Goal: Task Accomplishment & Management: Use online tool/utility

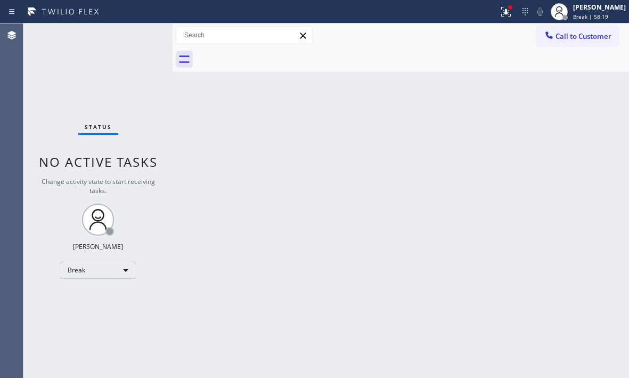
click at [490, 216] on div "Back to Dashboard Change Sender ID Customers Technicians Select a contact Outbo…" at bounding box center [401, 200] width 456 height 354
click at [118, 272] on div "Break" at bounding box center [98, 270] width 75 height 17
click at [108, 295] on li "Available" at bounding box center [97, 298] width 72 height 13
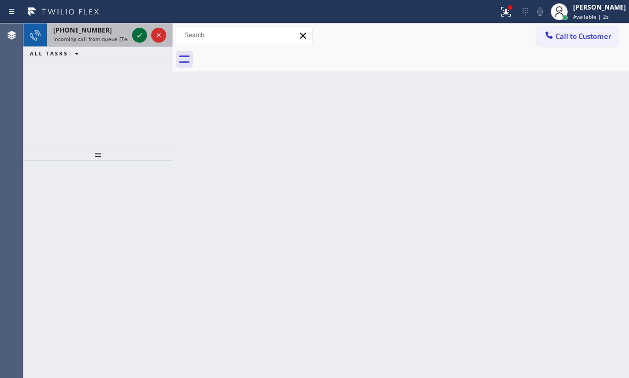
click at [136, 36] on icon at bounding box center [139, 35] width 13 height 13
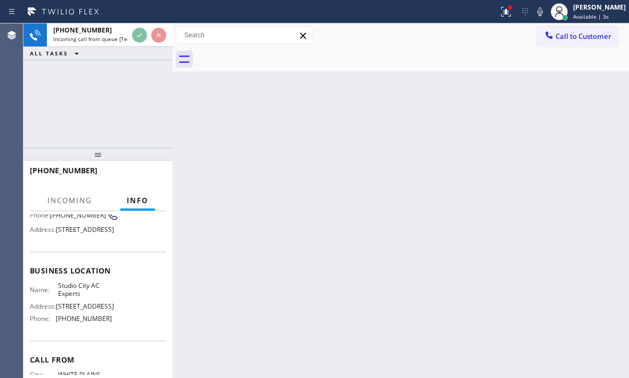
scroll to position [107, 0]
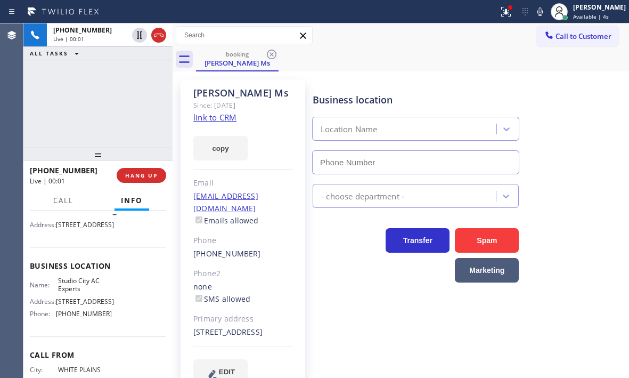
type input "[PHONE_NUMBER]"
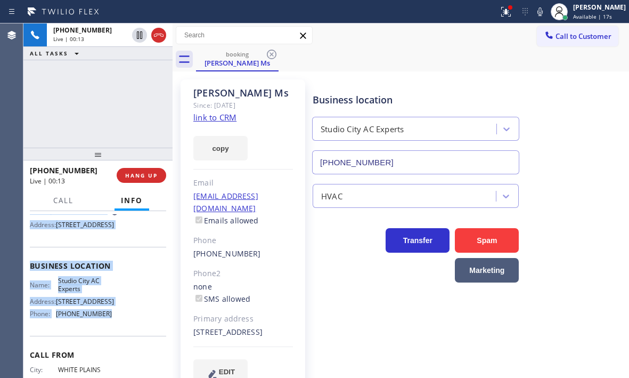
drag, startPoint x: 32, startPoint y: 274, endPoint x: 115, endPoint y: 336, distance: 103.2
click at [115, 336] on div "Context Queue: [Test] All Priority: 1 Customer Name: [PERSON_NAME] Ms Phone: [P…" at bounding box center [97, 294] width 149 height 167
copy div "Customer Name: [PERSON_NAME] Ms [PERSON_NAME]: [PHONE_NUMBER] Address: [STREET_…"
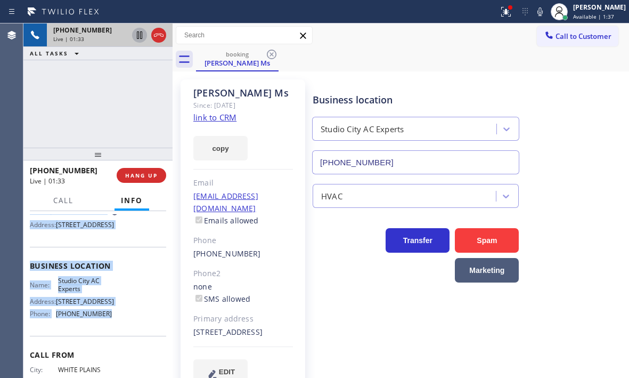
click at [140, 37] on icon at bounding box center [139, 34] width 5 height 7
click at [138, 37] on icon at bounding box center [139, 35] width 13 height 13
click at [144, 35] on icon at bounding box center [139, 35] width 13 height 13
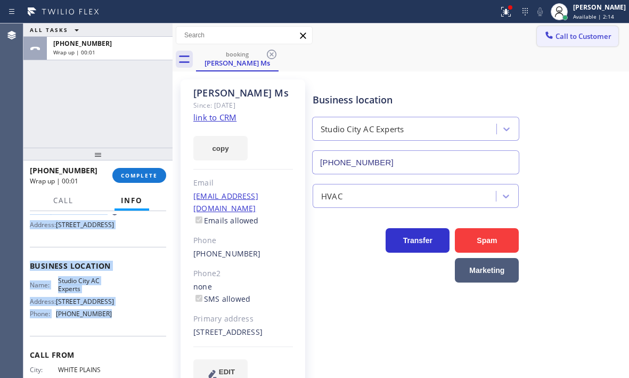
click at [574, 42] on button "Call to Customer" at bounding box center [577, 36] width 81 height 20
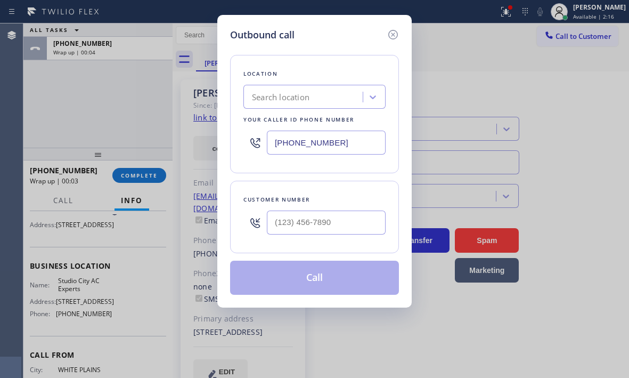
click at [348, 142] on input "[PHONE_NUMBER]" at bounding box center [326, 143] width 119 height 24
paste input "18) 643-3794"
type input "[PHONE_NUMBER]"
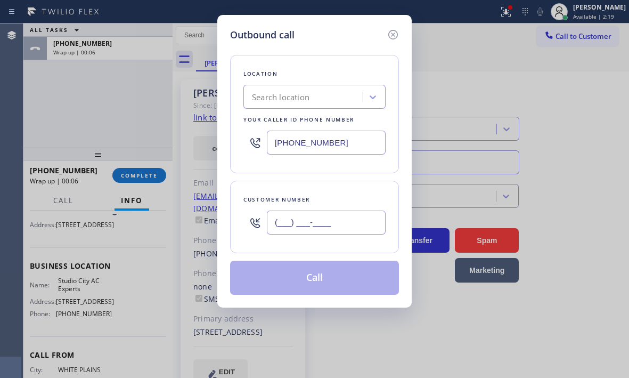
click at [319, 222] on input "(___) ___-____" at bounding box center [326, 222] width 119 height 24
paste input "914) 275-7738"
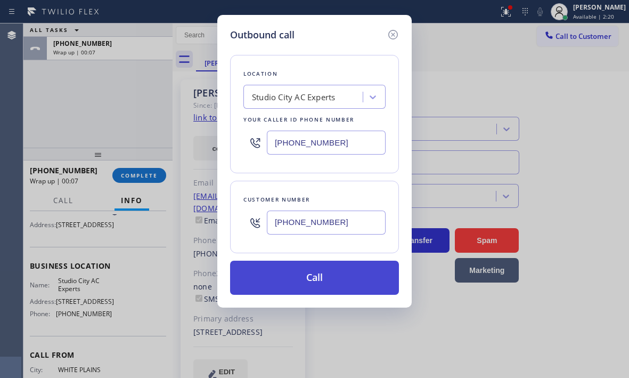
type input "[PHONE_NUMBER]"
click at [321, 281] on button "Call" at bounding box center [314, 277] width 169 height 34
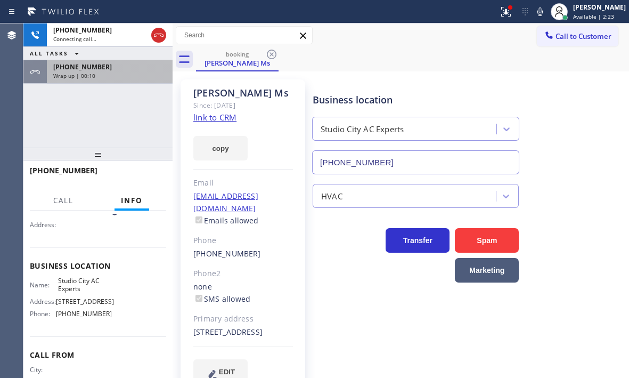
click at [131, 80] on div "[PHONE_NUMBER] Wrap up | 00:10" at bounding box center [107, 71] width 121 height 23
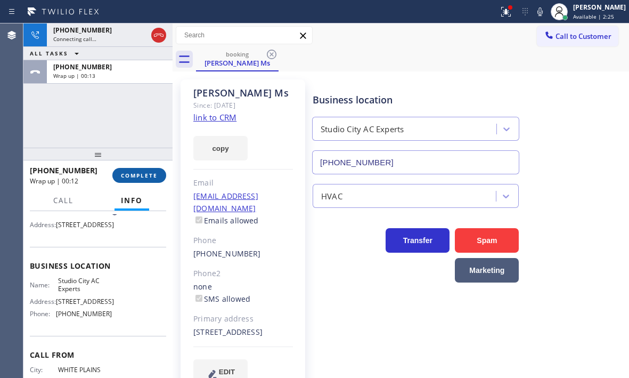
click at [145, 175] on span "COMPLETE" at bounding box center [139, 175] width 37 height 7
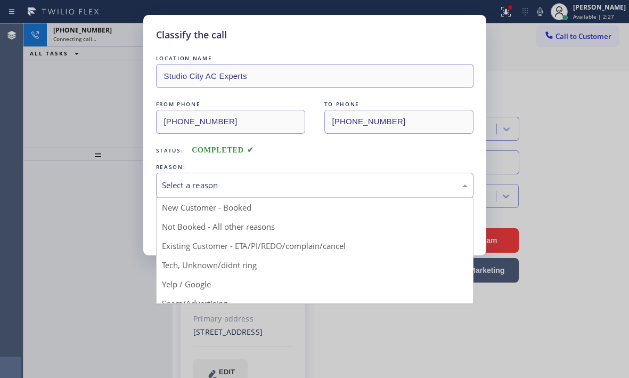
click at [259, 190] on div "Select a reason" at bounding box center [315, 185] width 306 height 12
click at [119, 62] on div "Classify the call LOCATION NAME Studio City AC Experts FROM PHONE [PHONE_NUMBER…" at bounding box center [314, 189] width 629 height 378
click at [260, 184] on div "Select a reason" at bounding box center [315, 185] width 306 height 12
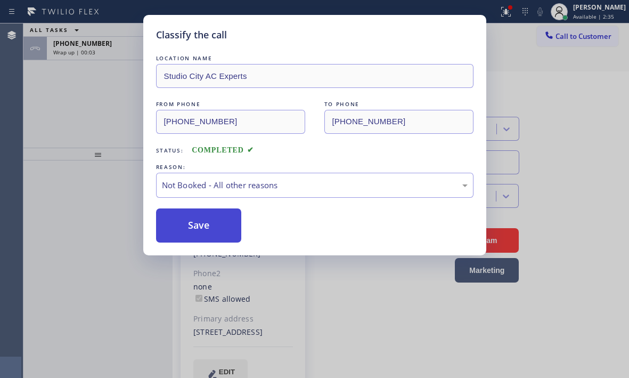
click at [187, 226] on button "Save" at bounding box center [199, 225] width 86 height 34
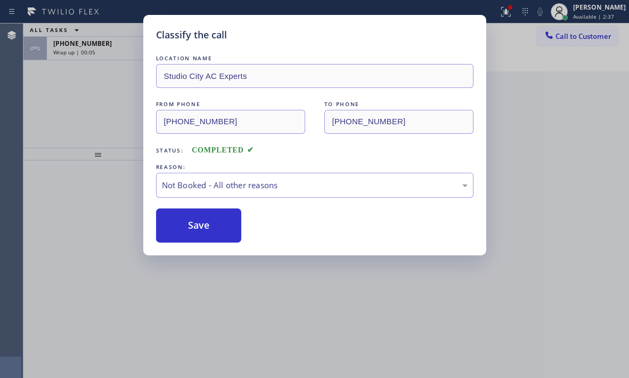
click at [120, 58] on div "Classify the call LOCATION NAME Studio City AC Experts FROM PHONE [PHONE_NUMBER…" at bounding box center [314, 189] width 629 height 378
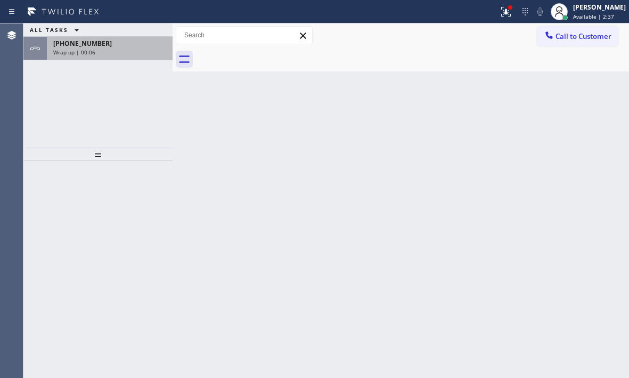
click at [124, 54] on div "Wrap up | 00:06" at bounding box center [109, 51] width 113 height 7
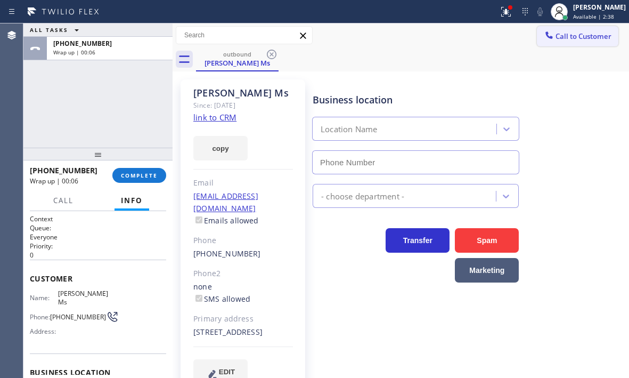
click at [584, 40] on span "Call to Customer" at bounding box center [584, 36] width 56 height 10
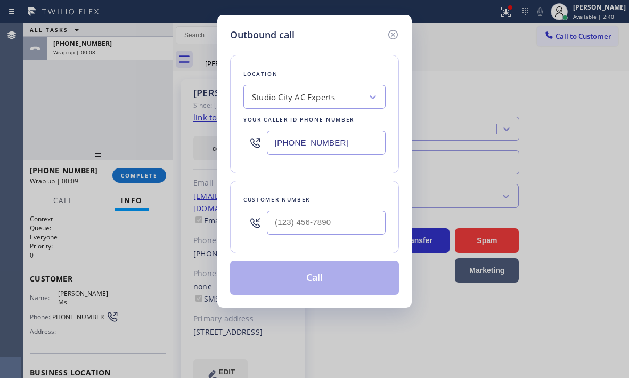
type input "[PHONE_NUMBER]"
click at [299, 219] on input "(___) ___-____" at bounding box center [326, 222] width 119 height 24
paste input "914) 275-7738"
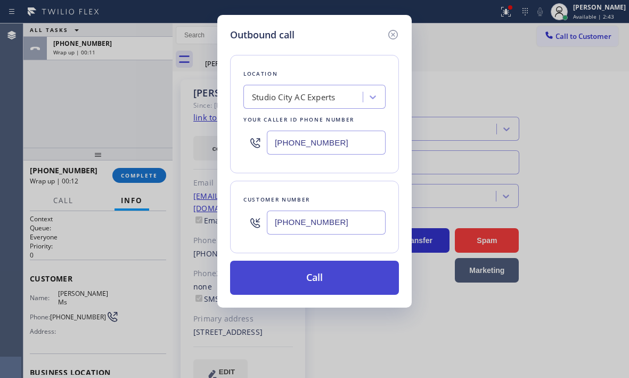
type input "[PHONE_NUMBER]"
click at [310, 273] on button "Call" at bounding box center [314, 277] width 169 height 34
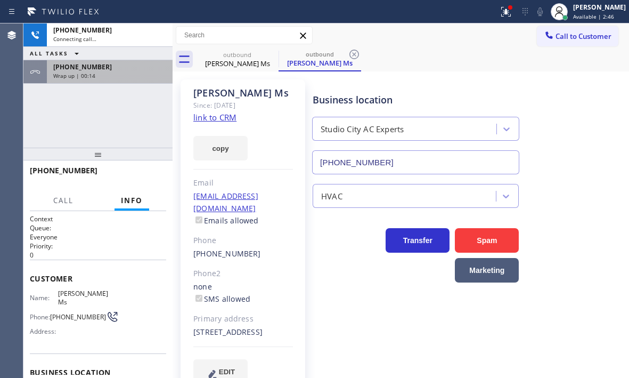
click at [116, 69] on div "[PHONE_NUMBER]" at bounding box center [109, 66] width 113 height 9
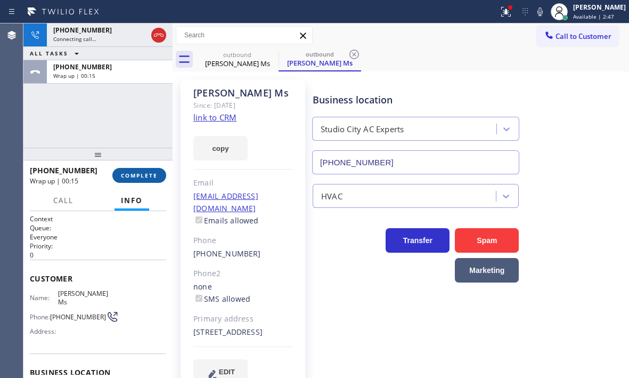
click at [143, 175] on span "COMPLETE" at bounding box center [139, 175] width 37 height 7
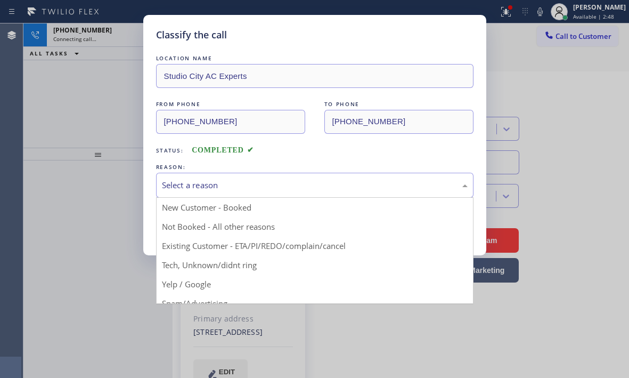
click at [267, 186] on div "Select a reason" at bounding box center [315, 185] width 306 height 12
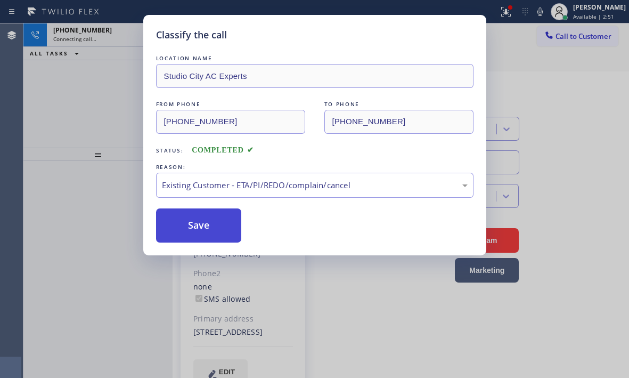
click at [191, 229] on button "Save" at bounding box center [199, 225] width 86 height 34
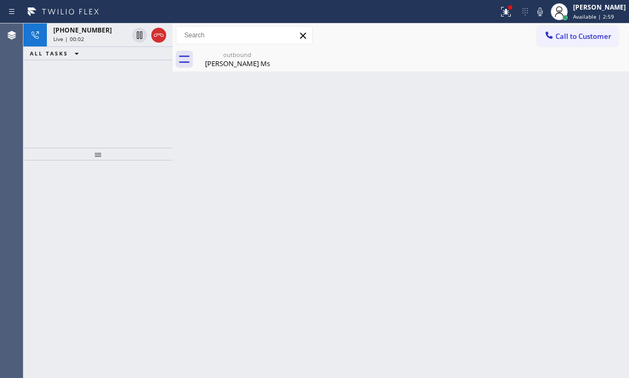
drag, startPoint x: 115, startPoint y: 38, endPoint x: 143, endPoint y: 60, distance: 36.1
click at [115, 38] on div "Live | 00:02" at bounding box center [90, 38] width 75 height 7
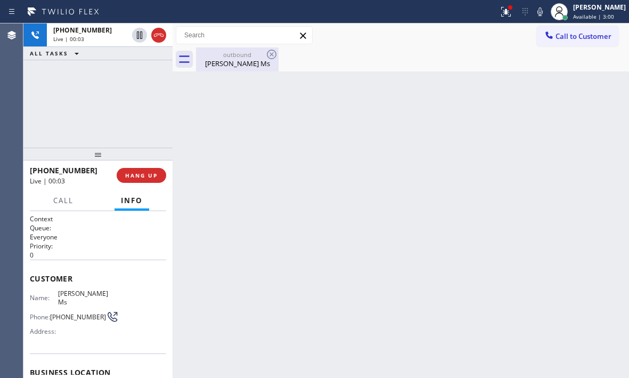
click at [229, 69] on div "outbound [PERSON_NAME] Ms" at bounding box center [237, 59] width 80 height 24
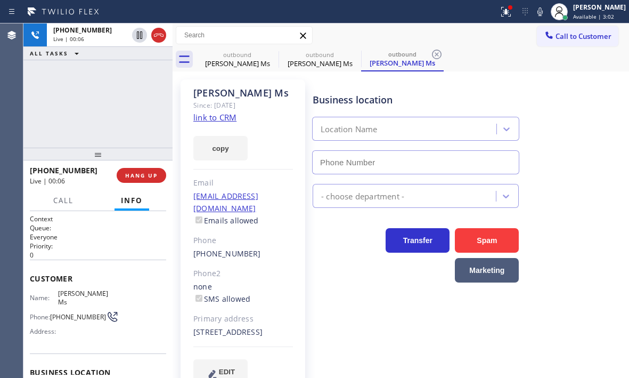
type input "[PHONE_NUMBER]"
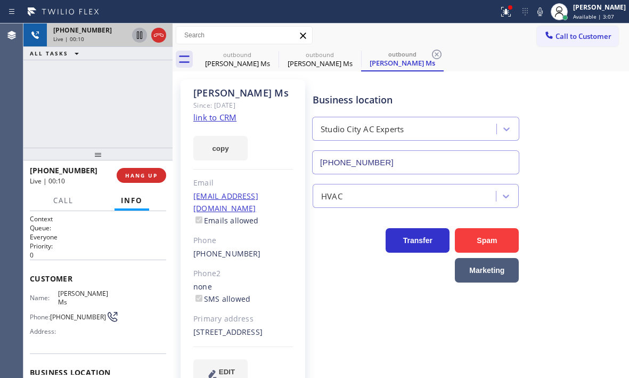
click at [137, 37] on icon at bounding box center [139, 34] width 5 height 7
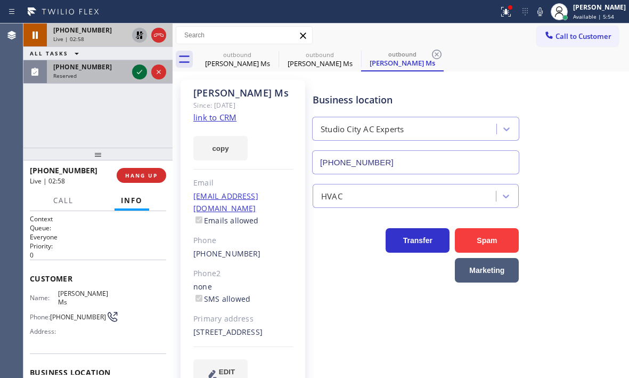
click at [138, 72] on icon at bounding box center [139, 72] width 13 height 13
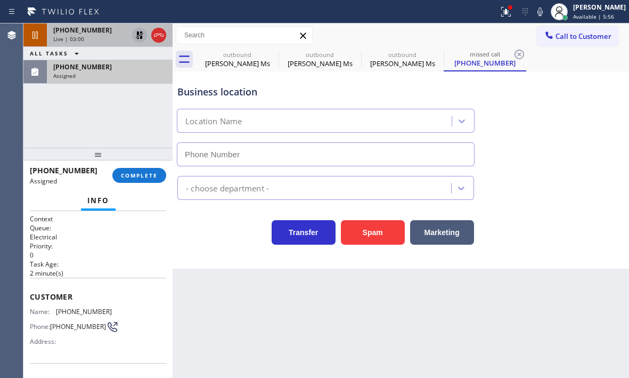
type input "[PHONE_NUMBER]"
click at [138, 38] on icon at bounding box center [139, 34] width 7 height 7
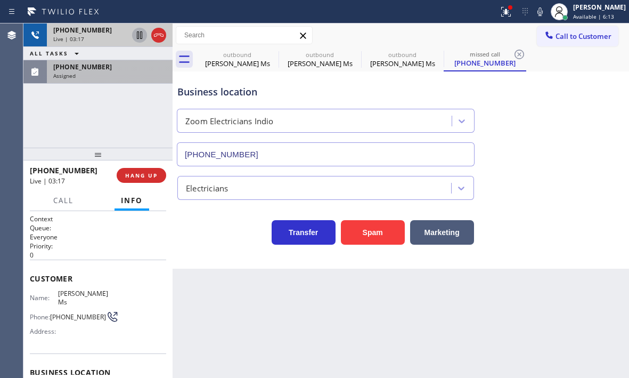
click at [93, 75] on div "Assigned" at bounding box center [109, 75] width 113 height 7
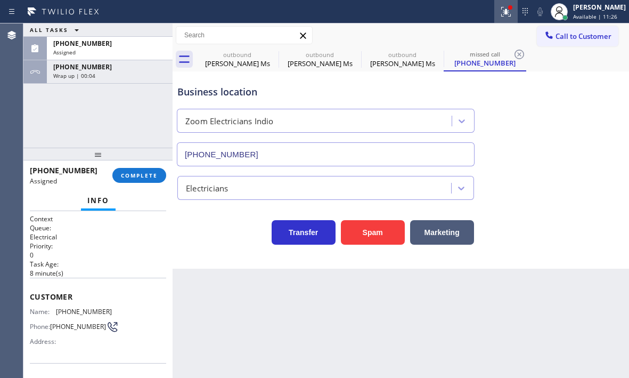
click at [500, 14] on icon at bounding box center [506, 11] width 13 height 13
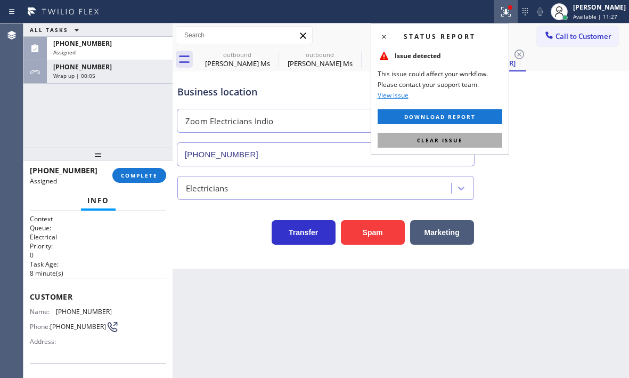
click at [473, 138] on button "Clear issue" at bounding box center [440, 140] width 125 height 15
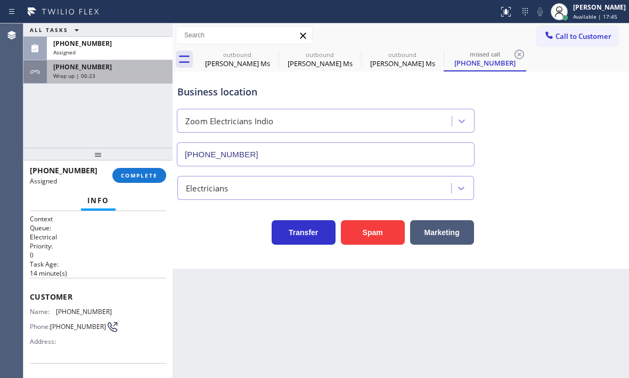
click at [131, 75] on div "Wrap up | 06:23" at bounding box center [109, 75] width 113 height 7
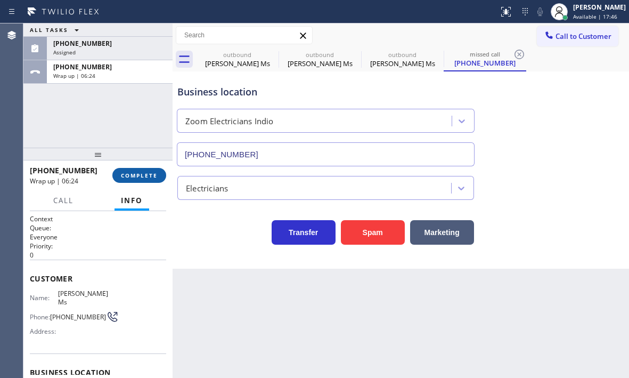
click at [138, 172] on span "COMPLETE" at bounding box center [139, 175] width 37 height 7
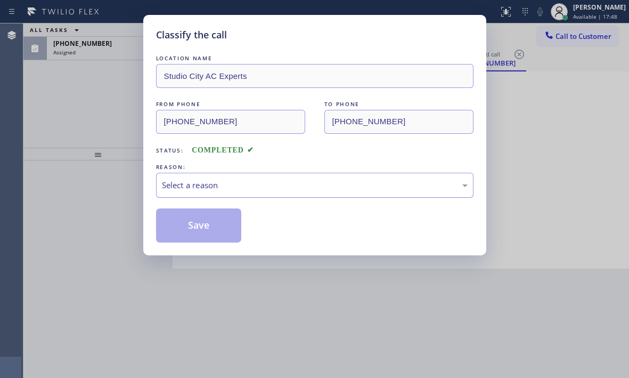
click at [238, 183] on div "Select a reason" at bounding box center [315, 185] width 306 height 12
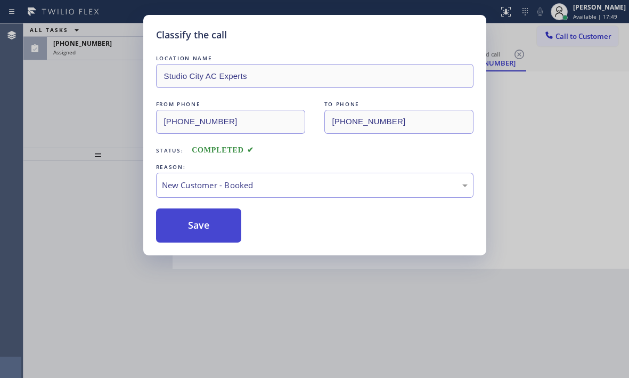
click at [197, 214] on button "Save" at bounding box center [199, 225] width 86 height 34
type input "[PHONE_NUMBER]"
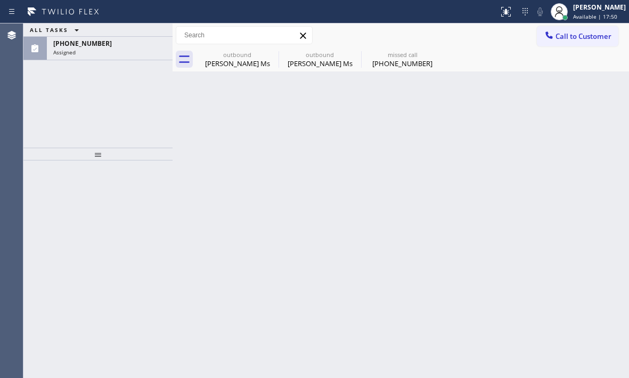
click at [117, 50] on div "Assigned" at bounding box center [109, 51] width 113 height 7
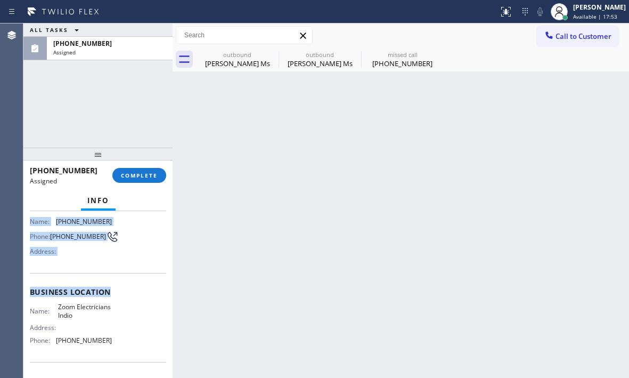
scroll to position [107, 0]
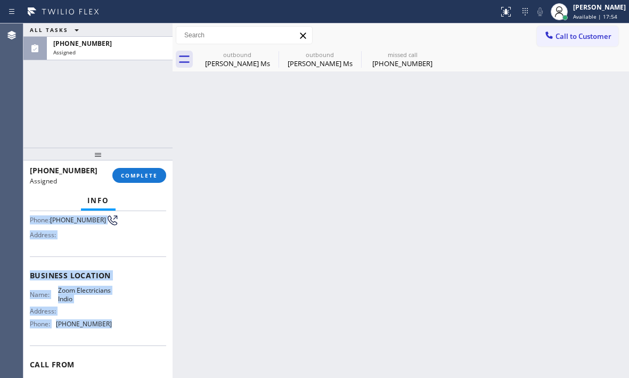
drag, startPoint x: 31, startPoint y: 242, endPoint x: 112, endPoint y: 323, distance: 114.9
click at [112, 323] on div "Context Queue: Electrical Priority: 0 Task Age: [DEMOGRAPHIC_DATA] minute(s) Cu…" at bounding box center [98, 267] width 136 height 318
copy div "Customer Name: [PHONE_NUMBER] Phone: [PHONE_NUMBER] Address: Business location …"
click at [140, 174] on span "COMPLETE" at bounding box center [139, 175] width 37 height 7
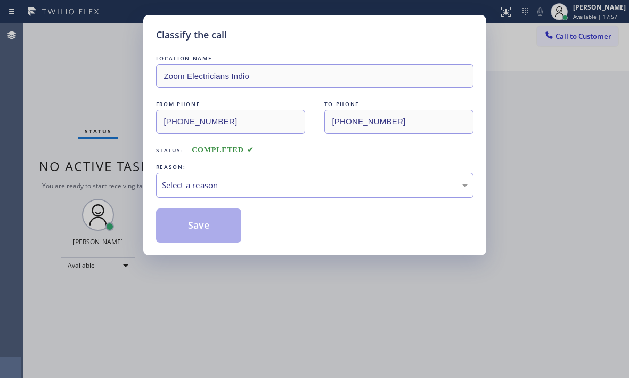
click at [282, 186] on div "Select a reason" at bounding box center [315, 185] width 306 height 12
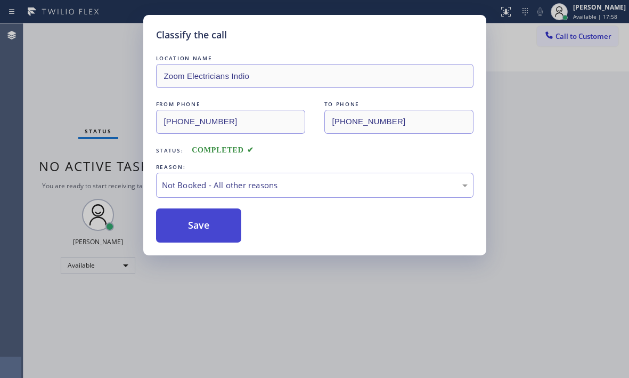
click at [183, 225] on button "Save" at bounding box center [199, 225] width 86 height 34
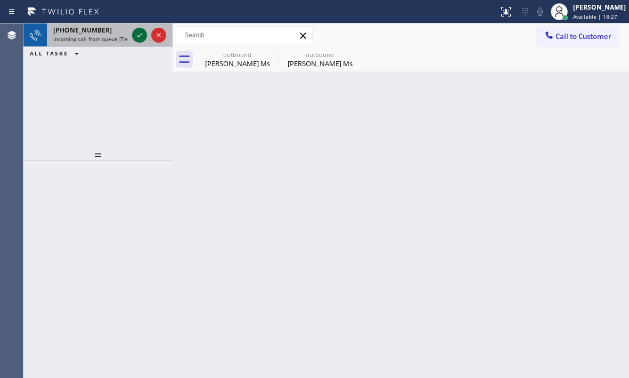
click at [140, 40] on icon at bounding box center [139, 35] width 13 height 13
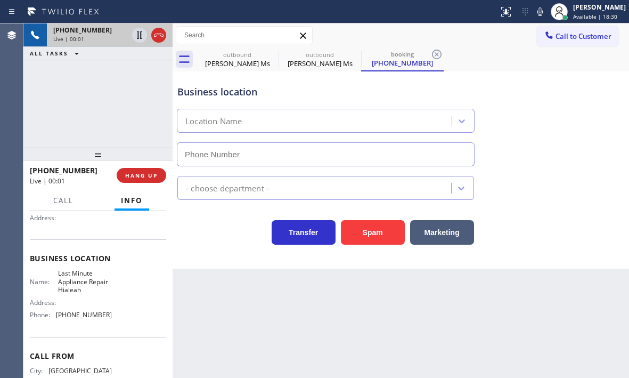
scroll to position [99, 0]
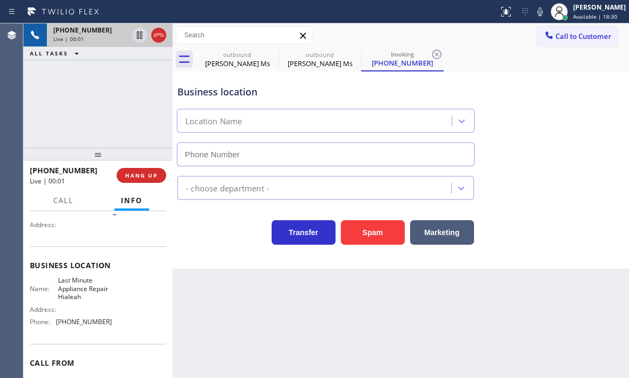
type input "[PHONE_NUMBER]"
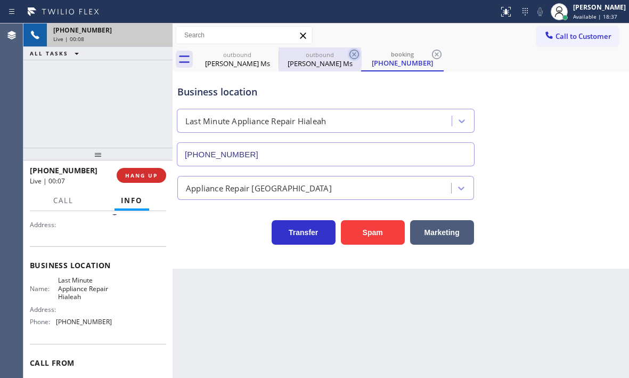
click at [0, 0] on icon at bounding box center [0, 0] width 0 height 0
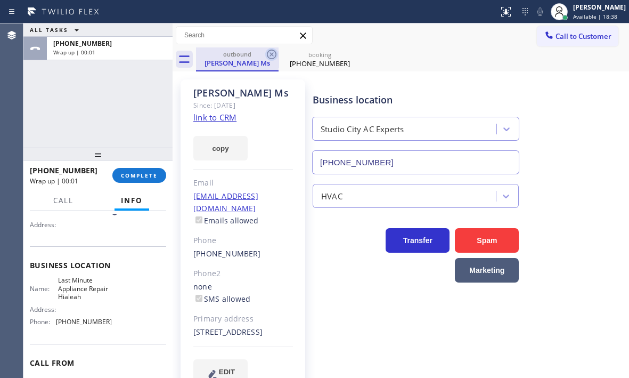
click at [272, 54] on icon at bounding box center [272, 55] width 10 height 10
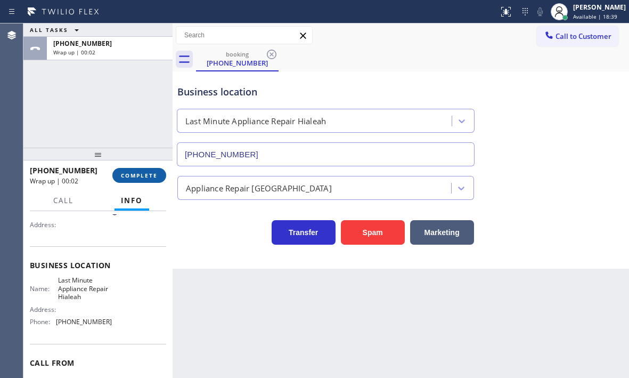
click at [154, 173] on span "COMPLETE" at bounding box center [139, 175] width 37 height 7
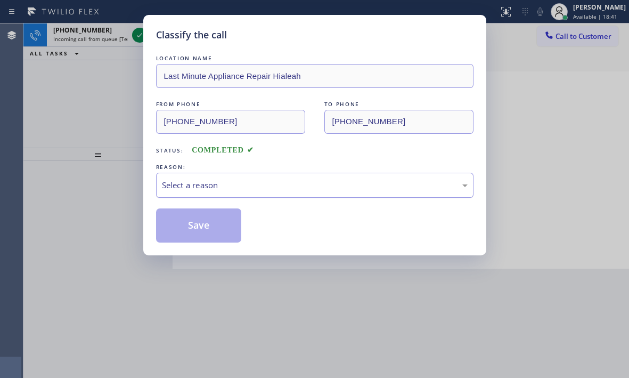
click at [232, 193] on div "Select a reason" at bounding box center [314, 185] width 317 height 25
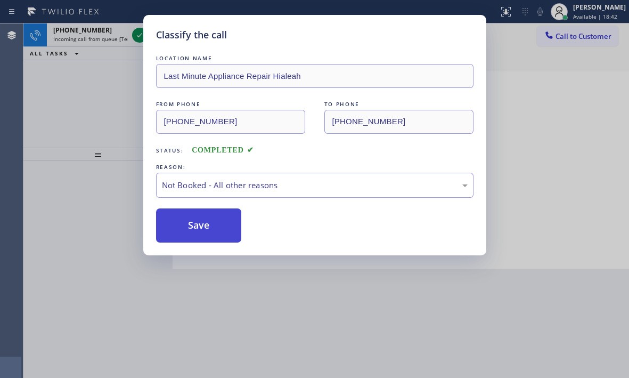
click at [192, 231] on button "Save" at bounding box center [199, 225] width 86 height 34
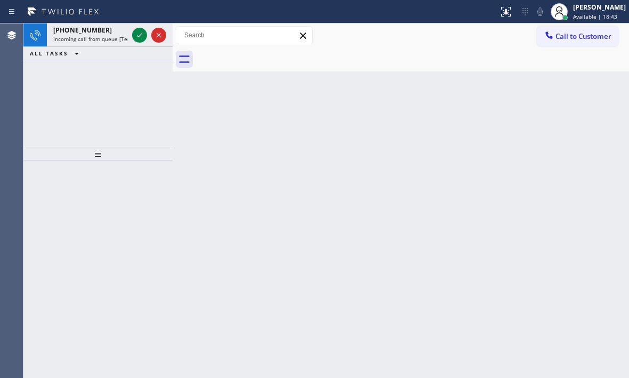
click at [138, 36] on icon at bounding box center [139, 35] width 13 height 13
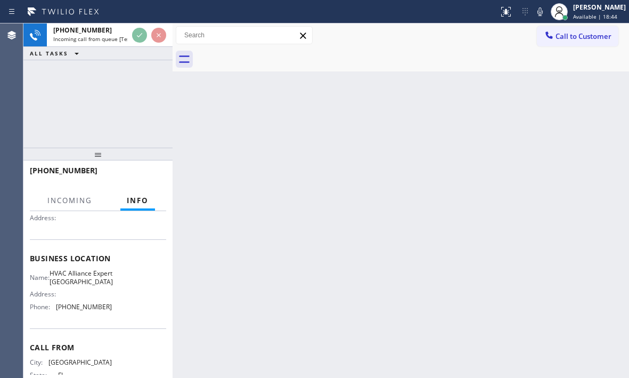
scroll to position [107, 0]
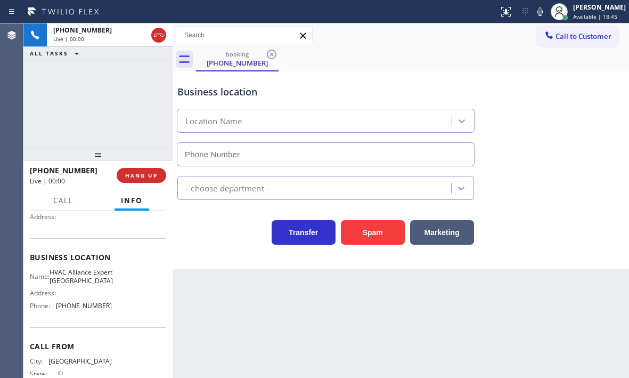
type input "[PHONE_NUMBER]"
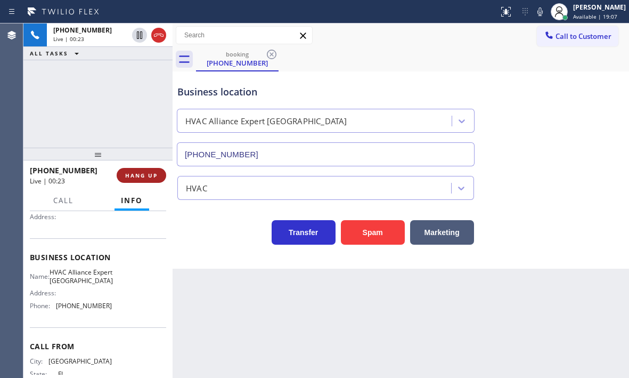
click at [148, 175] on span "HANG UP" at bounding box center [141, 175] width 32 height 7
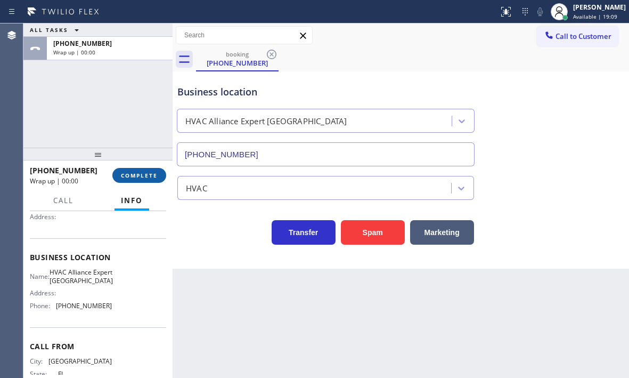
click at [131, 175] on span "COMPLETE" at bounding box center [139, 175] width 37 height 7
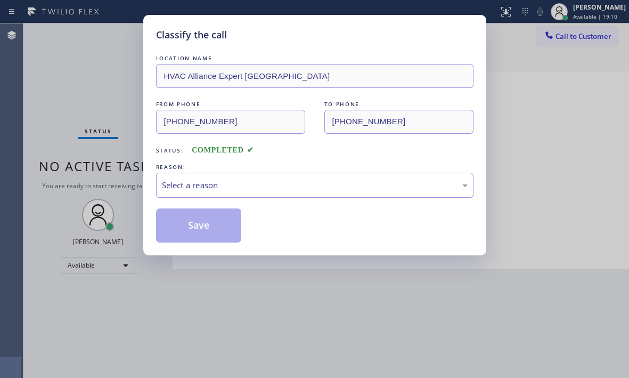
click at [248, 192] on div "Select a reason" at bounding box center [314, 185] width 317 height 25
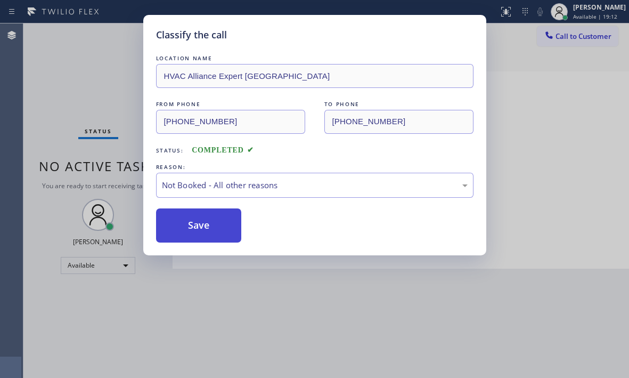
click at [195, 225] on button "Save" at bounding box center [199, 225] width 86 height 34
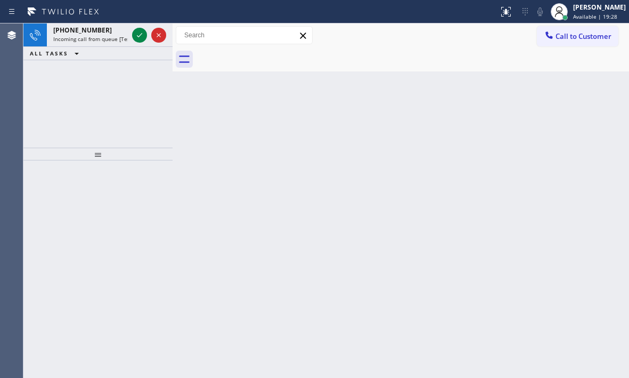
drag, startPoint x: 135, startPoint y: 34, endPoint x: 155, endPoint y: 135, distance: 103.6
click at [135, 34] on icon at bounding box center [139, 35] width 13 height 13
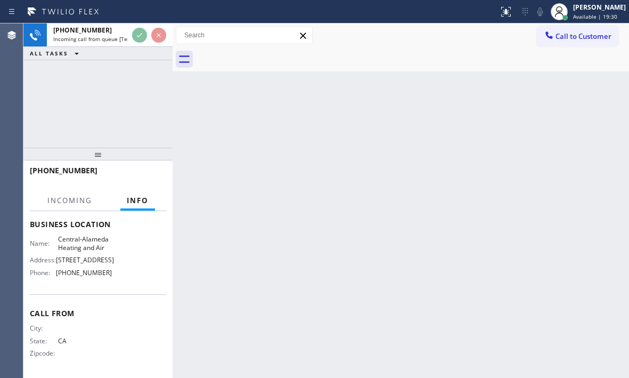
scroll to position [143, 0]
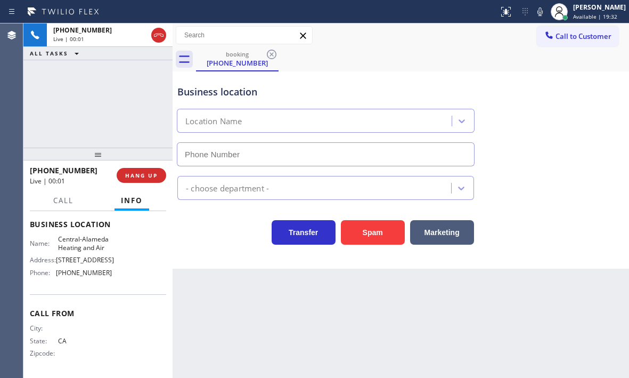
type input "[PHONE_NUMBER]"
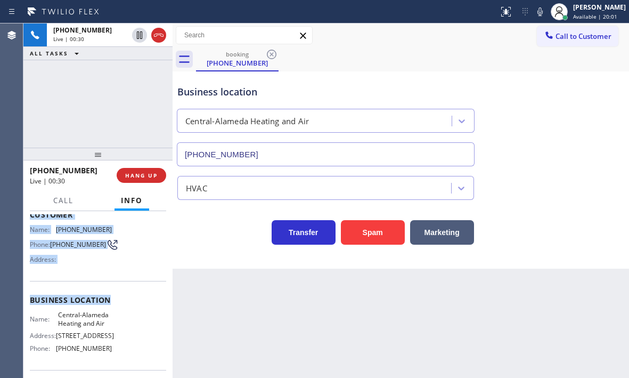
scroll to position [90, 0]
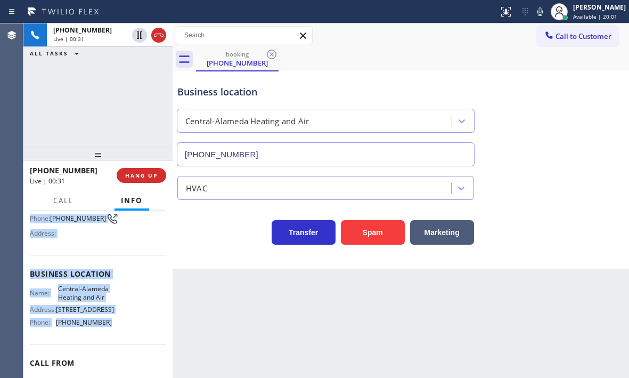
drag, startPoint x: 30, startPoint y: 240, endPoint x: 120, endPoint y: 324, distance: 123.3
click at [120, 324] on div "Context Queue: [Test] All Priority: 1 Customer Name: [PHONE_NUMBER] Phone: [PHO…" at bounding box center [98, 274] width 136 height 300
copy div "Customer Name: [PHONE_NUMBER] Phone: [PHONE_NUMBER] Address: Business location …"
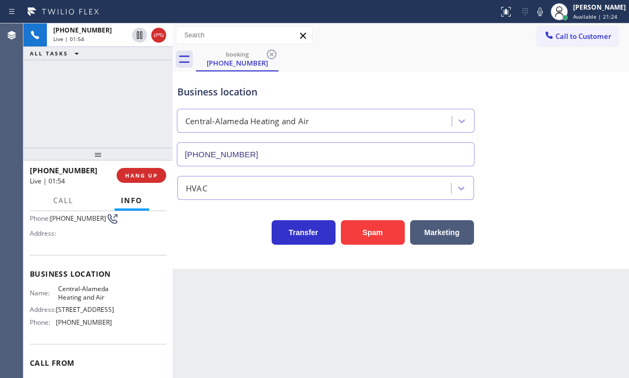
click at [509, 75] on div "Business location [GEOGRAPHIC_DATA] Heating and Air [PHONE_NUMBER]" at bounding box center [400, 118] width 451 height 96
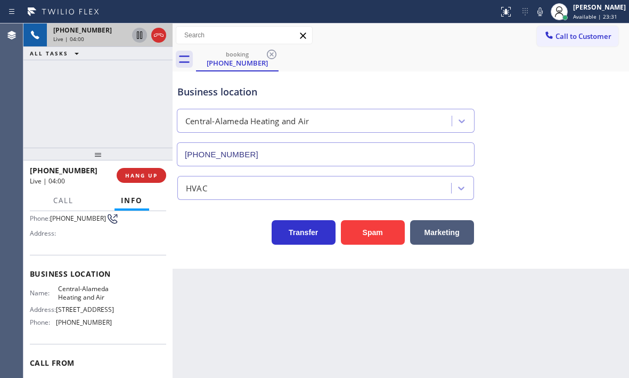
click at [139, 35] on icon at bounding box center [139, 34] width 5 height 7
click at [142, 39] on icon at bounding box center [139, 34] width 7 height 7
click at [161, 35] on icon at bounding box center [158, 35] width 13 height 13
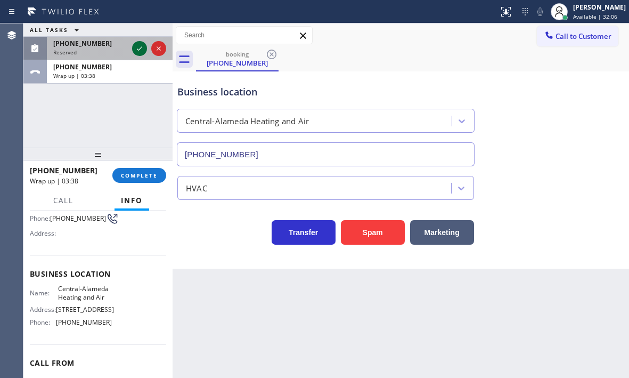
click at [141, 46] on icon at bounding box center [139, 48] width 13 height 13
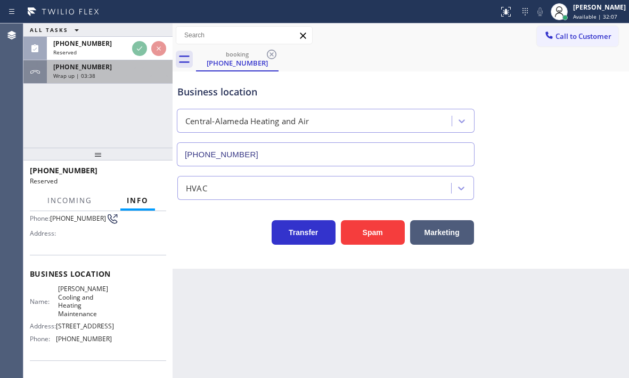
click at [137, 70] on div "[PHONE_NUMBER]" at bounding box center [109, 66] width 113 height 9
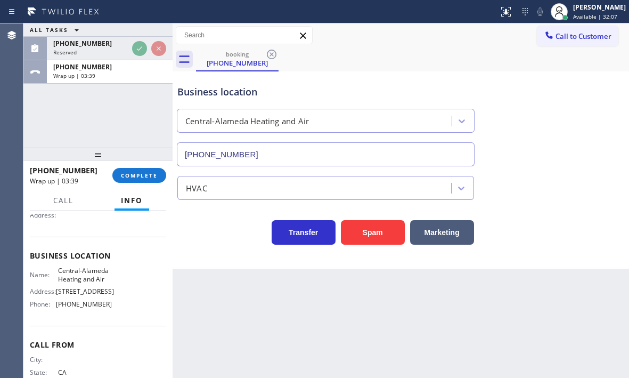
scroll to position [90, 0]
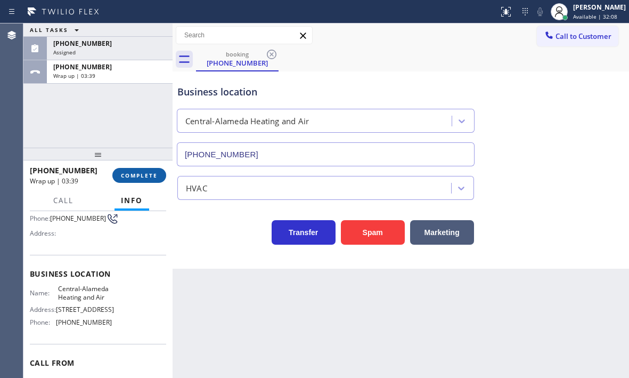
drag, startPoint x: 148, startPoint y: 180, endPoint x: 163, endPoint y: 181, distance: 15.5
click at [148, 180] on button "COMPLETE" at bounding box center [139, 175] width 54 height 15
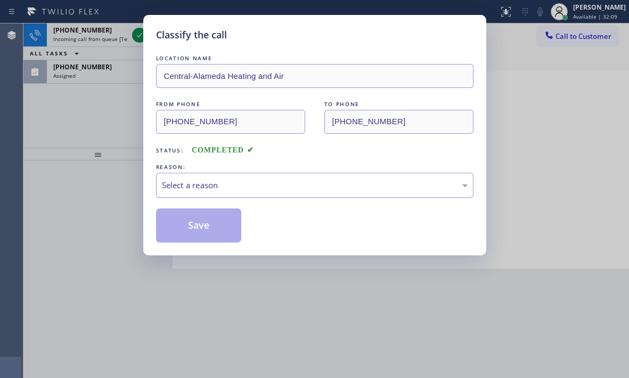
click at [249, 186] on div "Select a reason" at bounding box center [315, 185] width 306 height 12
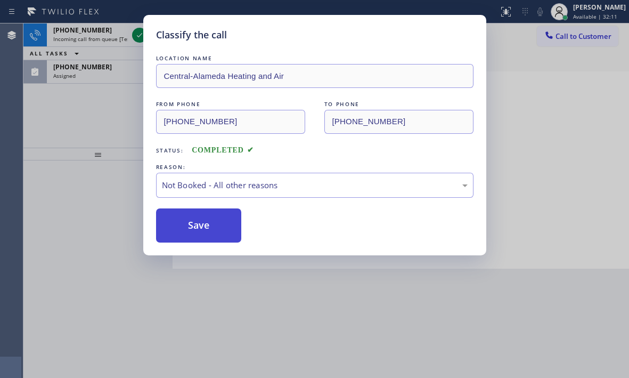
drag, startPoint x: 201, startPoint y: 225, endPoint x: 577, endPoint y: 270, distance: 379.2
click at [205, 224] on button "Save" at bounding box center [199, 225] width 86 height 34
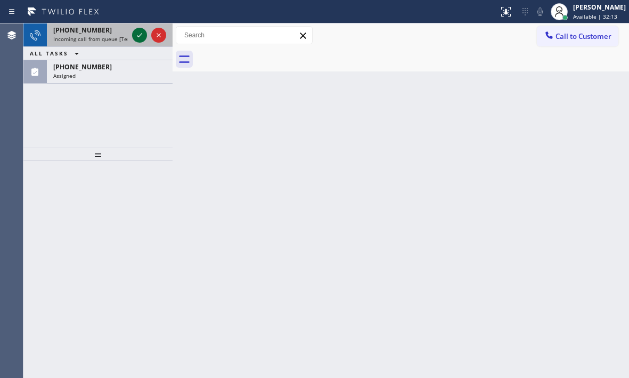
click at [141, 37] on icon at bounding box center [139, 35] width 13 height 13
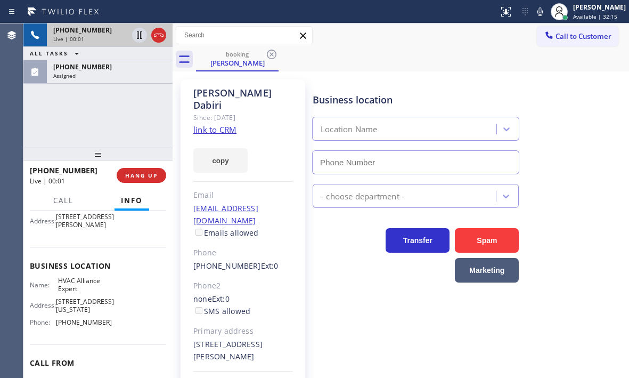
scroll to position [160, 0]
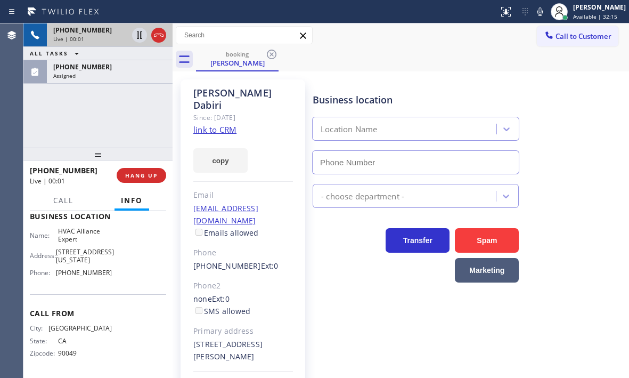
type input "[PHONE_NUMBER]"
click at [139, 39] on icon at bounding box center [139, 35] width 13 height 13
click at [140, 37] on icon at bounding box center [139, 34] width 7 height 7
click at [140, 37] on icon at bounding box center [139, 34] width 5 height 7
click at [140, 37] on icon at bounding box center [139, 34] width 7 height 7
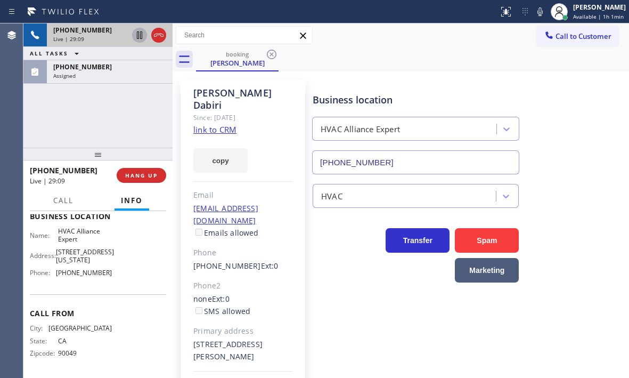
click at [99, 37] on div "Live | 29:09" at bounding box center [90, 38] width 75 height 7
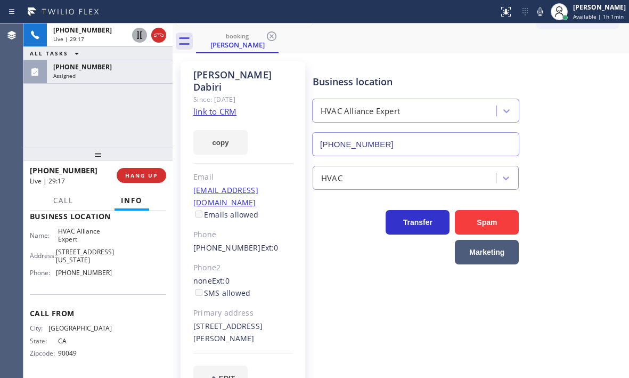
scroll to position [27, 0]
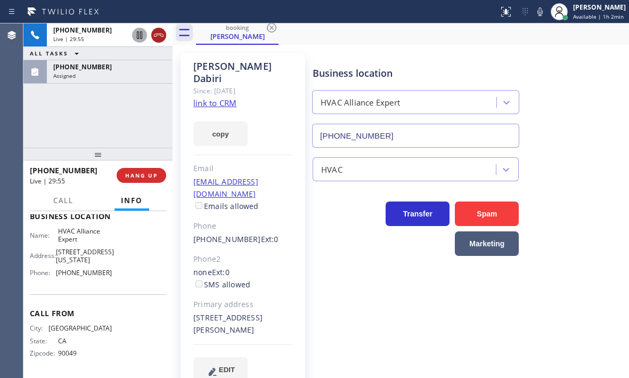
click at [161, 38] on icon at bounding box center [158, 35] width 13 height 13
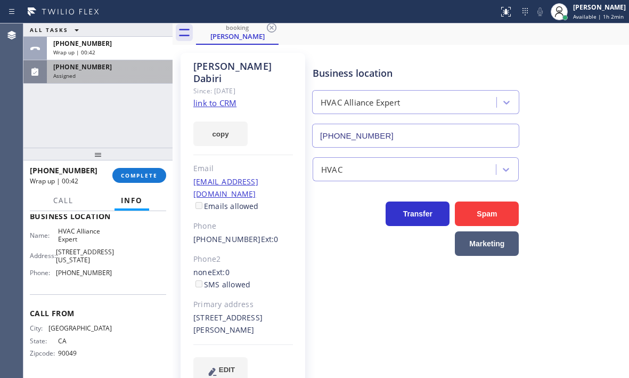
click at [123, 76] on div "Assigned" at bounding box center [109, 75] width 113 height 7
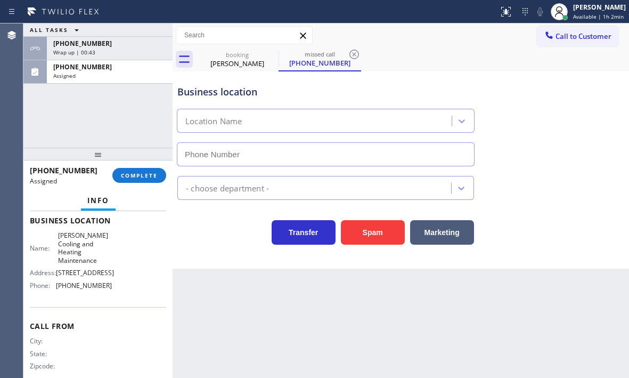
type input "[PHONE_NUMBER]"
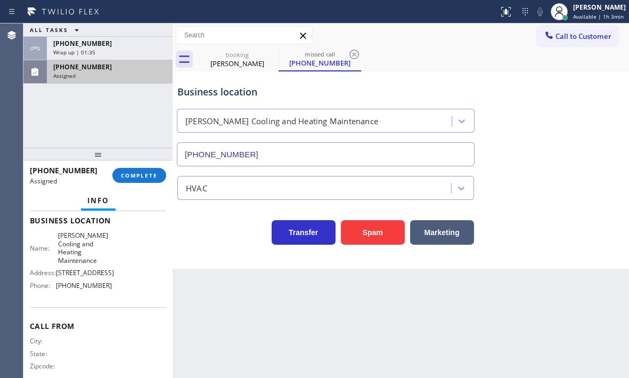
click at [123, 73] on div "Assigned" at bounding box center [109, 75] width 113 height 7
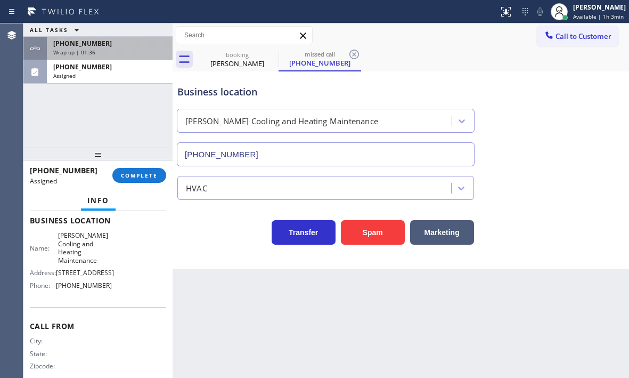
click at [137, 48] on div "[PHONE_NUMBER] Wrap up | 01:36" at bounding box center [107, 48] width 121 height 23
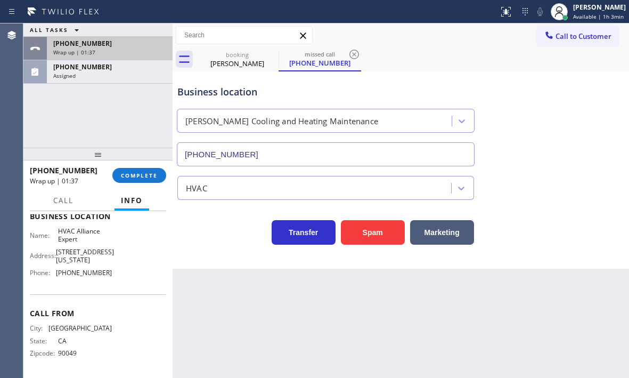
scroll to position [160, 0]
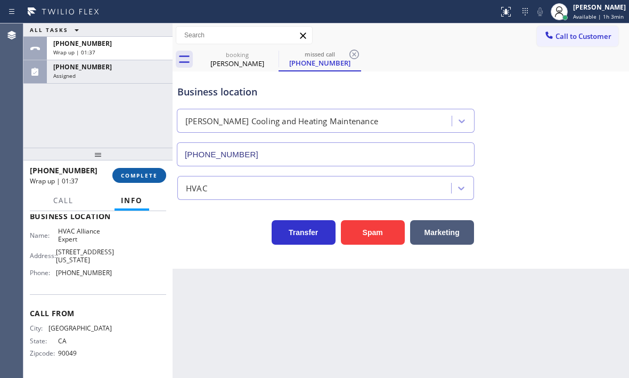
click at [142, 174] on span "COMPLETE" at bounding box center [139, 175] width 37 height 7
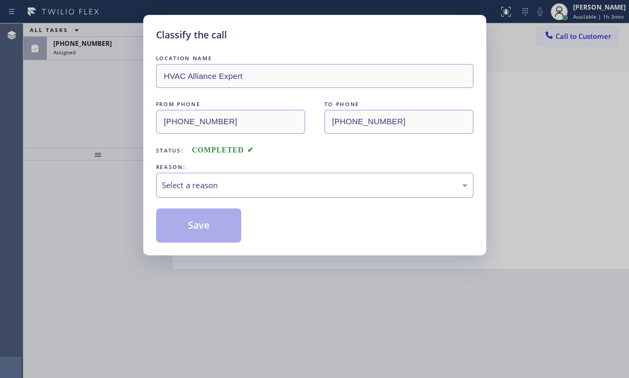
click at [246, 189] on div "Select a reason" at bounding box center [315, 185] width 306 height 12
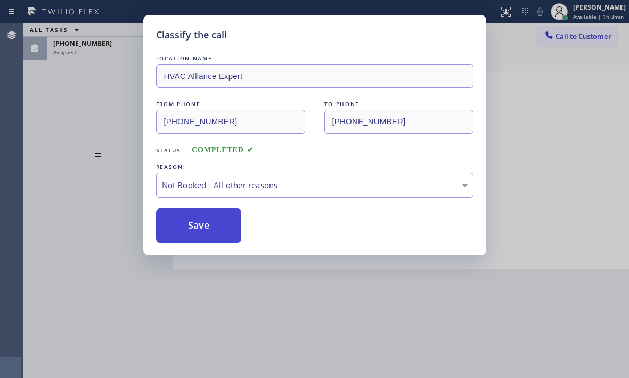
click at [195, 221] on button "Save" at bounding box center [199, 225] width 86 height 34
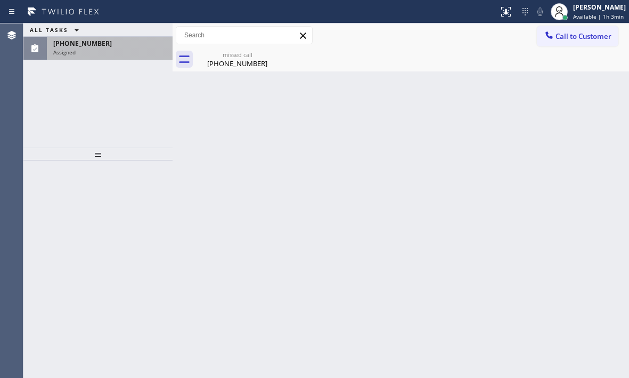
click at [109, 52] on div "Assigned" at bounding box center [109, 51] width 113 height 7
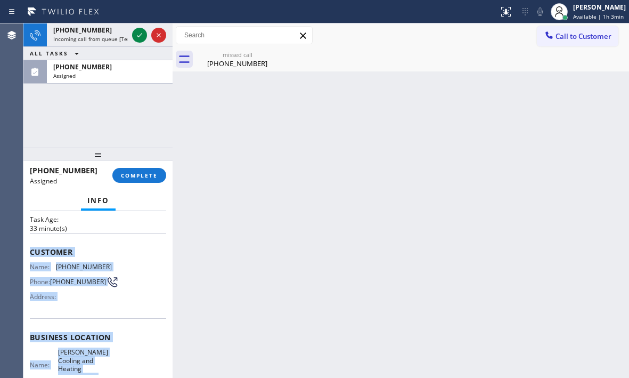
scroll to position [107, 0]
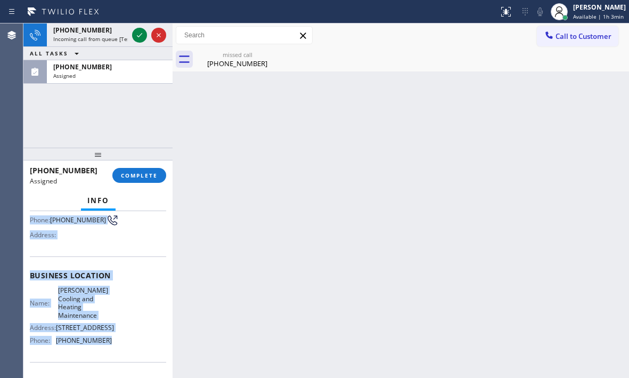
drag, startPoint x: 28, startPoint y: 295, endPoint x: 117, endPoint y: 343, distance: 101.3
click at [117, 343] on div "Context Queue: HVAC Priority: 0 Task Age: [DEMOGRAPHIC_DATA] minute(s) Customer…" at bounding box center [97, 294] width 149 height 167
copy div "Customer Name: [PHONE_NUMBER] Phone: [PHONE_NUMBER] Address: Business location …"
click at [154, 174] on span "COMPLETE" at bounding box center [139, 175] width 37 height 7
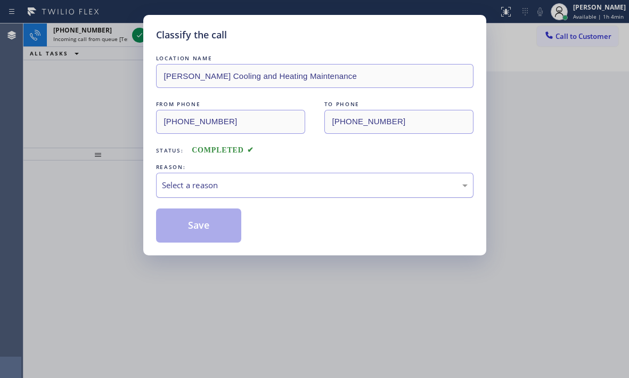
click at [258, 183] on div "Select a reason" at bounding box center [315, 185] width 306 height 12
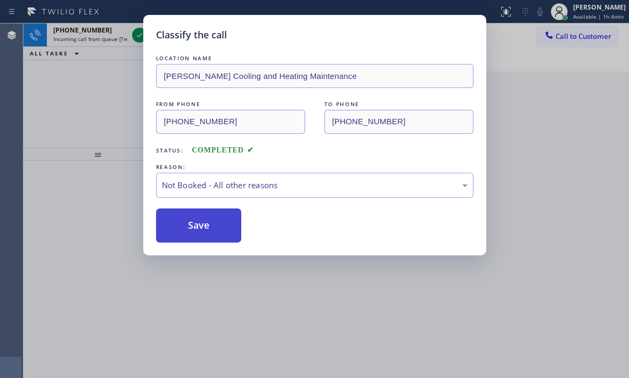
drag, startPoint x: 186, startPoint y: 227, endPoint x: 171, endPoint y: 192, distance: 38.2
click at [185, 227] on button "Save" at bounding box center [199, 225] width 86 height 34
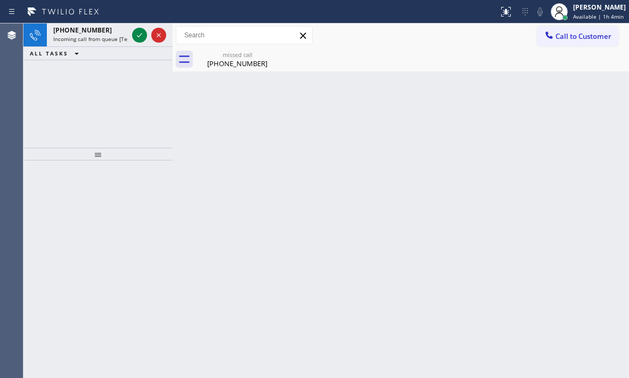
click at [138, 36] on icon at bounding box center [139, 35] width 5 height 4
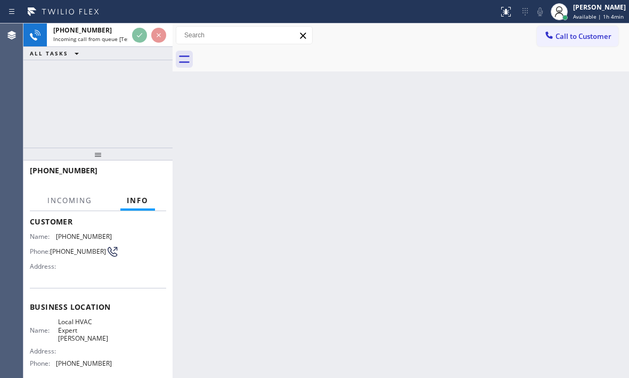
scroll to position [107, 0]
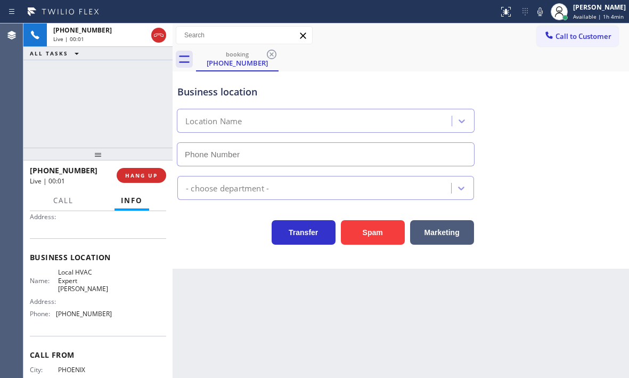
type input "[PHONE_NUMBER]"
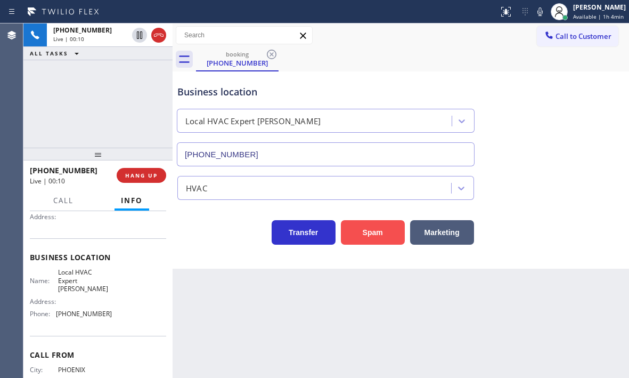
click at [377, 237] on button "Spam" at bounding box center [373, 232] width 64 height 25
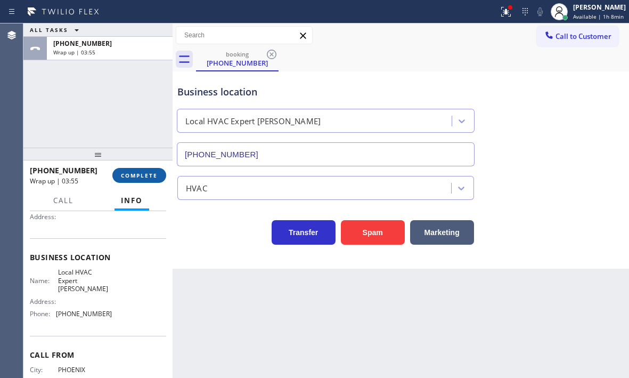
click at [137, 176] on span "COMPLETE" at bounding box center [139, 175] width 37 height 7
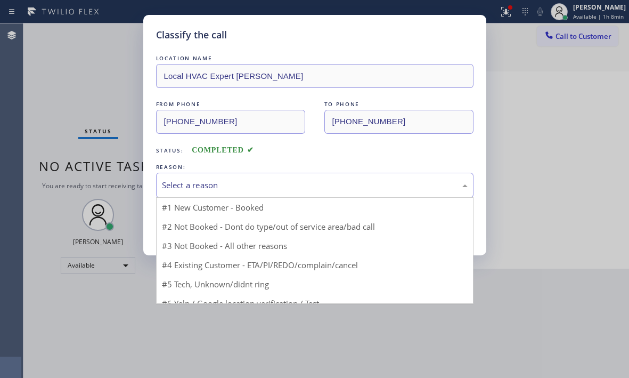
click at [264, 190] on div "Select a reason" at bounding box center [315, 185] width 306 height 12
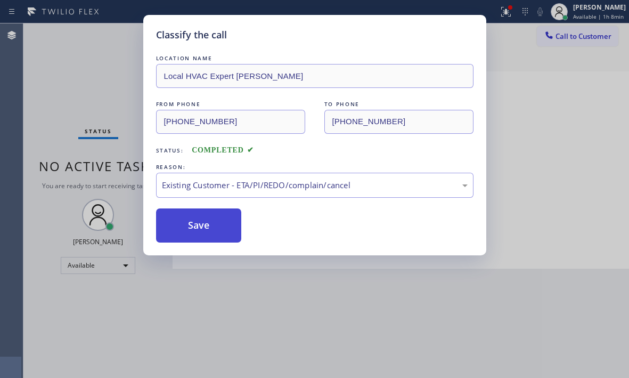
click at [199, 231] on button "Save" at bounding box center [199, 225] width 86 height 34
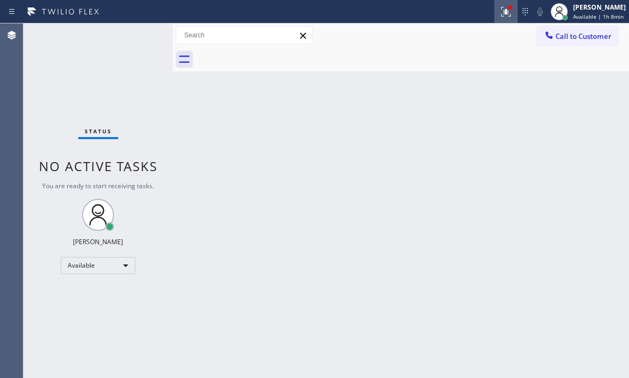
click at [501, 13] on icon at bounding box center [506, 11] width 13 height 13
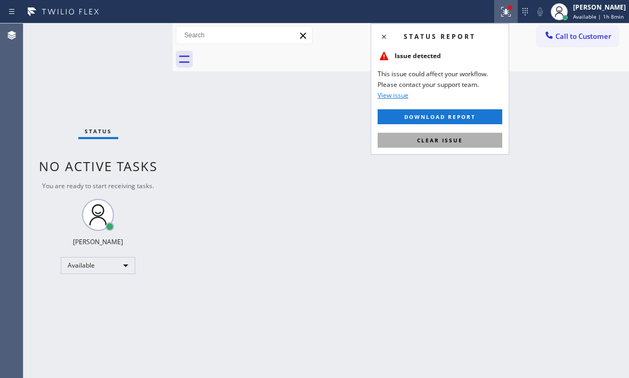
click at [453, 142] on span "Clear issue" at bounding box center [440, 139] width 46 height 7
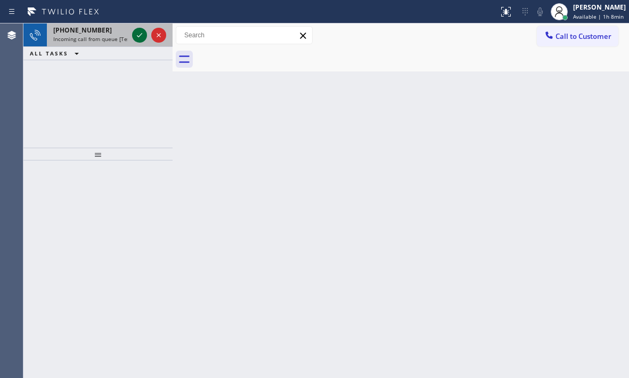
click at [136, 34] on icon at bounding box center [139, 35] width 13 height 13
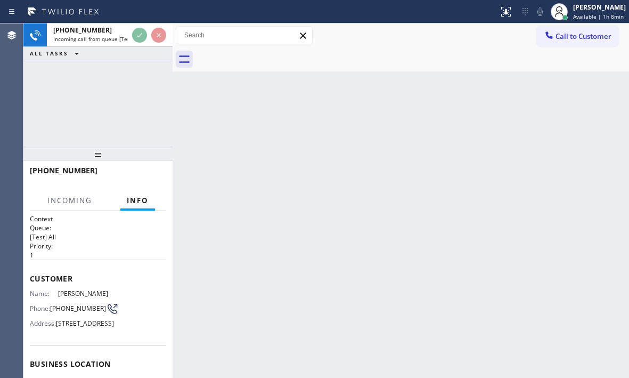
scroll to position [53, 0]
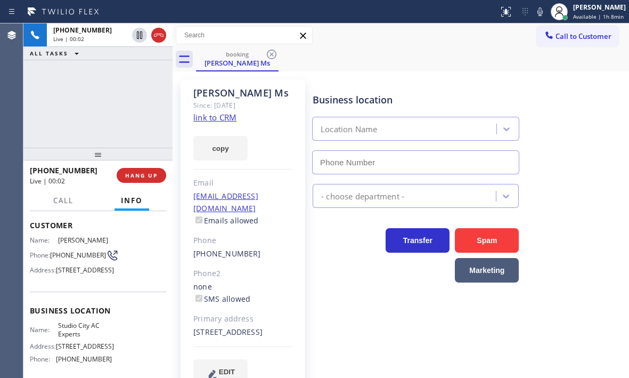
type input "[PHONE_NUMBER]"
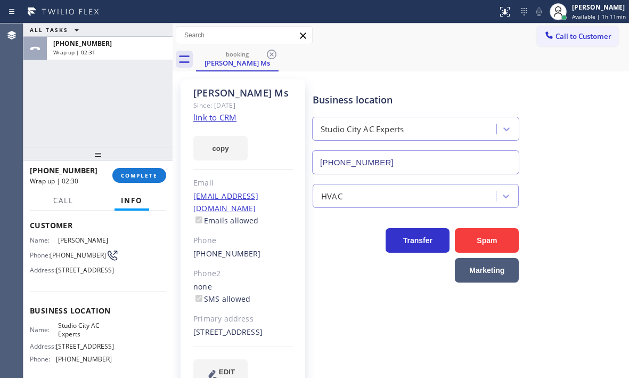
click at [91, 95] on div "ALL TASKS ALL TASKS ACTIVE TASKS TASKS IN WRAP UP [PHONE_NUMBER] Wrap up | 02:31" at bounding box center [97, 85] width 149 height 124
click at [152, 175] on span "COMPLETE" at bounding box center [139, 175] width 37 height 7
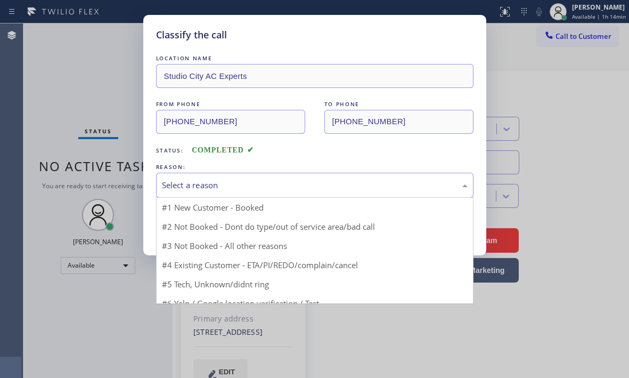
click at [251, 189] on div "Select a reason" at bounding box center [315, 185] width 306 height 12
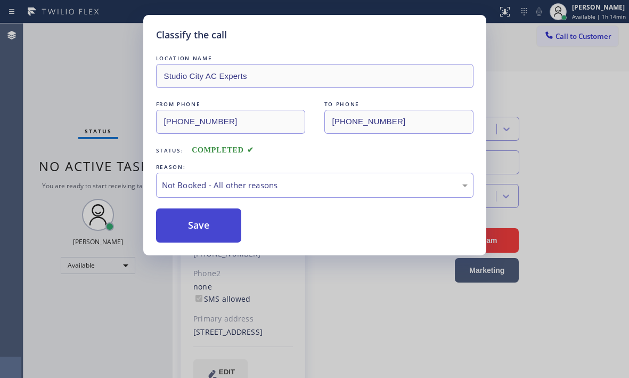
click at [181, 225] on button "Save" at bounding box center [199, 225] width 86 height 34
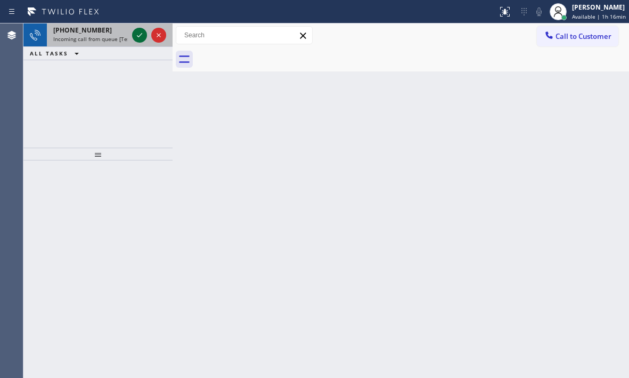
click at [138, 33] on icon at bounding box center [139, 35] width 13 height 13
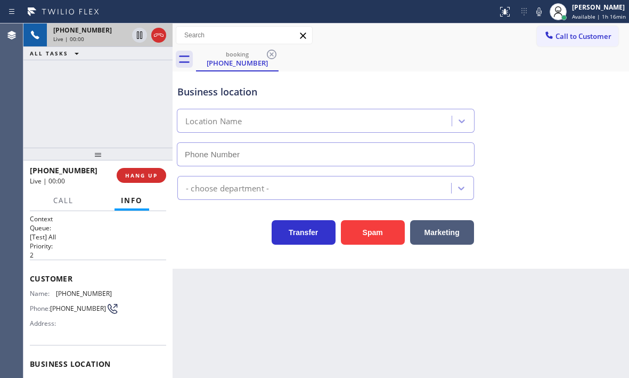
type input "[PHONE_NUMBER]"
click at [230, 259] on div "Business location 5 Star Electric [GEOGRAPHIC_DATA] [PHONE_NUMBER] Electricians…" at bounding box center [401, 169] width 456 height 197
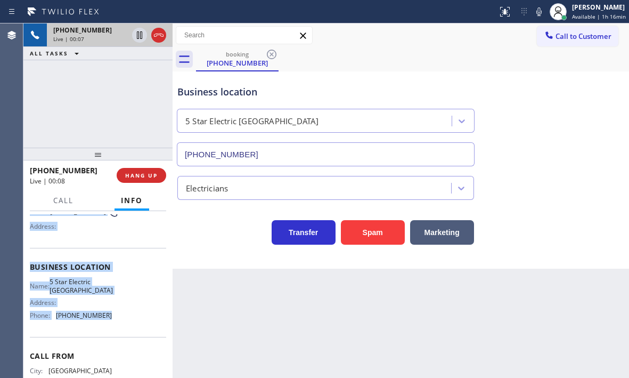
scroll to position [107, 0]
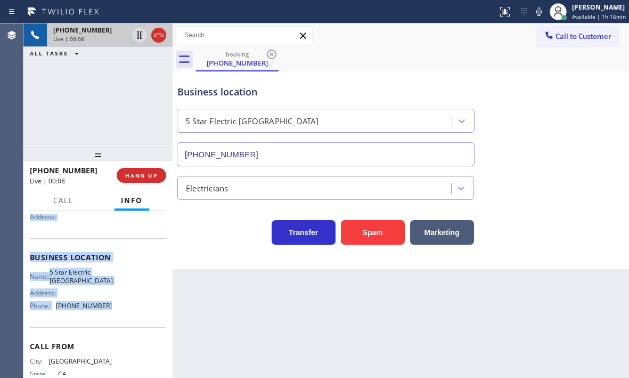
drag, startPoint x: 30, startPoint y: 277, endPoint x: 129, endPoint y: 321, distance: 109.0
click at [129, 321] on div "Context Queue: [Test] All Priority: 2 Customer Name: [PHONE_NUMBER] Phone: [PHO…" at bounding box center [98, 258] width 136 height 300
copy div "Customer Name: [PHONE_NUMBER] Phone: [PHONE_NUMBER] Address: Business location …"
click at [142, 38] on icon at bounding box center [139, 34] width 5 height 7
click at [137, 35] on icon at bounding box center [139, 34] width 7 height 7
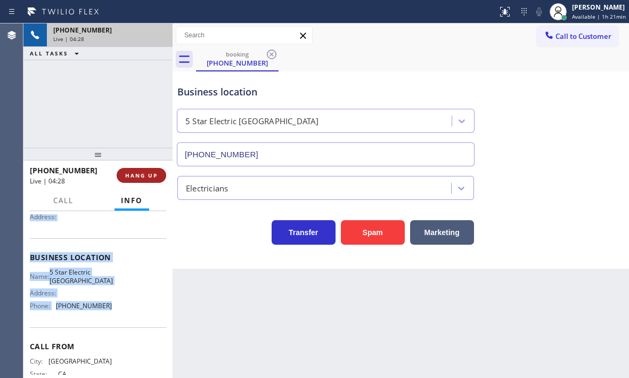
click at [140, 181] on button "HANG UP" at bounding box center [142, 175] width 50 height 15
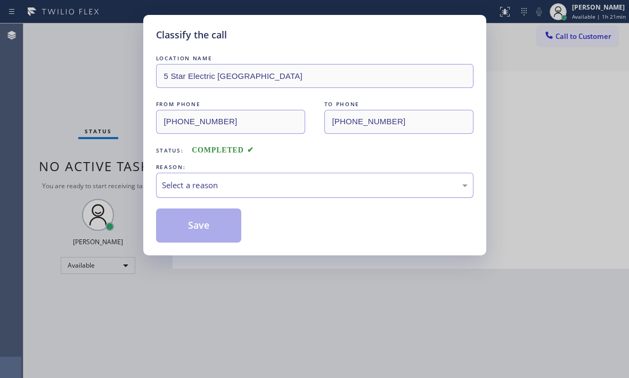
drag, startPoint x: 327, startPoint y: 185, endPoint x: 316, endPoint y: 189, distance: 10.8
click at [326, 185] on div "Select a reason" at bounding box center [315, 185] width 306 height 12
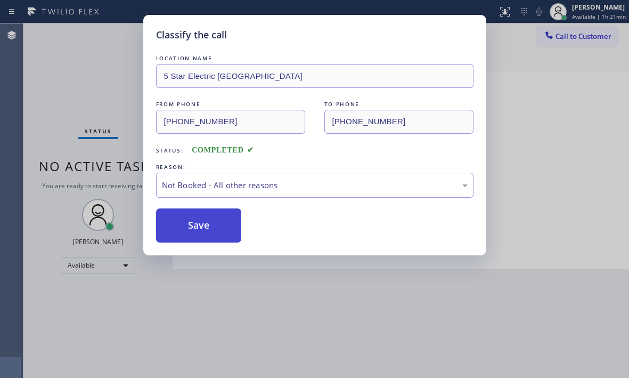
click at [198, 222] on button "Save" at bounding box center [199, 225] width 86 height 34
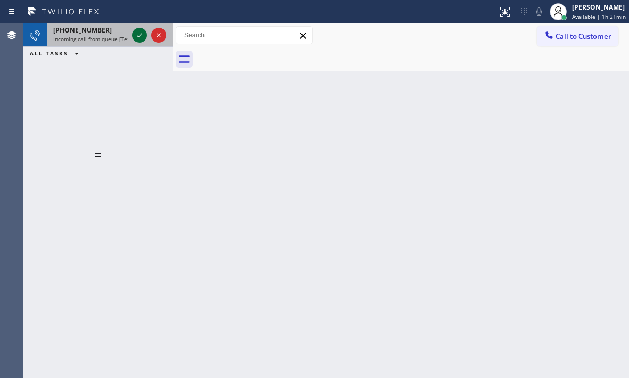
click at [144, 37] on icon at bounding box center [139, 35] width 13 height 13
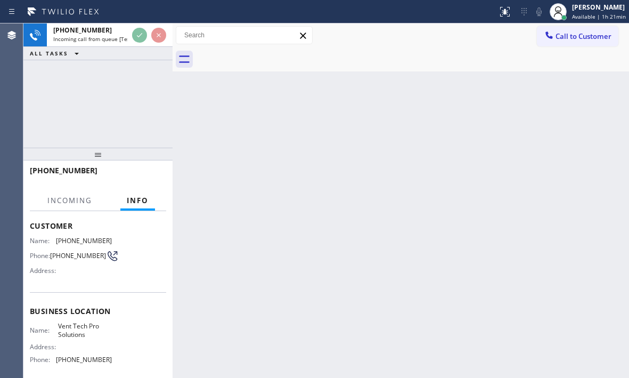
scroll to position [143, 0]
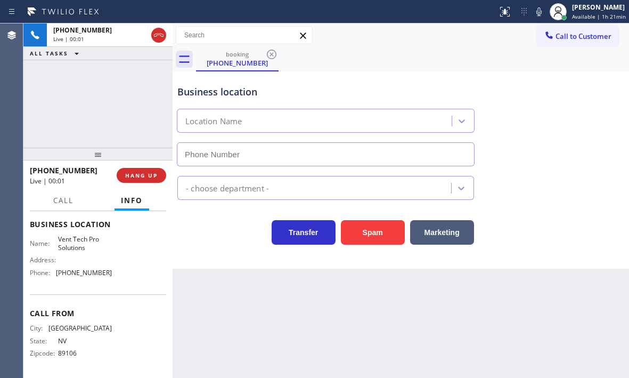
type input "[PHONE_NUMBER]"
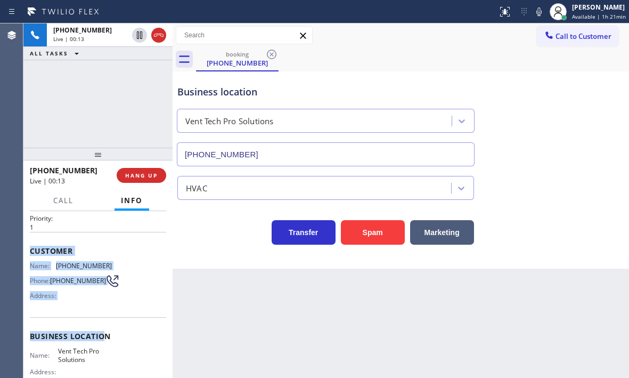
scroll to position [107, 0]
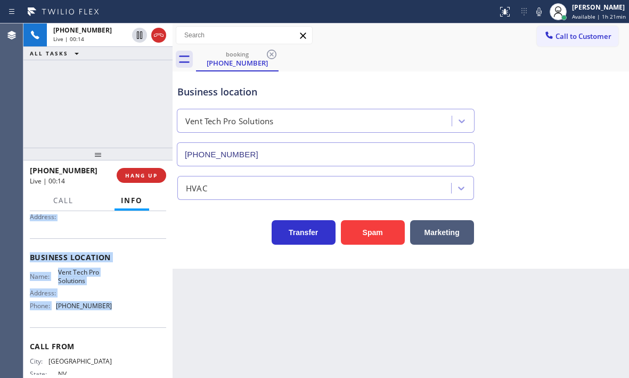
drag, startPoint x: 29, startPoint y: 279, endPoint x: 111, endPoint y: 312, distance: 88.9
click at [111, 312] on div "Context Queue: [Test] All Priority: 1 Customer Name: [PHONE_NUMBER] Phone: [PHO…" at bounding box center [97, 294] width 149 height 167
copy div "Customer Name: [PHONE_NUMBER] Phone: [PHONE_NUMBER] Address: Business location …"
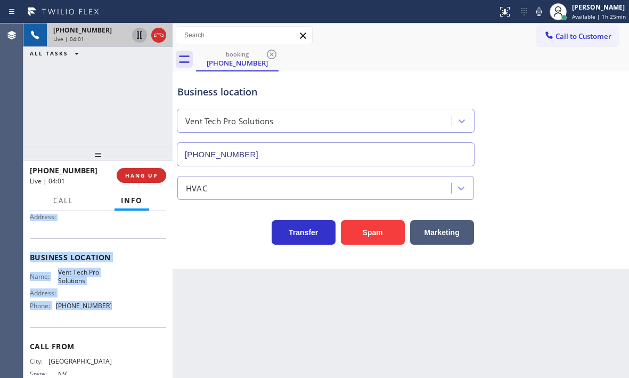
click at [141, 37] on icon at bounding box center [139, 34] width 5 height 7
click at [138, 38] on icon at bounding box center [139, 34] width 7 height 7
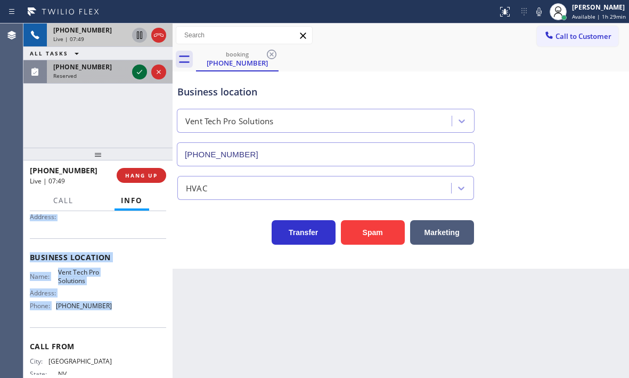
click at [141, 74] on icon at bounding box center [139, 72] width 13 height 13
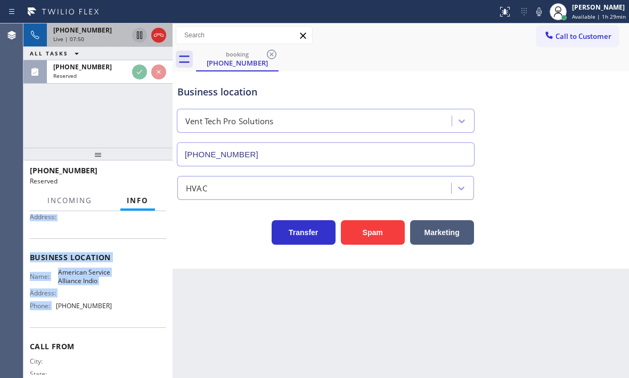
scroll to position [116, 0]
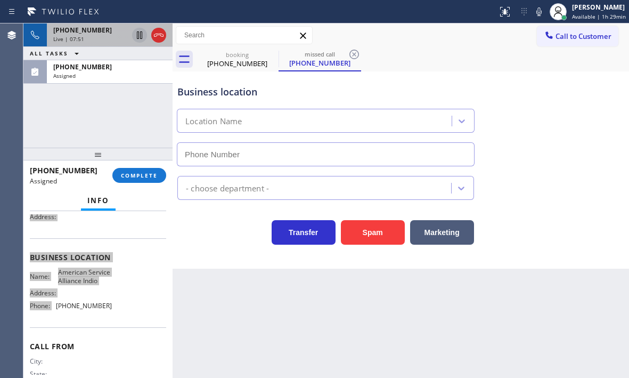
type input "[PHONE_NUMBER]"
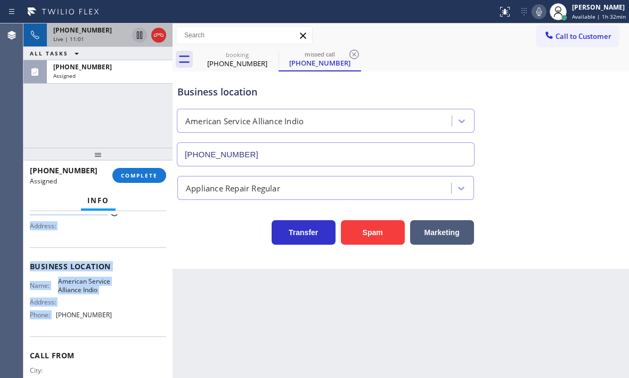
scroll to position [125, 0]
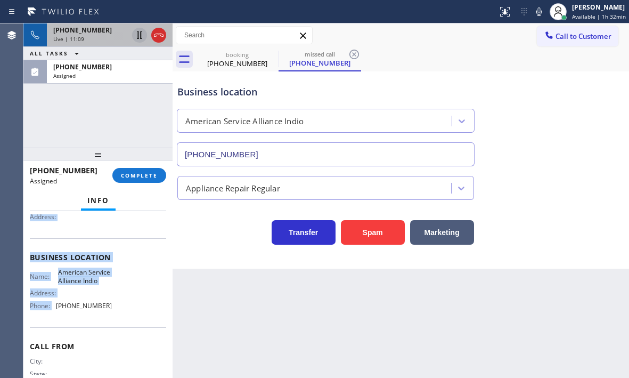
click at [107, 35] on div "Live | 11:09" at bounding box center [90, 38] width 75 height 7
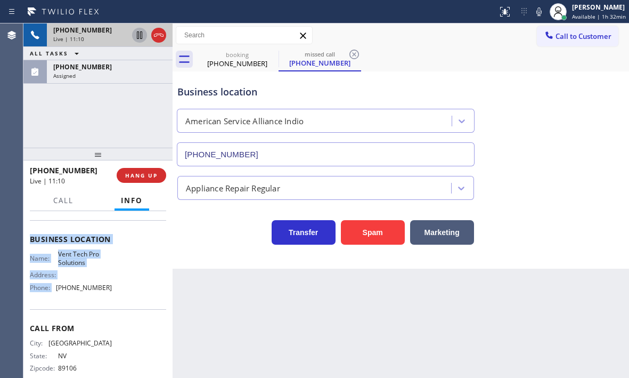
scroll to position [107, 0]
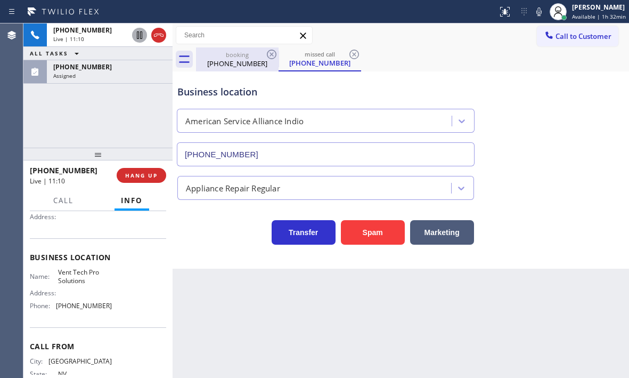
click at [233, 60] on div "[PHONE_NUMBER]" at bounding box center [237, 64] width 80 height 10
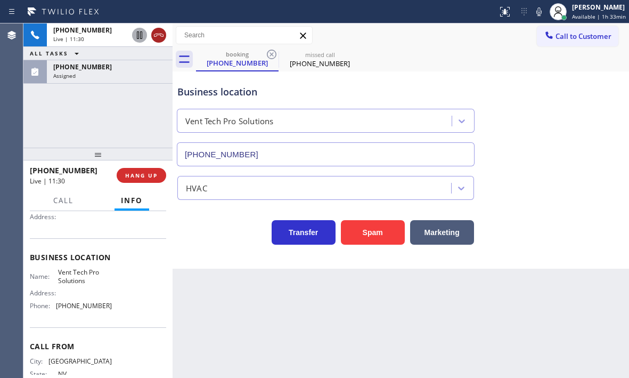
click at [162, 37] on icon at bounding box center [158, 35] width 13 height 13
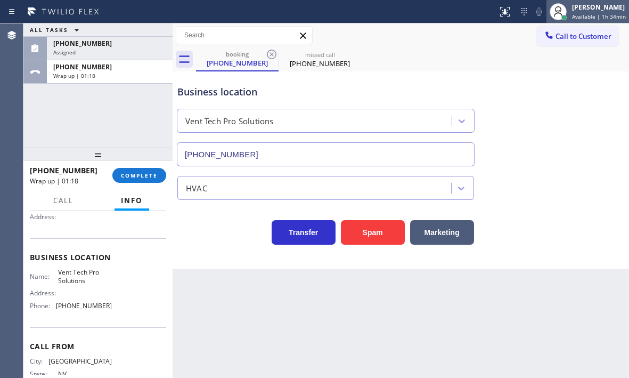
click at [573, 11] on div "[PERSON_NAME]" at bounding box center [599, 7] width 54 height 9
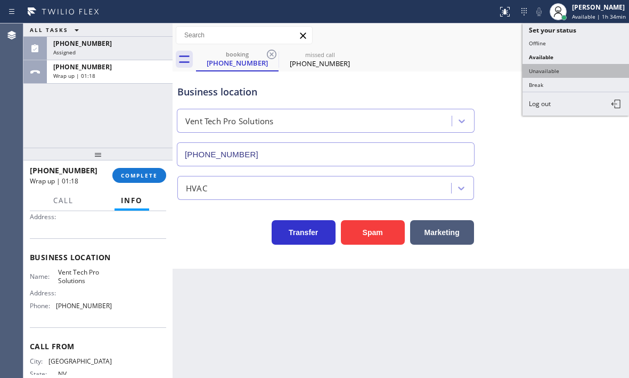
click at [545, 64] on button "Unavailable" at bounding box center [576, 71] width 107 height 14
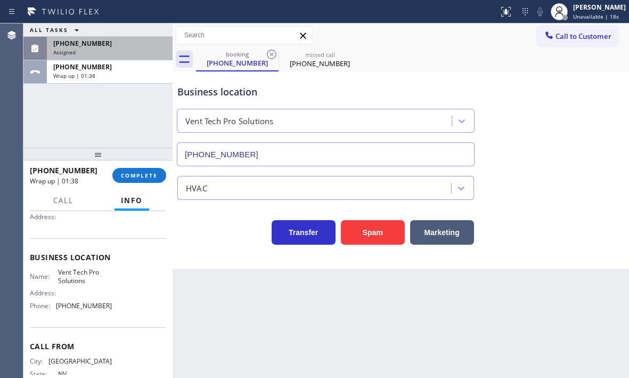
click at [133, 47] on div "[PHONE_NUMBER]" at bounding box center [109, 43] width 113 height 9
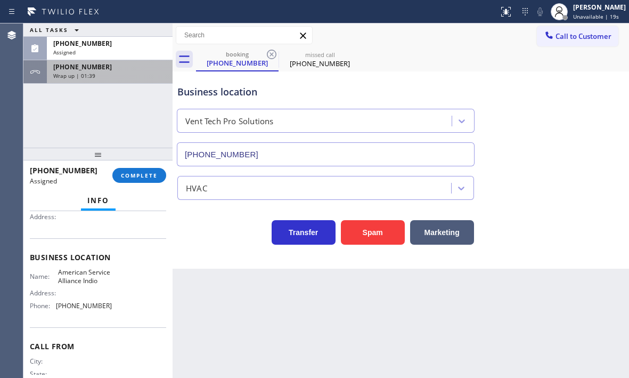
click at [132, 74] on div "Wrap up | 01:39" at bounding box center [109, 75] width 113 height 7
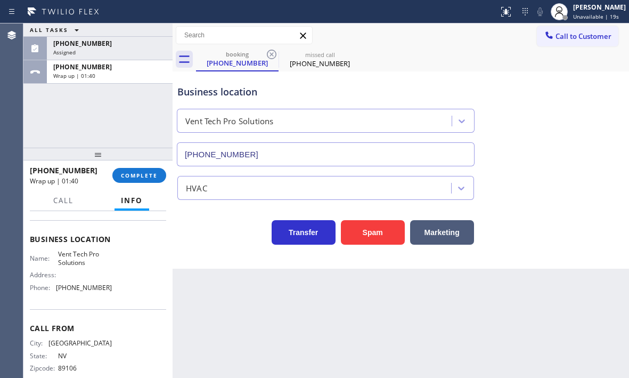
scroll to position [107, 0]
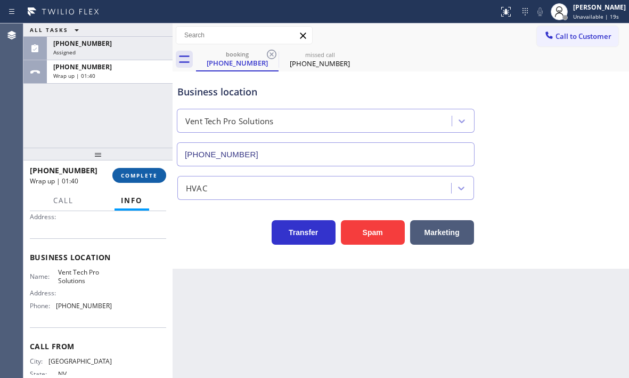
click at [136, 168] on button "COMPLETE" at bounding box center [139, 175] width 54 height 15
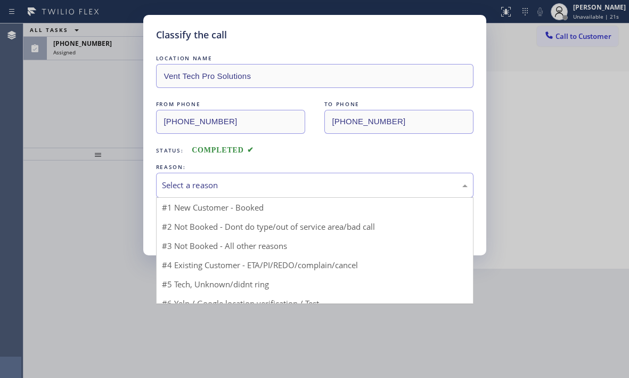
click at [250, 187] on div "Select a reason" at bounding box center [315, 185] width 306 height 12
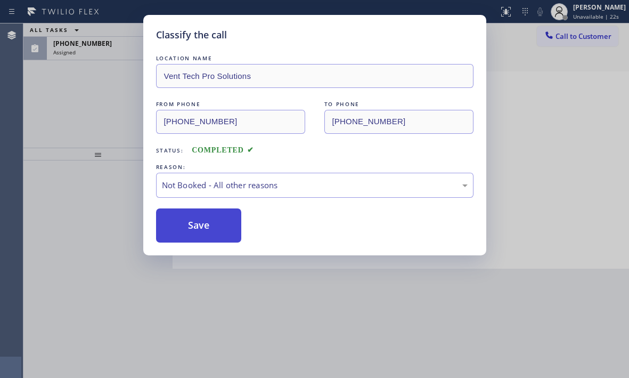
click at [186, 218] on button "Save" at bounding box center [199, 225] width 86 height 34
click at [117, 46] on div "Classify the call LOCATION NAME Vent Tech Pro Solutions FROM PHONE [PHONE_NUMBE…" at bounding box center [314, 189] width 629 height 378
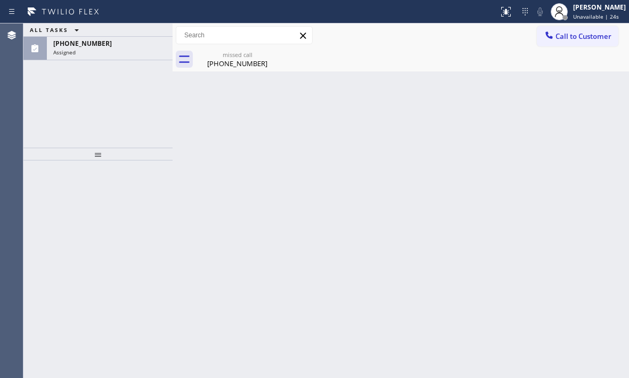
click at [117, 46] on div "[PHONE_NUMBER]" at bounding box center [109, 43] width 113 height 9
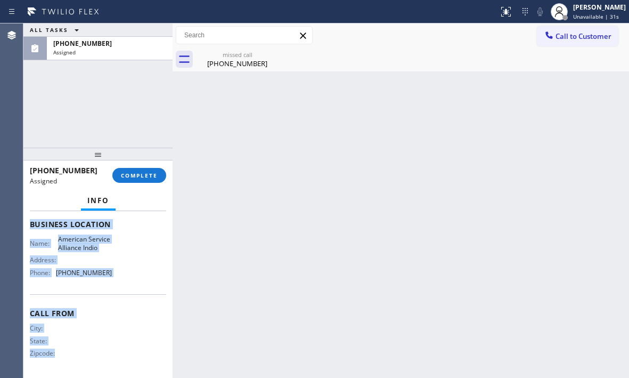
scroll to position [168, 0]
drag, startPoint x: 30, startPoint y: 285, endPoint x: 127, endPoint y: 286, distance: 96.9
click at [127, 286] on div "Context Queue: Appliance Repair Priority: 0 Task Age: [DEMOGRAPHIC_DATA] minute…" at bounding box center [98, 215] width 136 height 318
copy div "Customer Name: [PHONE_NUMBER] Phone: [PHONE_NUMBER] Address: Business location …"
click at [132, 176] on span "COMPLETE" at bounding box center [139, 175] width 37 height 7
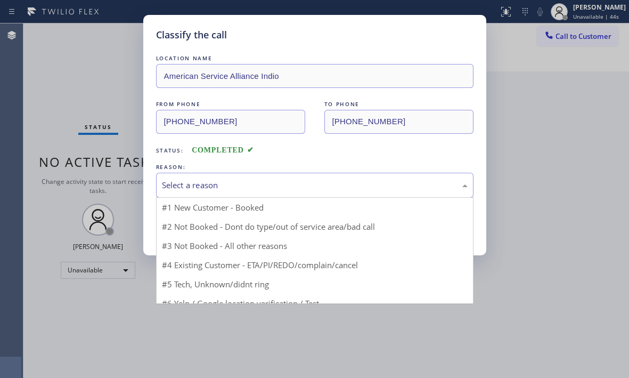
drag, startPoint x: 248, startPoint y: 186, endPoint x: 224, endPoint y: 210, distance: 34.3
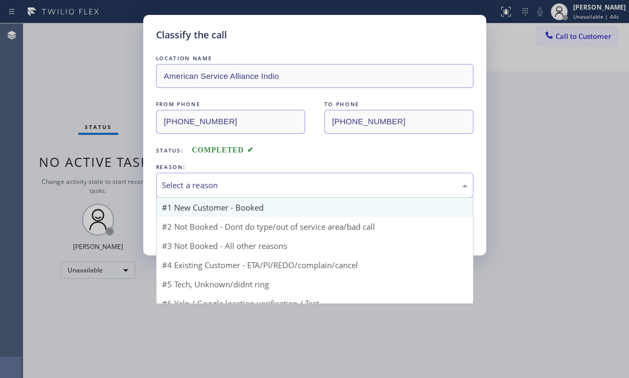
click at [248, 185] on div "Select a reason" at bounding box center [315, 185] width 306 height 12
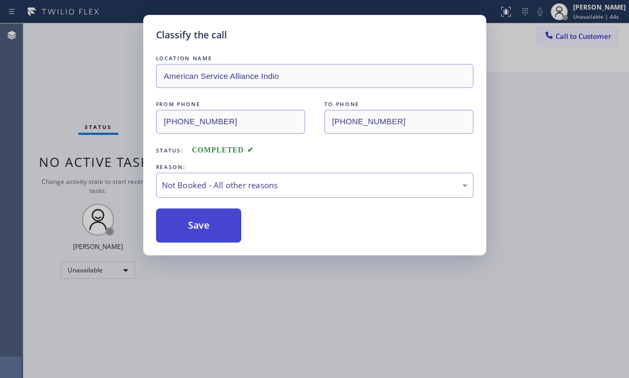
click at [182, 229] on button "Save" at bounding box center [199, 225] width 86 height 34
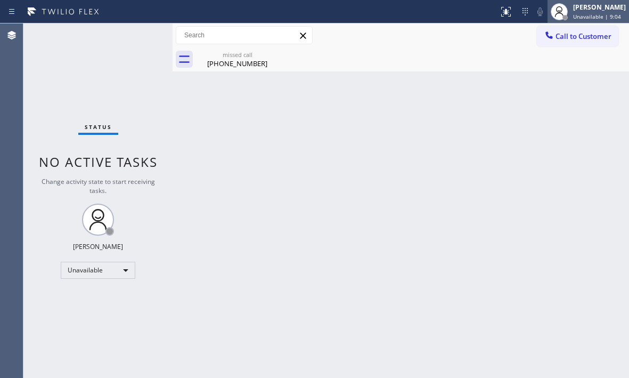
click at [574, 18] on span "Unavailable | 9:04" at bounding box center [597, 16] width 48 height 7
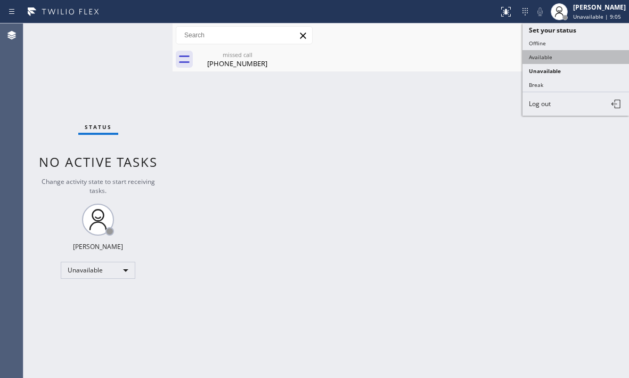
click at [534, 53] on button "Available" at bounding box center [576, 57] width 107 height 14
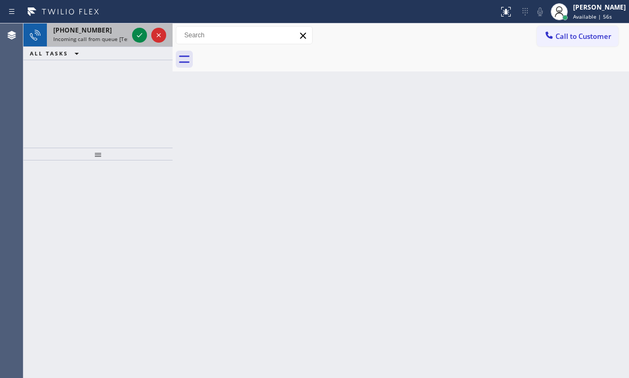
drag, startPoint x: 134, startPoint y: 32, endPoint x: 155, endPoint y: 42, distance: 23.1
click at [134, 32] on icon at bounding box center [139, 35] width 13 height 13
click at [136, 42] on button at bounding box center [139, 35] width 15 height 15
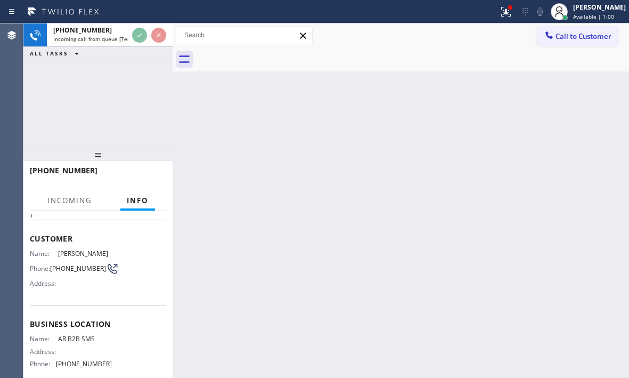
scroll to position [107, 0]
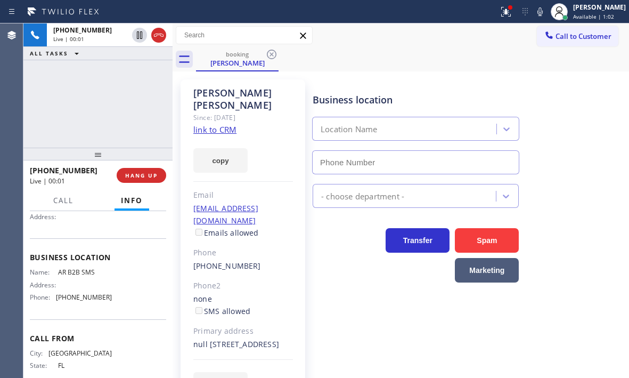
type input "[PHONE_NUMBER]"
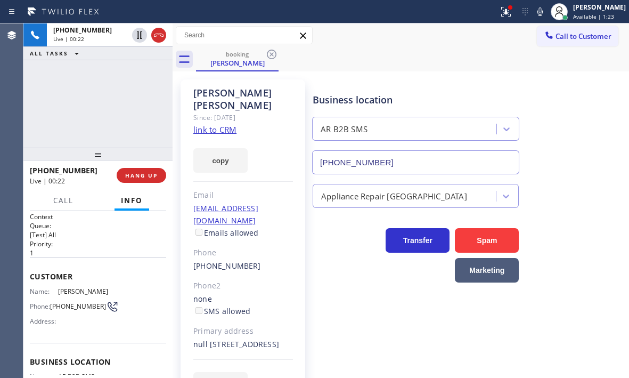
scroll to position [0, 0]
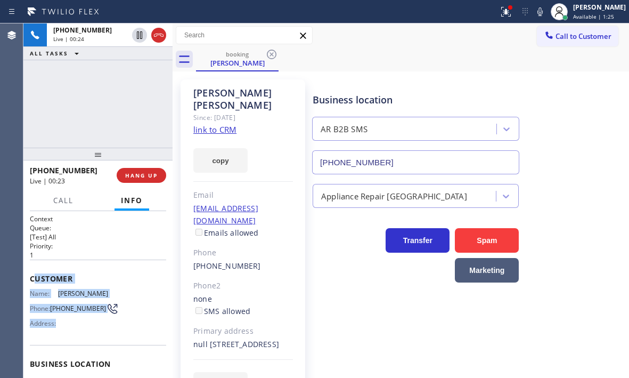
drag, startPoint x: 39, startPoint y: 281, endPoint x: 125, endPoint y: 327, distance: 97.9
click at [124, 328] on div "Customer Name: [PERSON_NAME] Phone: [PHONE_NUMBER] Address:" at bounding box center [98, 301] width 136 height 85
click at [131, 271] on div "Customer Name: [PERSON_NAME] Phone: [PHONE_NUMBER] Address:" at bounding box center [98, 301] width 136 height 85
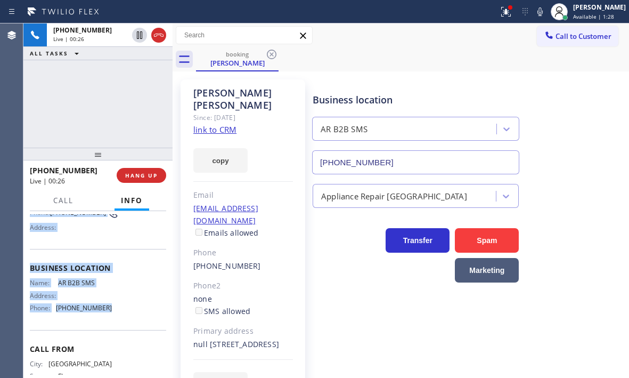
scroll to position [107, 0]
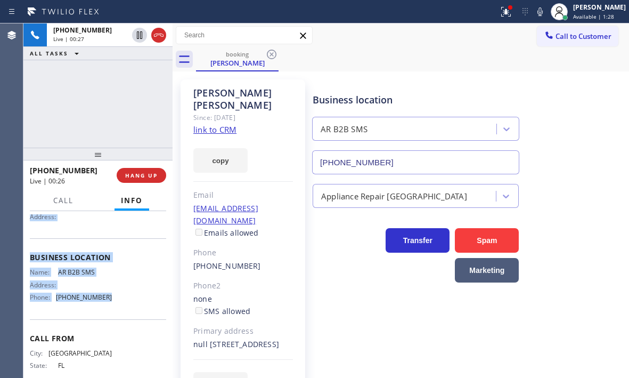
drag, startPoint x: 63, startPoint y: 289, endPoint x: 141, endPoint y: 317, distance: 82.9
click at [141, 317] on div "Context Queue: [Test] All Priority: 1 Customer Name: [PERSON_NAME] Phone: [PHON…" at bounding box center [97, 294] width 149 height 167
copy div "Customer Name: [PERSON_NAME] Phone: [PHONE_NUMBER] Address: Business location N…"
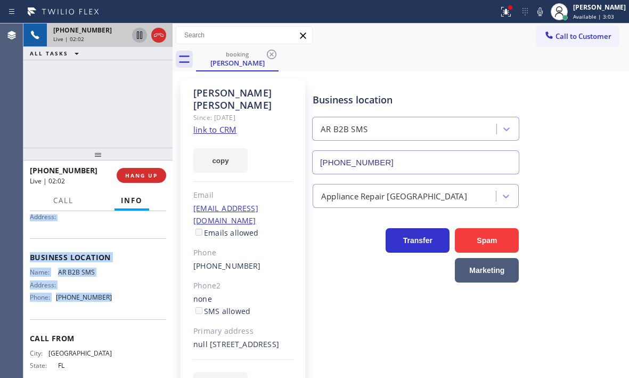
click at [139, 36] on icon at bounding box center [139, 34] width 5 height 7
click at [140, 39] on icon at bounding box center [139, 35] width 13 height 13
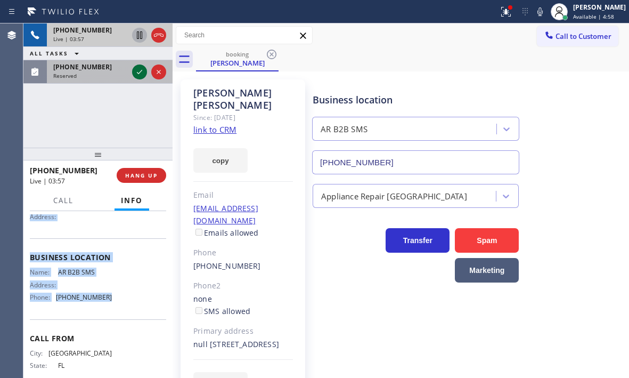
click at [140, 75] on icon at bounding box center [139, 72] width 13 height 13
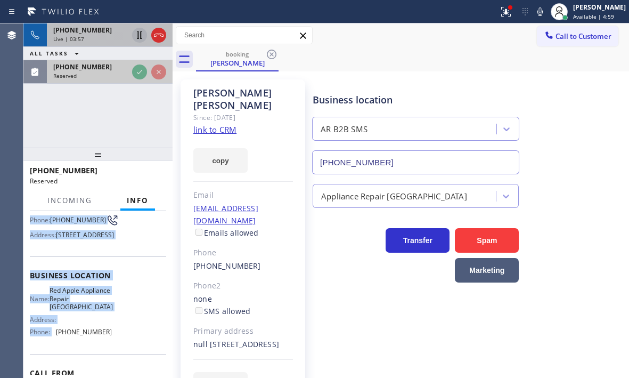
scroll to position [125, 0]
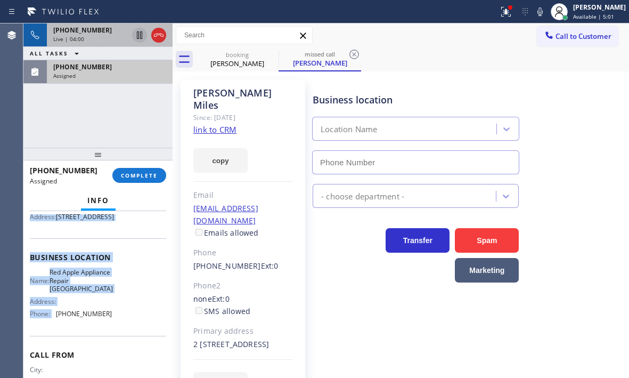
type input "[PHONE_NUMBER]"
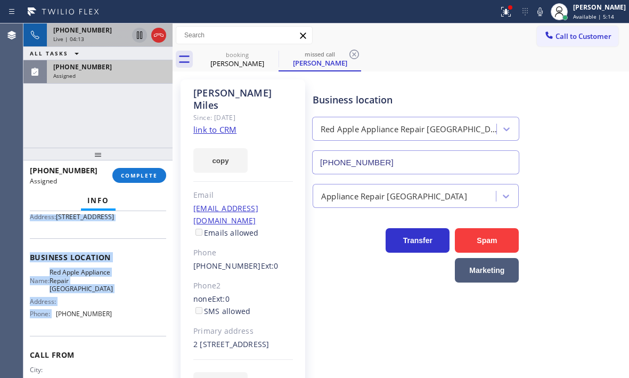
click at [101, 41] on div "Live | 04:13" at bounding box center [90, 38] width 75 height 7
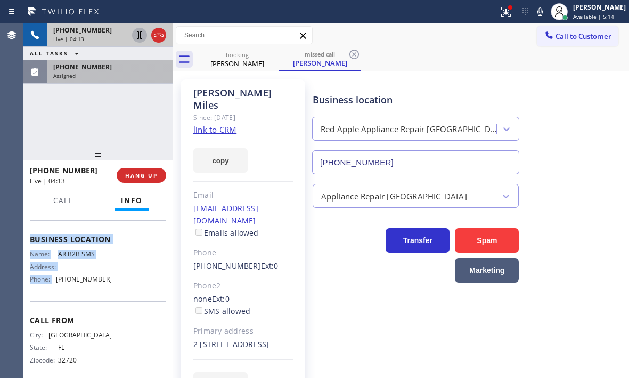
scroll to position [107, 0]
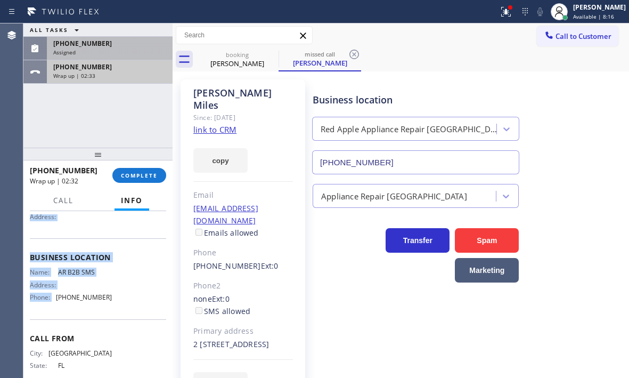
click at [124, 79] on div "Wrap up | 02:33" at bounding box center [109, 75] width 113 height 7
click at [111, 65] on div "[PHONE_NUMBER]" at bounding box center [109, 66] width 113 height 9
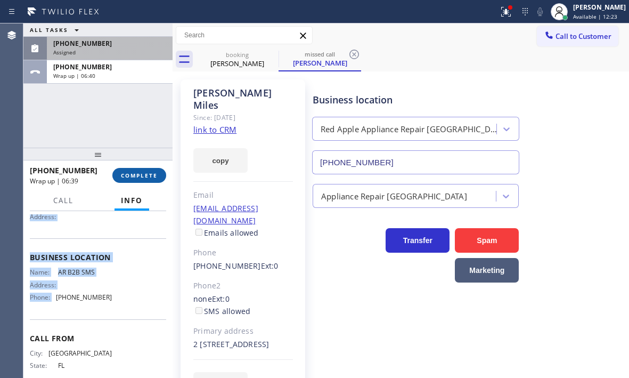
click at [145, 173] on span "COMPLETE" at bounding box center [139, 175] width 37 height 7
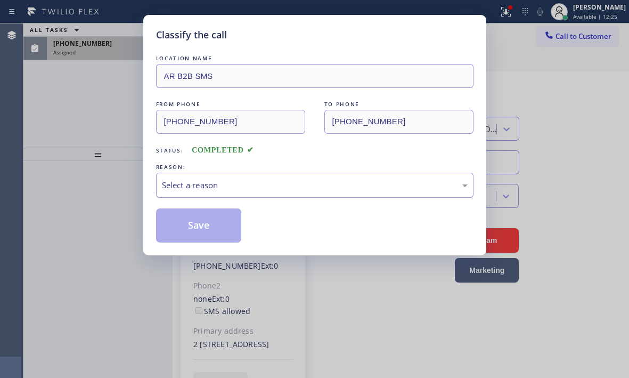
click at [272, 181] on div "Select a reason" at bounding box center [315, 185] width 306 height 12
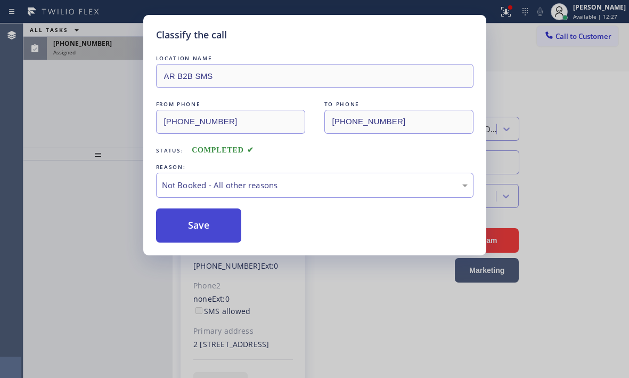
click at [193, 212] on button "Save" at bounding box center [199, 225] width 86 height 34
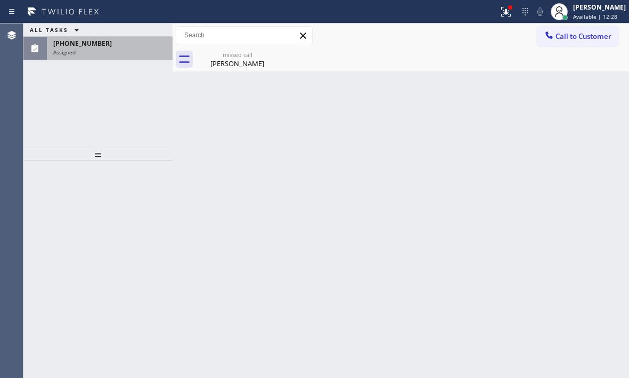
click at [116, 55] on div "Assigned" at bounding box center [109, 51] width 113 height 7
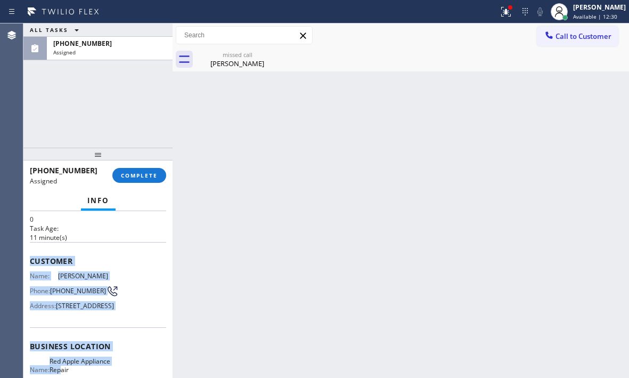
scroll to position [107, 0]
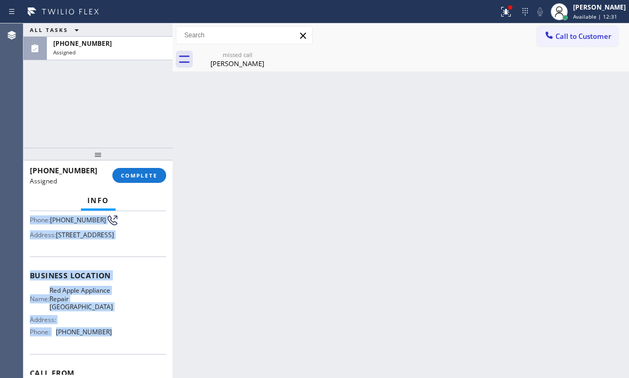
drag, startPoint x: 27, startPoint y: 292, endPoint x: 115, endPoint y: 357, distance: 109.0
click at [115, 357] on div "Context Queue: Appliance Repair High End Priority: 0 Task Age: [DEMOGRAPHIC_DAT…" at bounding box center [97, 294] width 149 height 167
copy div "Customer Name: [PERSON_NAME] Phone: [PHONE_NUMBER] Address: [STREET_ADDRESS] Bu…"
click at [141, 172] on span "COMPLETE" at bounding box center [139, 175] width 37 height 7
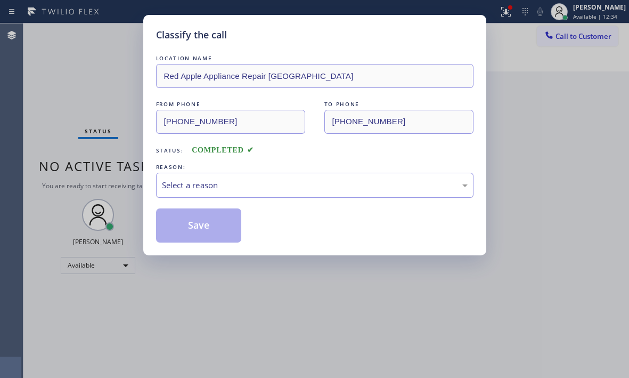
click at [257, 187] on div "Select a reason" at bounding box center [315, 185] width 306 height 12
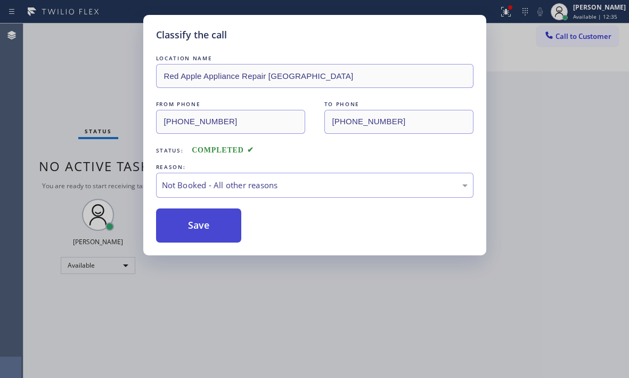
click at [189, 225] on button "Save" at bounding box center [199, 225] width 86 height 34
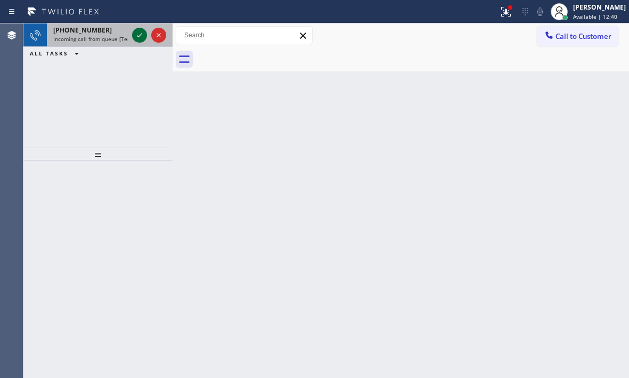
click at [140, 37] on icon at bounding box center [139, 35] width 13 height 13
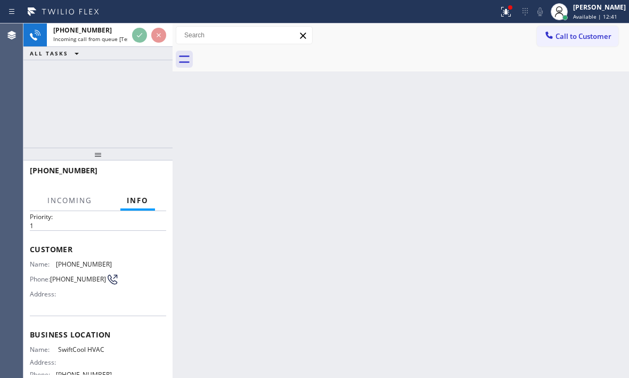
scroll to position [53, 0]
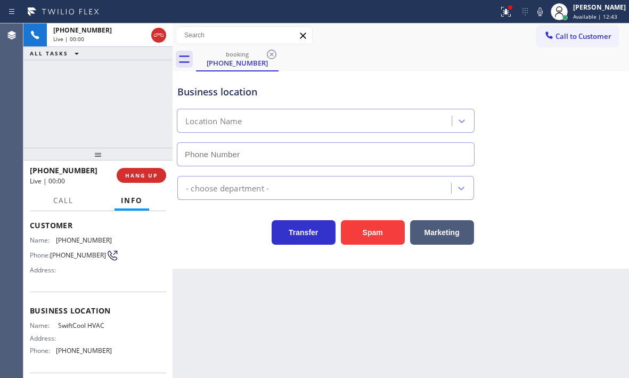
type input "[PHONE_NUMBER]"
click at [145, 175] on span "HANG UP" at bounding box center [141, 175] width 32 height 7
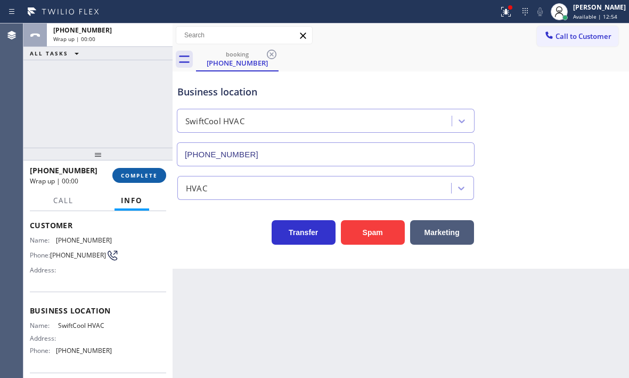
click at [145, 175] on span "COMPLETE" at bounding box center [139, 175] width 37 height 7
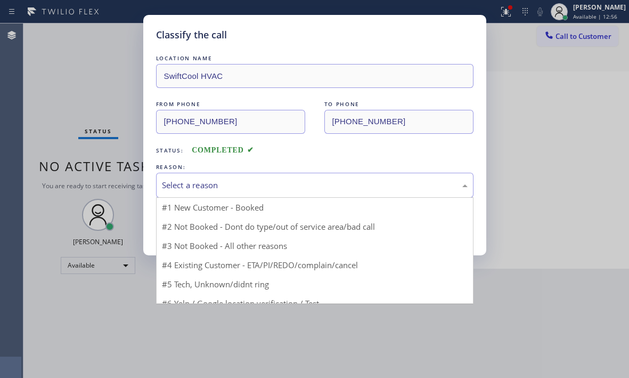
click at [264, 183] on div "Select a reason" at bounding box center [315, 185] width 306 height 12
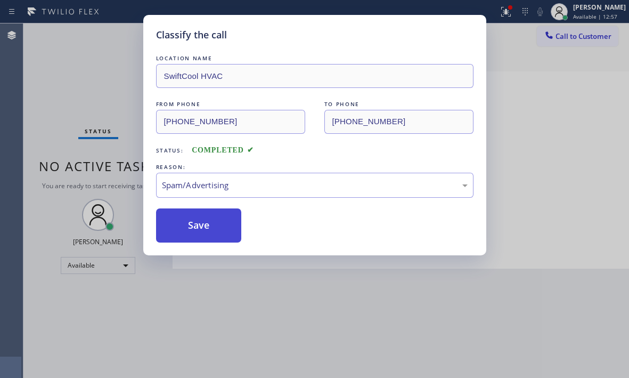
click at [195, 239] on button "Save" at bounding box center [199, 225] width 86 height 34
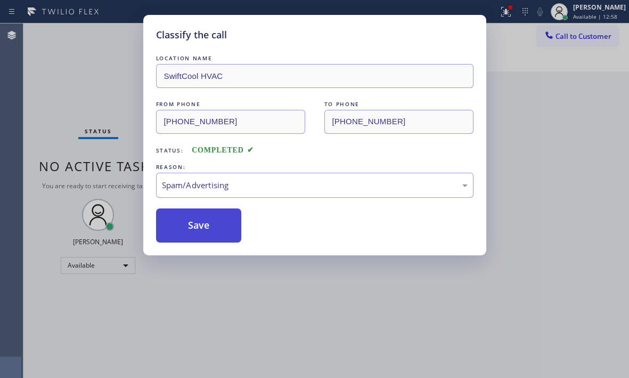
click at [210, 226] on button "Save" at bounding box center [199, 225] width 86 height 34
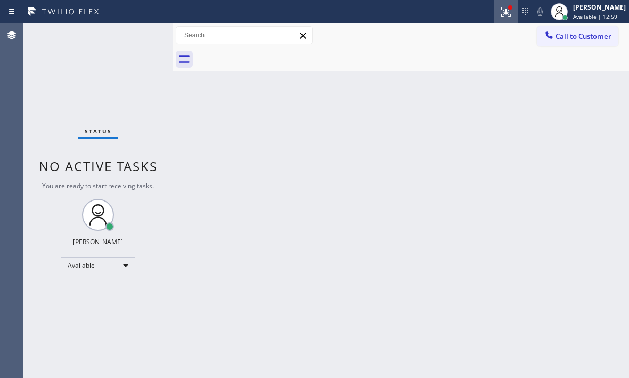
click at [501, 14] on icon at bounding box center [506, 12] width 10 height 10
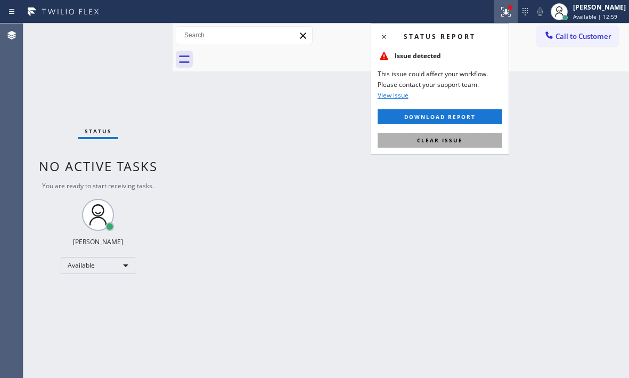
click at [456, 135] on button "Clear issue" at bounding box center [440, 140] width 125 height 15
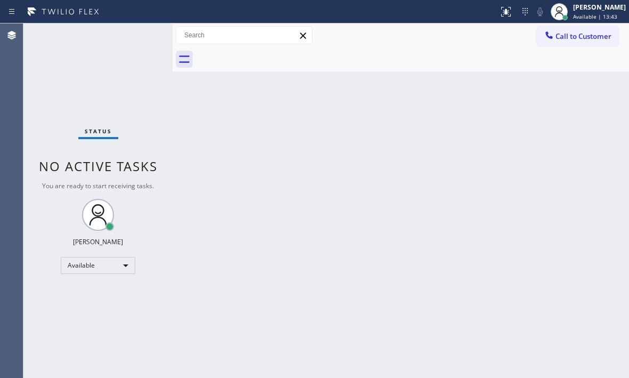
click at [267, 207] on div "Back to Dashboard Change Sender ID Customers Technicians Select a contact Outbo…" at bounding box center [401, 200] width 456 height 354
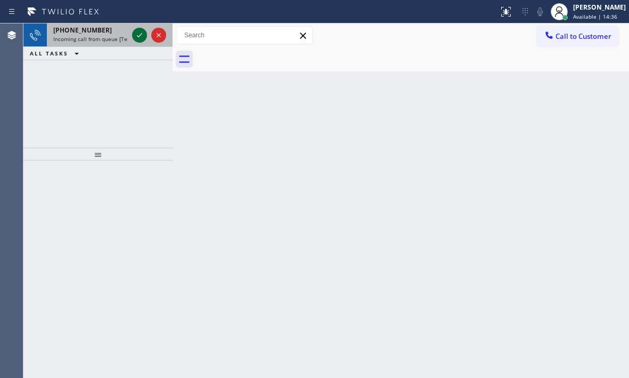
click at [140, 34] on icon at bounding box center [139, 35] width 13 height 13
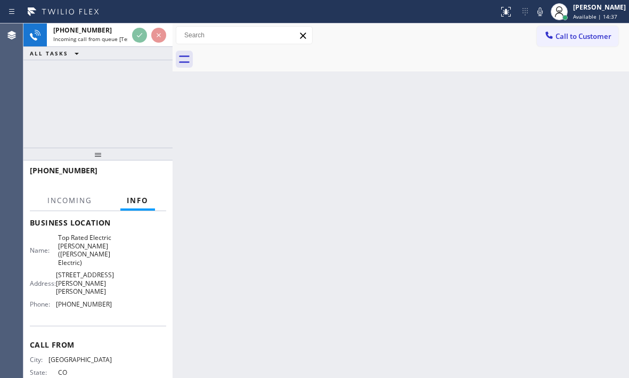
scroll to position [160, 0]
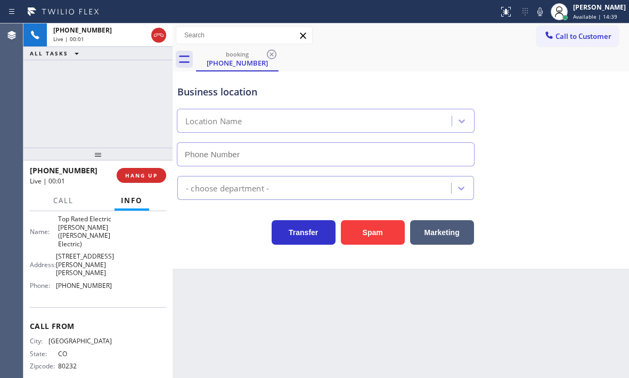
type input "[PHONE_NUMBER]"
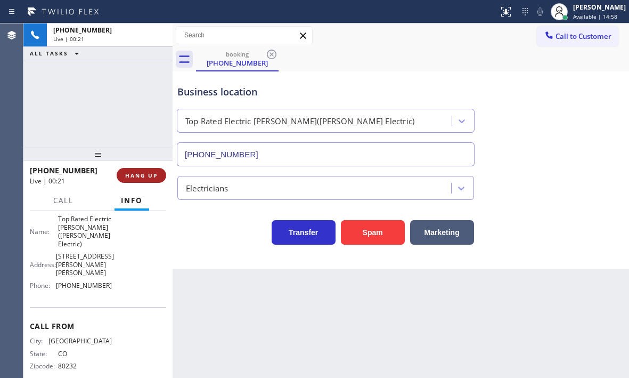
click at [143, 173] on span "HANG UP" at bounding box center [141, 175] width 32 height 7
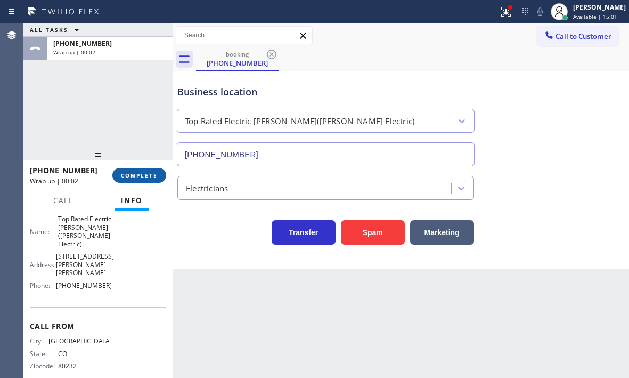
click at [150, 175] on span "COMPLETE" at bounding box center [139, 175] width 37 height 7
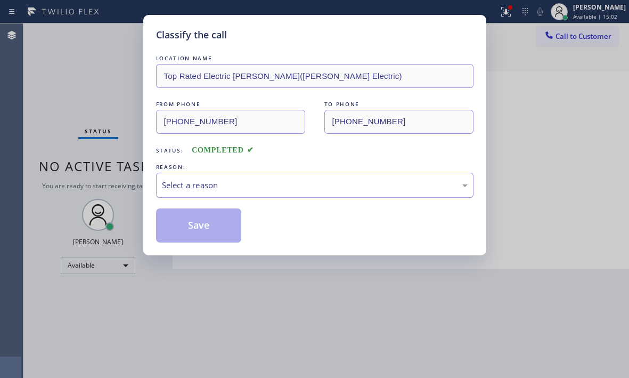
click at [228, 184] on div "Select a reason" at bounding box center [315, 185] width 306 height 12
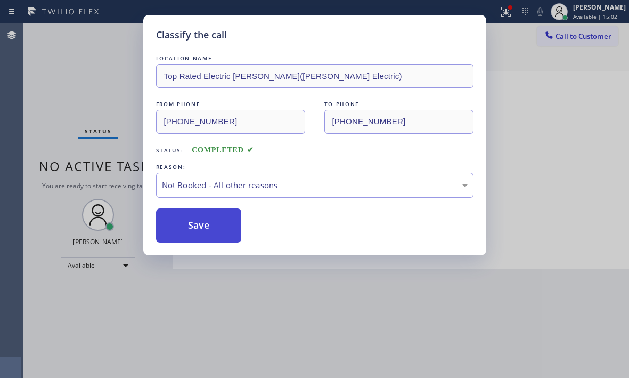
click at [181, 225] on button "Save" at bounding box center [199, 225] width 86 height 34
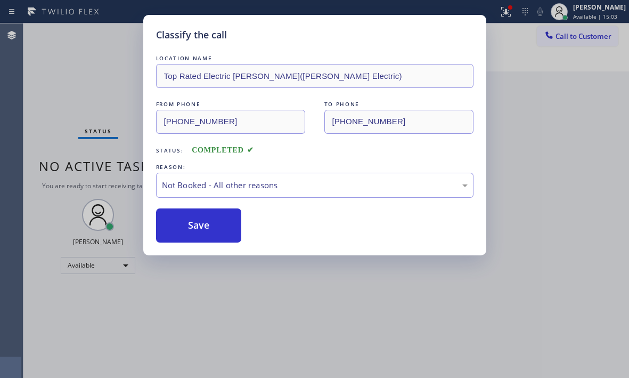
drag, startPoint x: 553, startPoint y: 104, endPoint x: 526, endPoint y: 36, distance: 72.9
click at [553, 103] on div "Classify the call LOCATION NAME Top Rated Electric [PERSON_NAME]([PERSON_NAME] …" at bounding box center [314, 189] width 629 height 378
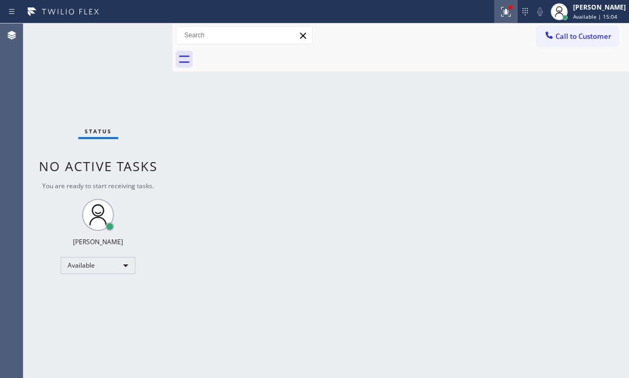
click at [501, 16] on icon at bounding box center [506, 12] width 10 height 10
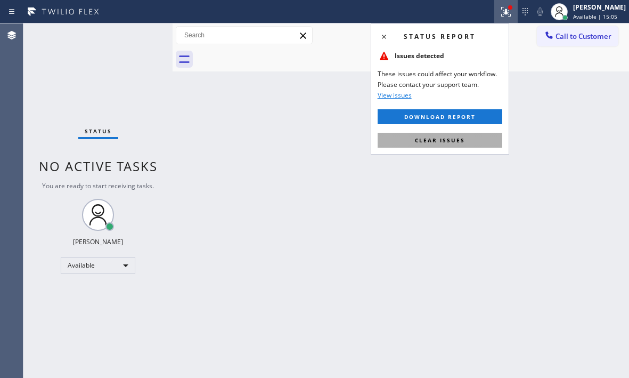
click at [466, 136] on button "Clear issues" at bounding box center [440, 140] width 125 height 15
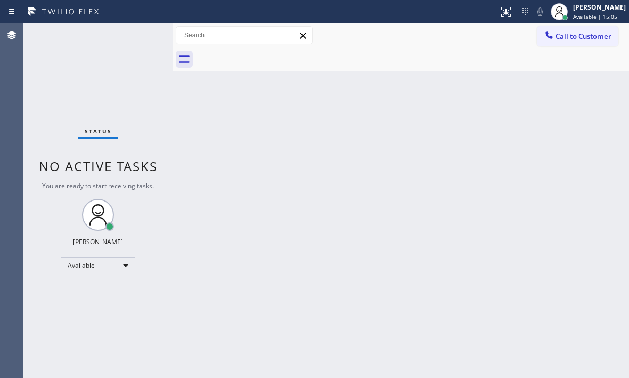
click at [533, 185] on div "Back to Dashboard Change Sender ID Customers Technicians Select a contact Outbo…" at bounding box center [401, 200] width 456 height 354
click at [558, 6] on div at bounding box center [559, 11] width 23 height 23
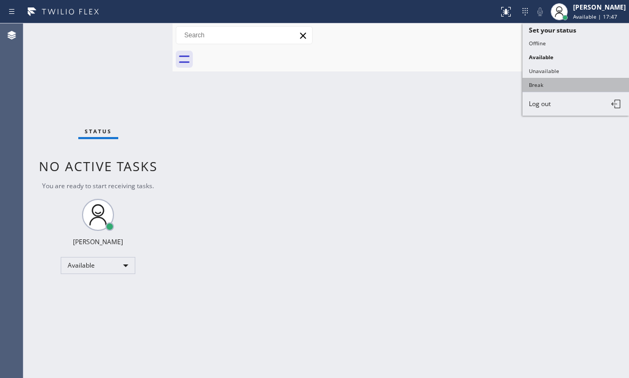
click at [545, 81] on button "Break" at bounding box center [576, 85] width 107 height 14
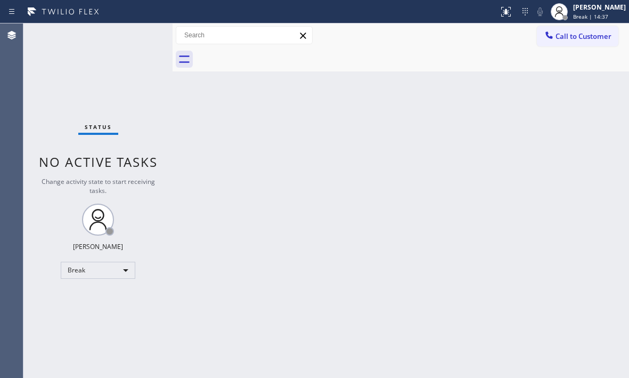
click at [111, 52] on div "Status No active tasks Change activity state to start receiving tasks. [PERSON_…" at bounding box center [97, 200] width 149 height 354
click at [122, 267] on div "Break" at bounding box center [98, 270] width 75 height 17
click at [107, 294] on li "Available" at bounding box center [97, 298] width 72 height 13
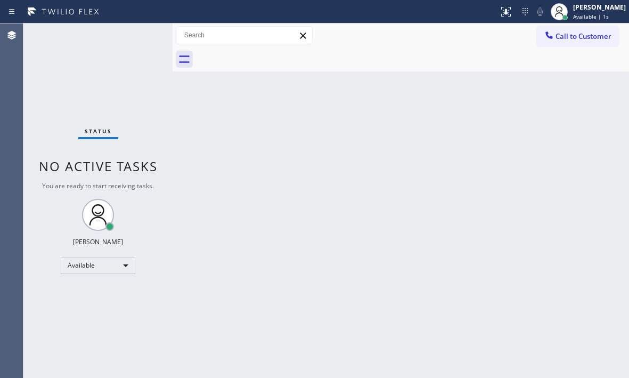
click at [477, 158] on div "Back to Dashboard Change Sender ID Customers Technicians Select a contact Outbo…" at bounding box center [401, 200] width 456 height 354
click at [528, 103] on div "Back to Dashboard Change Sender ID Customers Technicians Select a contact Outbo…" at bounding box center [401, 200] width 456 height 354
click at [394, 129] on div "Back to Dashboard Change Sender ID Customers Technicians Select a contact Outbo…" at bounding box center [401, 200] width 456 height 354
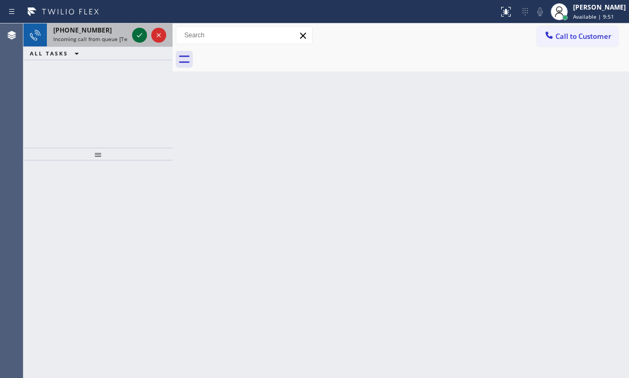
click at [138, 28] on button at bounding box center [139, 35] width 15 height 15
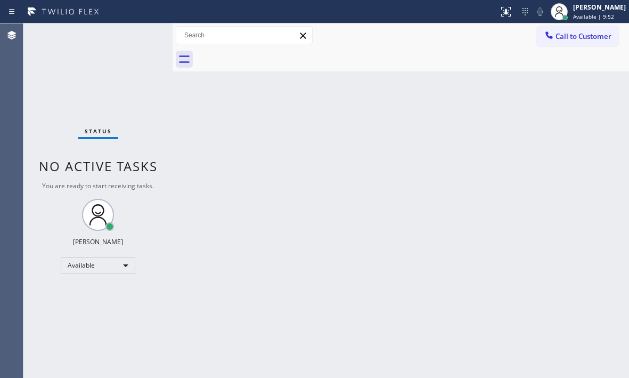
click at [137, 31] on div "Status No active tasks You are ready to start receiving tasks. [PERSON_NAME] Av…" at bounding box center [97, 200] width 149 height 354
click at [395, 161] on div "Back to Dashboard Change Sender ID Customers Technicians Select a contact Outbo…" at bounding box center [401, 200] width 456 height 354
click at [134, 37] on div "Status No active tasks You are ready to start receiving tasks. [PERSON_NAME] Av…" at bounding box center [97, 200] width 149 height 354
click at [136, 38] on div "Status No active tasks You are ready to start receiving tasks. [PERSON_NAME] Av…" at bounding box center [97, 200] width 149 height 354
click at [500, 16] on icon at bounding box center [506, 11] width 13 height 13
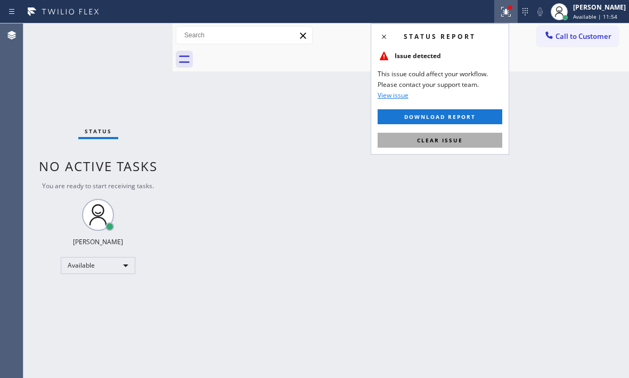
click at [458, 146] on button "Clear issue" at bounding box center [440, 140] width 125 height 15
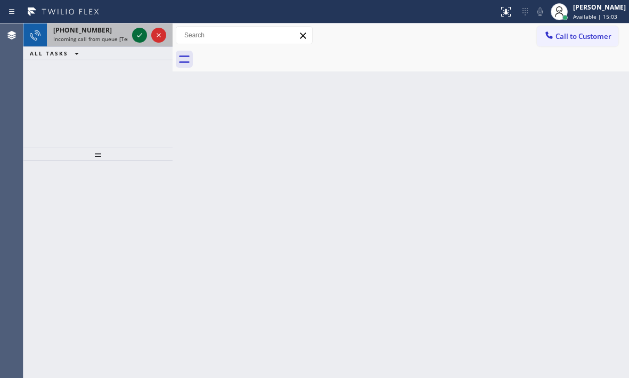
click at [136, 31] on icon at bounding box center [139, 35] width 13 height 13
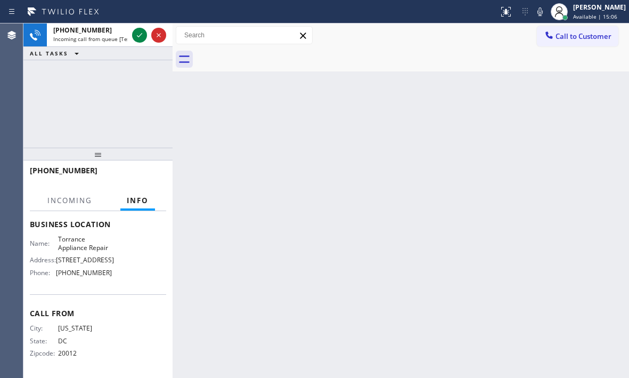
scroll to position [152, 0]
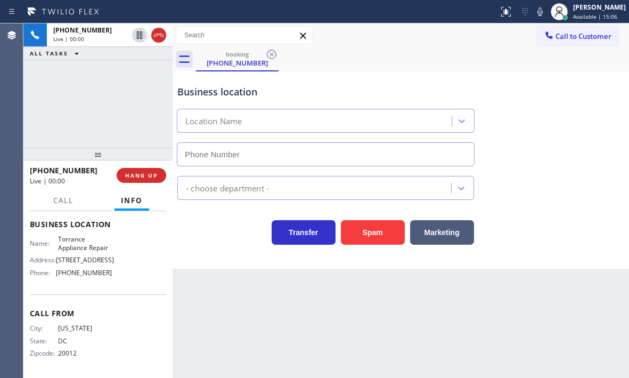
type input "[PHONE_NUMBER]"
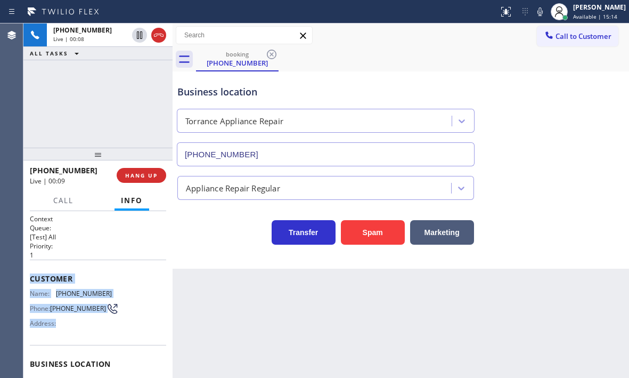
scroll to position [107, 0]
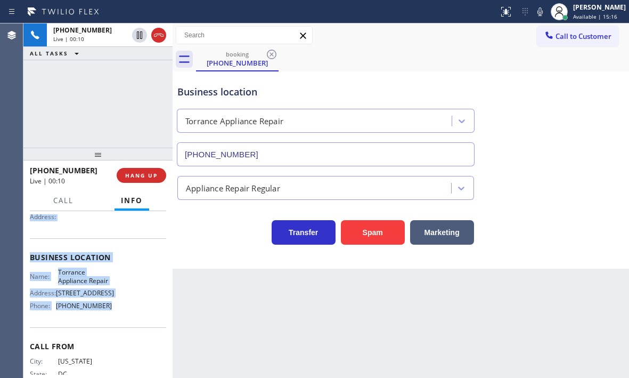
drag, startPoint x: 53, startPoint y: 295, endPoint x: 117, endPoint y: 330, distance: 73.2
click at [117, 330] on div "Context Queue: [Test] All Priority: 1 Customer Name: [PHONE_NUMBER] Phone: [PHO…" at bounding box center [97, 294] width 149 height 167
copy div "Customer Name: [PHONE_NUMBER] Phone: [PHONE_NUMBER] Address: Business location …"
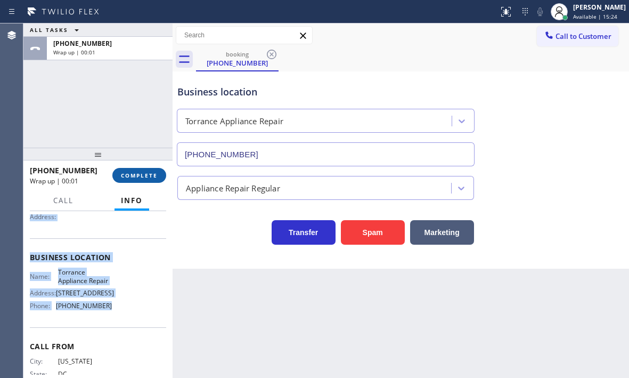
click at [146, 175] on span "COMPLETE" at bounding box center [139, 175] width 37 height 7
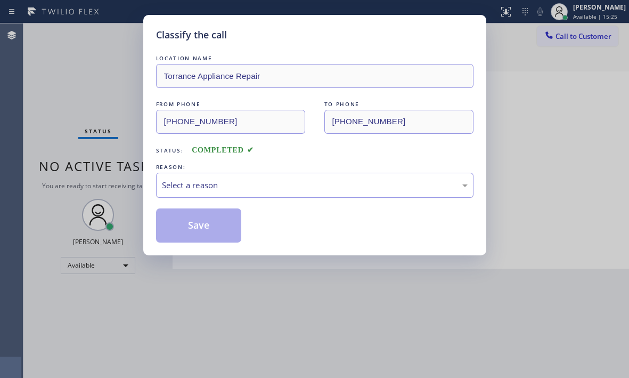
click at [219, 180] on div "Select a reason" at bounding box center [315, 185] width 306 height 12
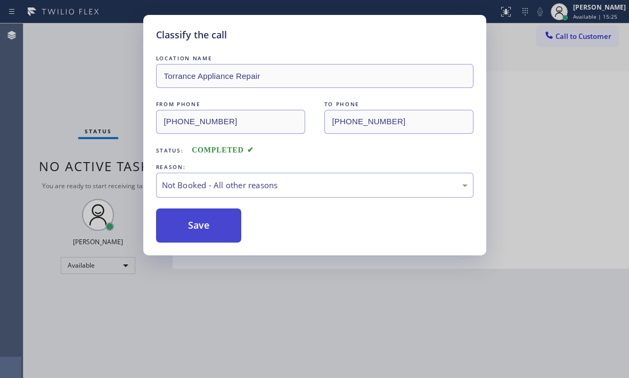
click at [190, 225] on button "Save" at bounding box center [199, 225] width 86 height 34
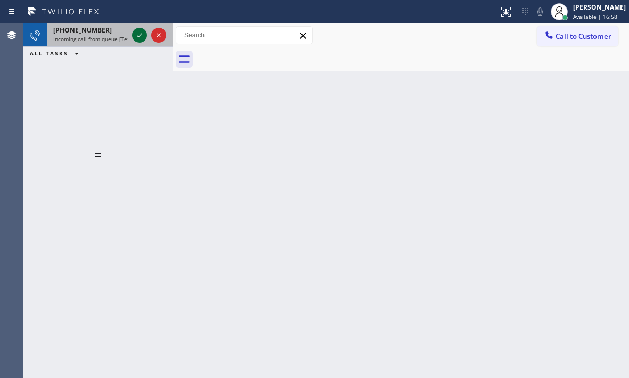
click at [138, 37] on icon at bounding box center [139, 35] width 5 height 4
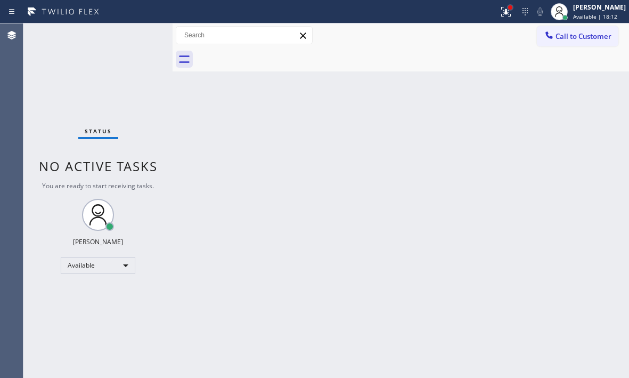
click at [507, 10] on div at bounding box center [510, 7] width 6 height 6
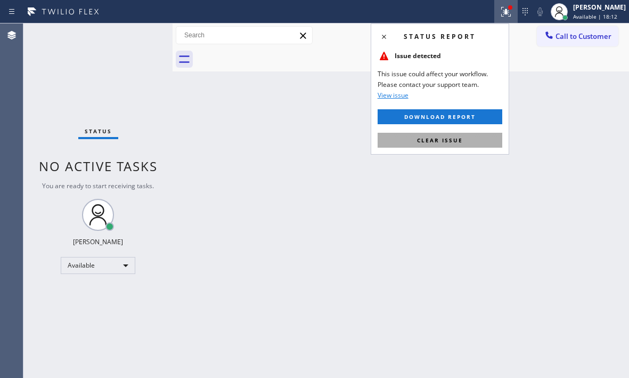
click at [470, 136] on button "Clear issue" at bounding box center [440, 140] width 125 height 15
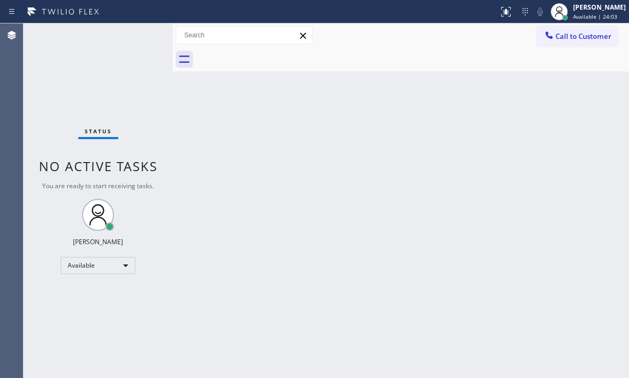
click at [135, 33] on div "Status No active tasks You are ready to start receiving tasks. [PERSON_NAME] Av…" at bounding box center [97, 200] width 149 height 354
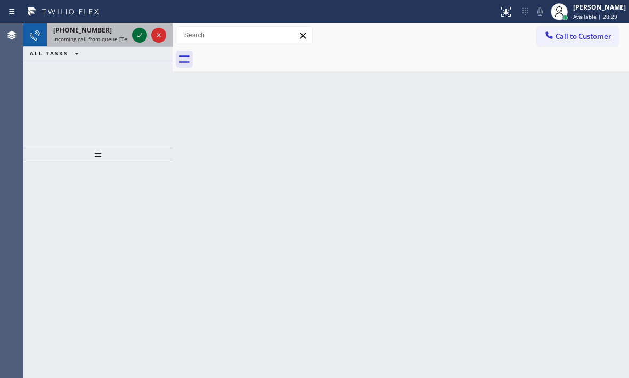
click at [138, 29] on icon at bounding box center [139, 35] width 13 height 13
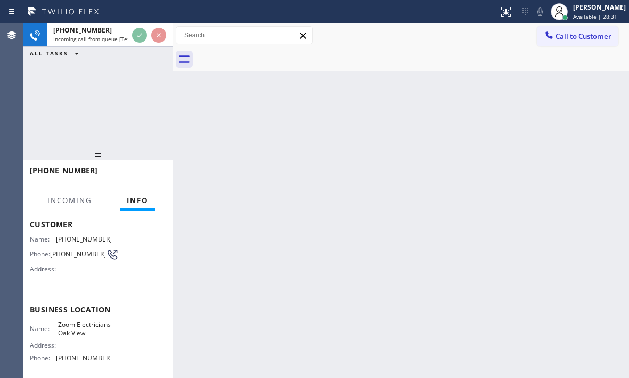
scroll to position [107, 0]
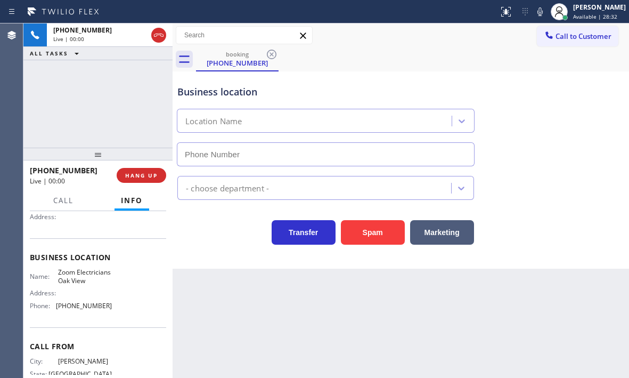
type input "[PHONE_NUMBER]"
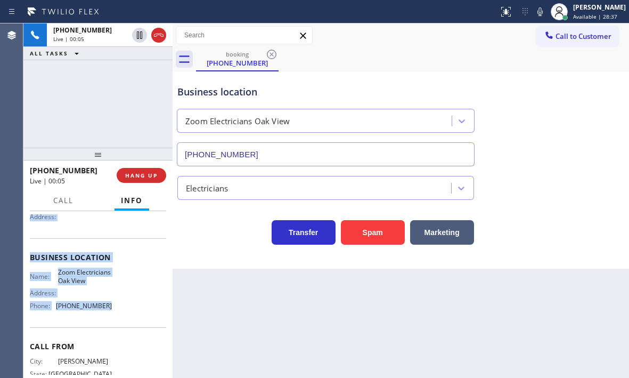
drag, startPoint x: 29, startPoint y: 277, endPoint x: 110, endPoint y: 324, distance: 94.0
click at [110, 324] on div "Context Queue: [Test] All Priority: 1 Customer Name: [PHONE_NUMBER] Phone: [PHO…" at bounding box center [97, 294] width 149 height 167
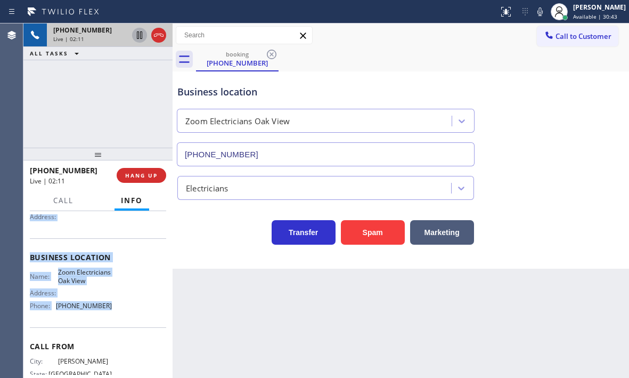
click at [140, 35] on icon at bounding box center [139, 35] width 13 height 13
click at [138, 41] on icon at bounding box center [139, 35] width 13 height 13
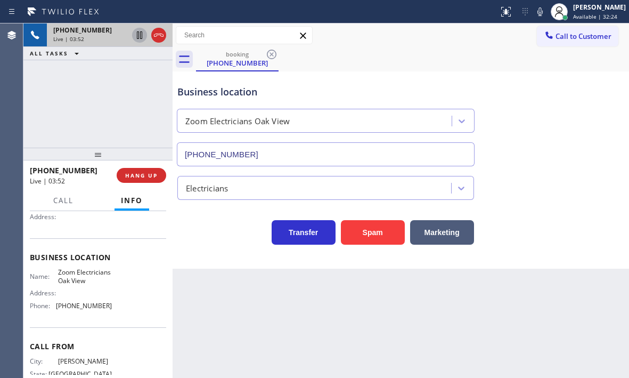
click at [123, 113] on div "[PHONE_NUMBER] Live | 03:52 ALL TASKS ALL TASKS ACTIVE TASKS TASKS IN WRAP UP" at bounding box center [97, 85] width 149 height 124
click at [108, 86] on div "[PHONE_NUMBER] Live | 03:57 ALL TASKS ALL TASKS ACTIVE TASKS TASKS IN WRAP UP" at bounding box center [97, 85] width 149 height 124
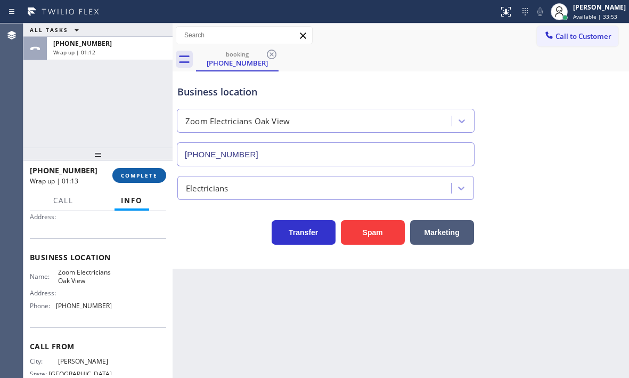
click at [133, 179] on button "COMPLETE" at bounding box center [139, 175] width 54 height 15
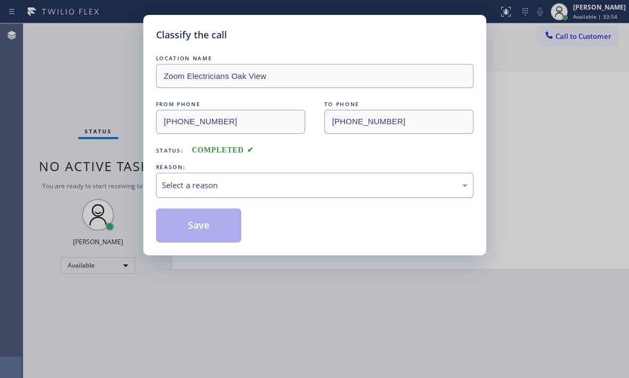
click at [201, 187] on div "Select a reason" at bounding box center [315, 185] width 306 height 12
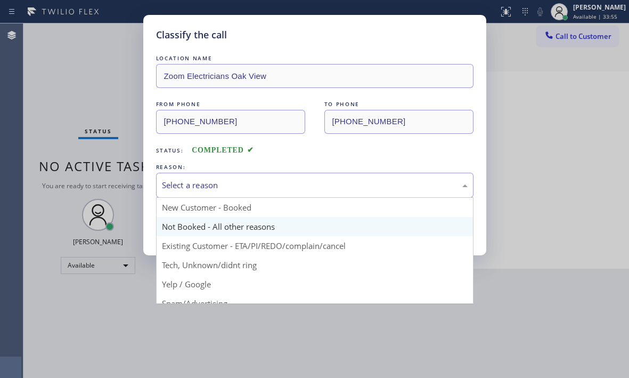
drag, startPoint x: 190, startPoint y: 227, endPoint x: 185, endPoint y: 224, distance: 5.5
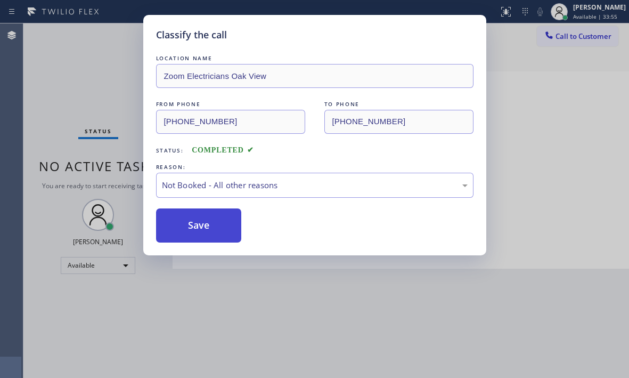
click at [185, 224] on button "Save" at bounding box center [199, 225] width 86 height 34
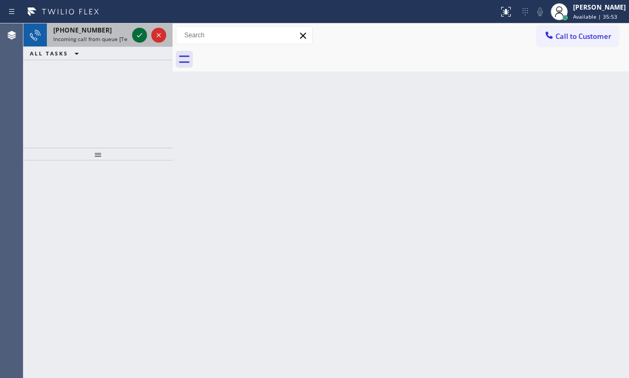
click at [139, 34] on icon at bounding box center [139, 35] width 13 height 13
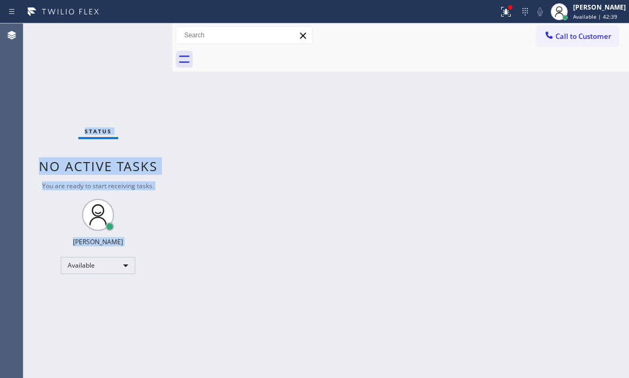
click at [137, 31] on div "Status No active tasks You are ready to start receiving tasks. [PERSON_NAME] Av…" at bounding box center [97, 200] width 149 height 354
click at [500, 7] on icon at bounding box center [506, 11] width 13 height 13
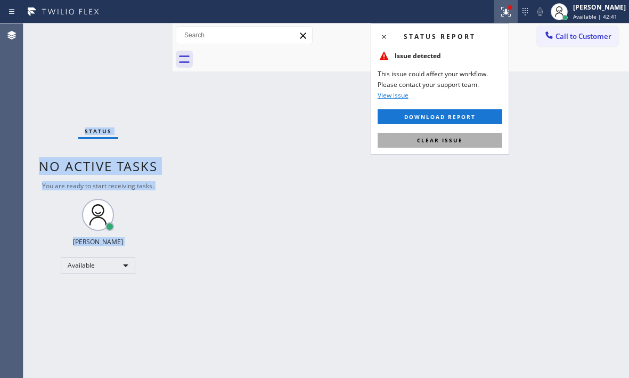
click at [459, 141] on span "Clear issue" at bounding box center [440, 139] width 46 height 7
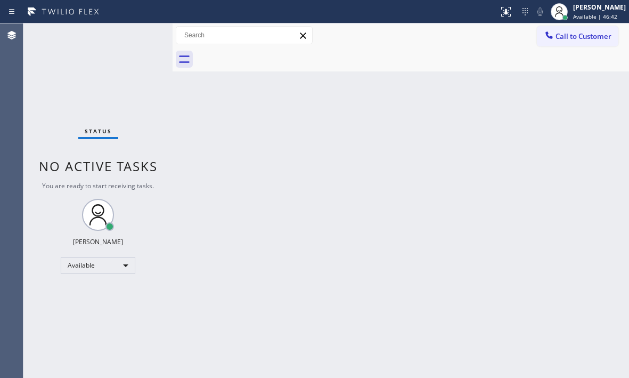
click at [283, 192] on div "Back to Dashboard Change Sender ID Customers Technicians Select a contact Outbo…" at bounding box center [401, 200] width 456 height 354
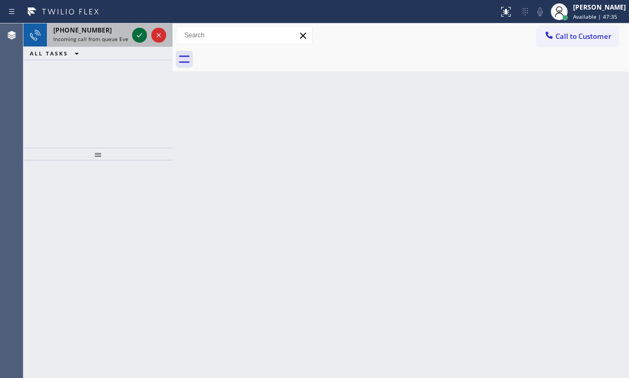
click at [138, 34] on icon at bounding box center [139, 35] width 13 height 13
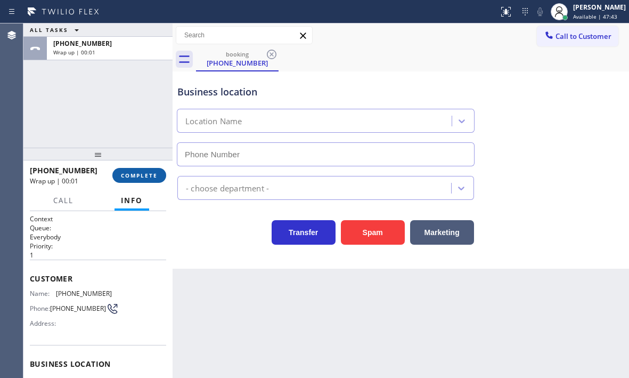
click at [138, 177] on span "COMPLETE" at bounding box center [139, 175] width 37 height 7
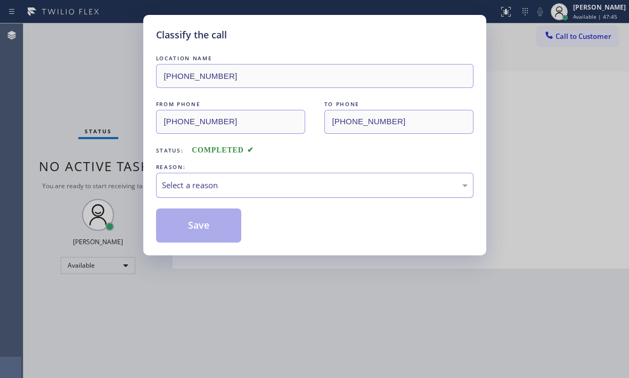
click at [280, 184] on div "Select a reason" at bounding box center [315, 185] width 306 height 12
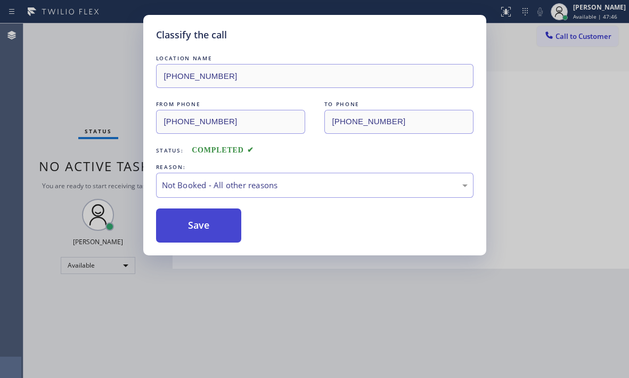
click at [199, 225] on button "Save" at bounding box center [199, 225] width 86 height 34
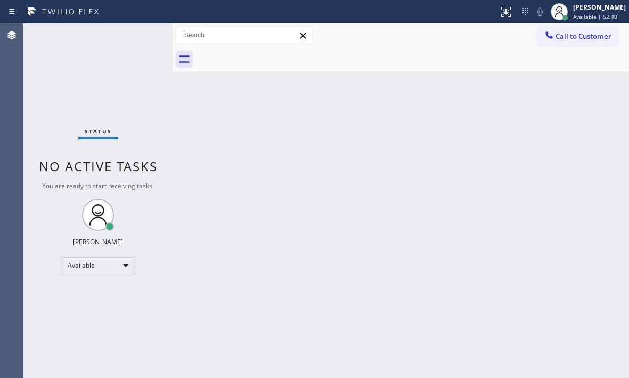
click at [258, 151] on div "Back to Dashboard Change Sender ID Customers Technicians Select a contact Outbo…" at bounding box center [401, 200] width 456 height 354
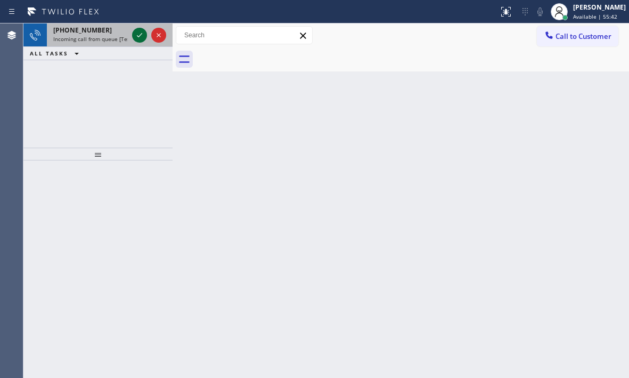
click at [137, 32] on icon at bounding box center [139, 35] width 13 height 13
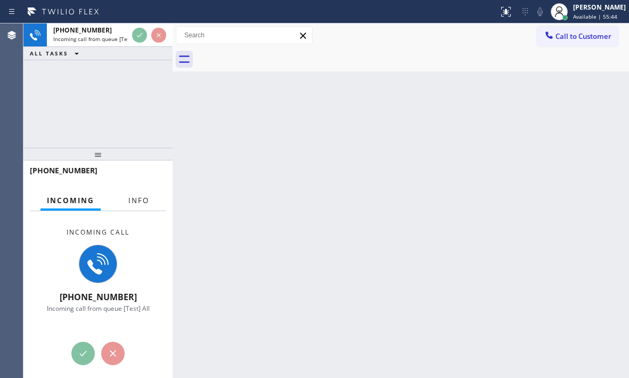
click at [141, 194] on button "Info" at bounding box center [139, 200] width 34 height 21
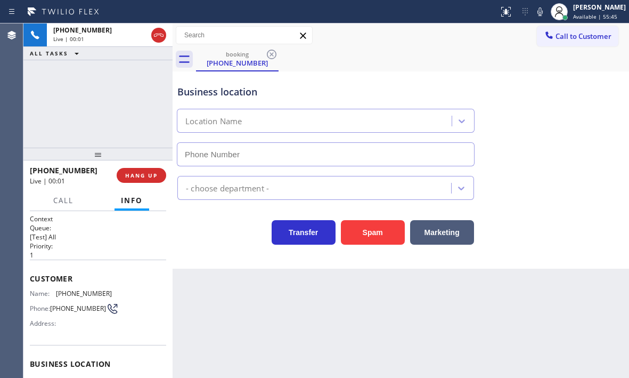
scroll to position [53, 0]
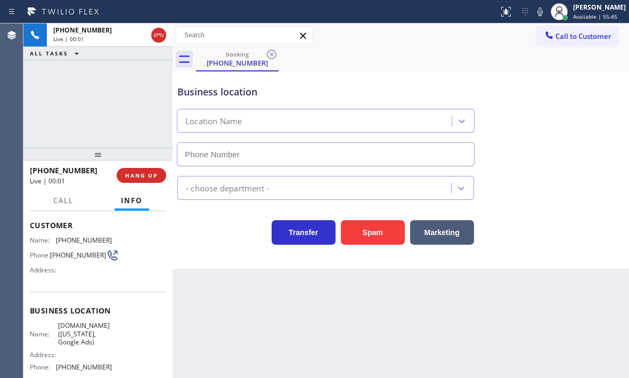
type input "(929) 374-2651"
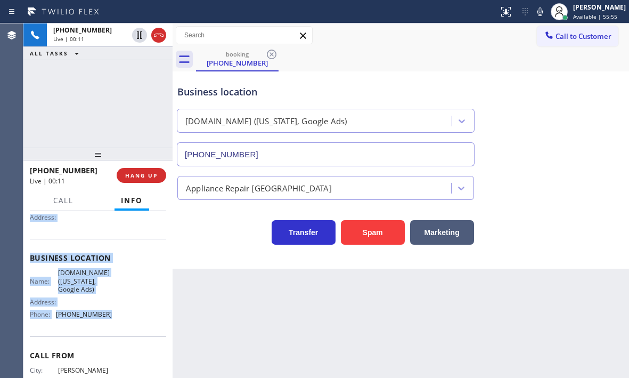
scroll to position [107, 0]
drag, startPoint x: 30, startPoint y: 274, endPoint x: 112, endPoint y: 316, distance: 92.4
click at [112, 316] on div "Context Queue: [Test] All Priority: 1 Customer Name: (563) 449-6215 Phone: (563…" at bounding box center [98, 262] width 136 height 308
copy div "Customer Name: (563) 449-6215 Phone: (563) 449-6215 Address: Business location …"
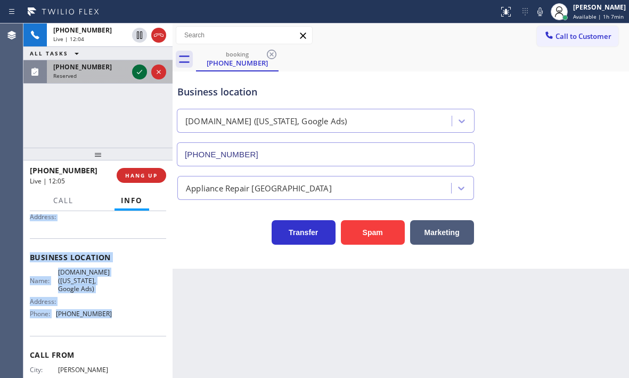
click at [137, 74] on icon at bounding box center [139, 72] width 13 height 13
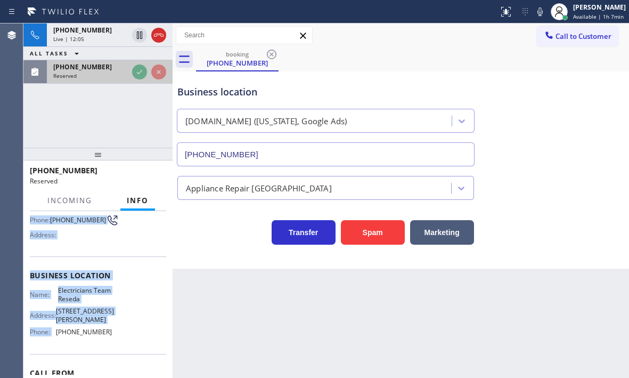
scroll to position [125, 0]
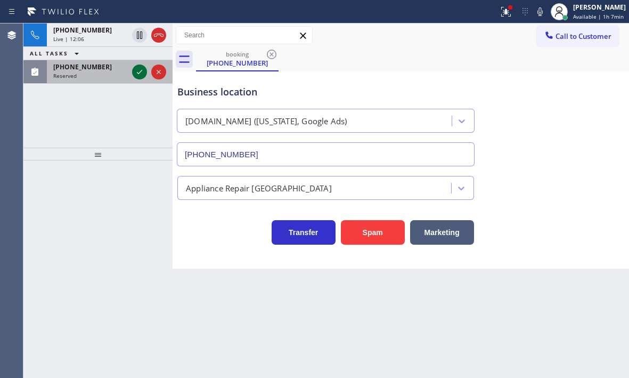
click at [137, 74] on icon at bounding box center [139, 72] width 13 height 13
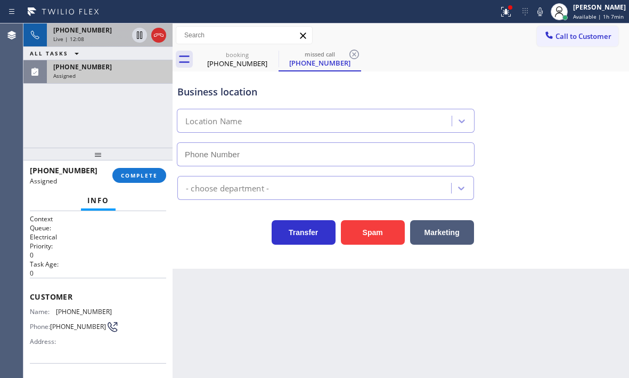
type input "(818) 938-1997"
click at [112, 34] on div "+15634496215" at bounding box center [90, 30] width 75 height 9
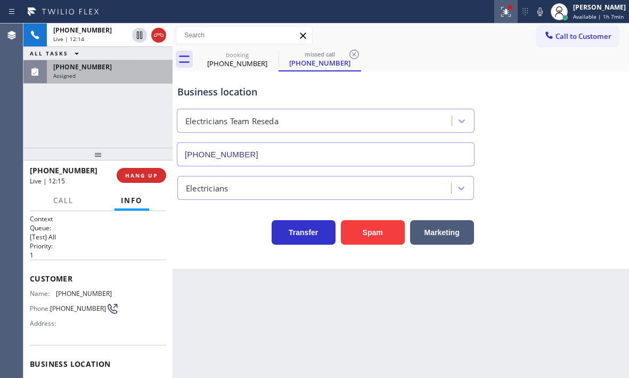
click at [500, 15] on icon at bounding box center [506, 11] width 13 height 13
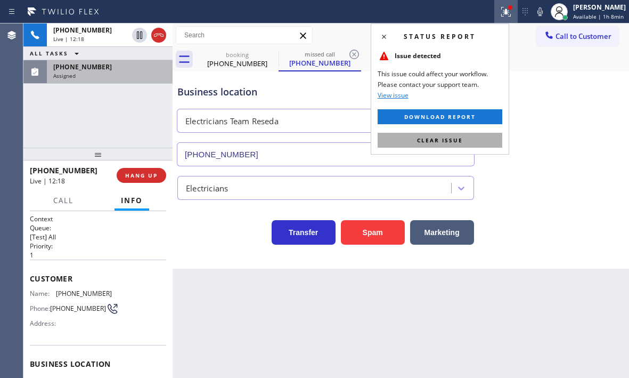
click at [452, 143] on span "Clear issue" at bounding box center [440, 139] width 46 height 7
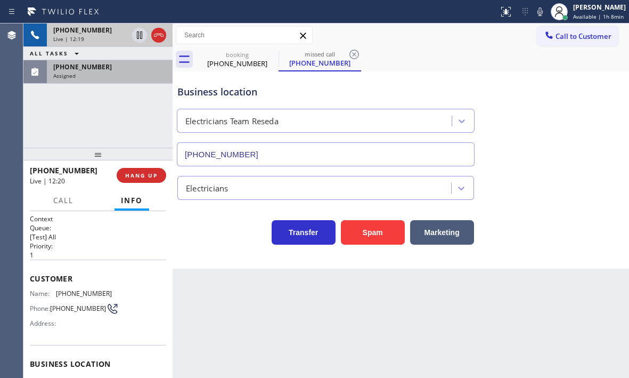
click at [108, 43] on div "+15634496215 Live | 12:19" at bounding box center [88, 34] width 83 height 23
click at [160, 36] on icon at bounding box center [158, 35] width 13 height 13
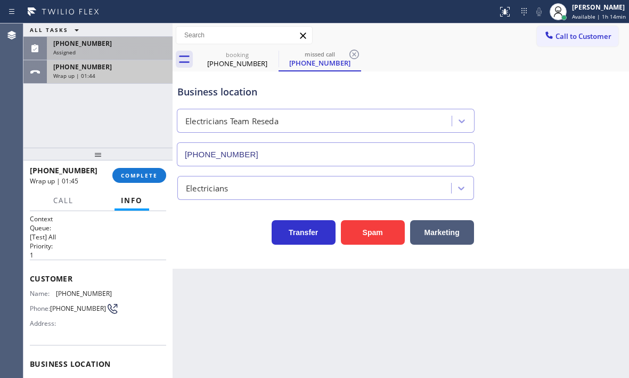
click at [120, 72] on div "Wrap up | 01:44" at bounding box center [109, 75] width 113 height 7
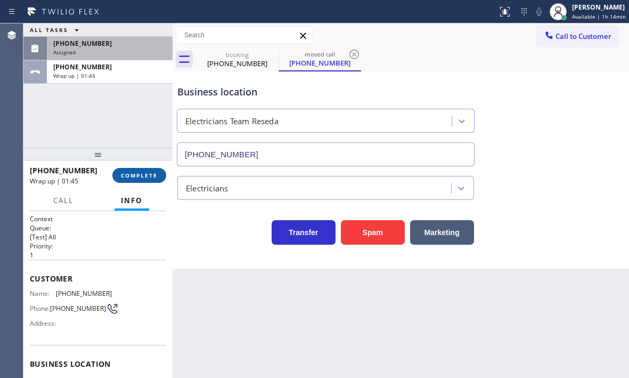
click at [132, 170] on button "COMPLETE" at bounding box center [139, 175] width 54 height 15
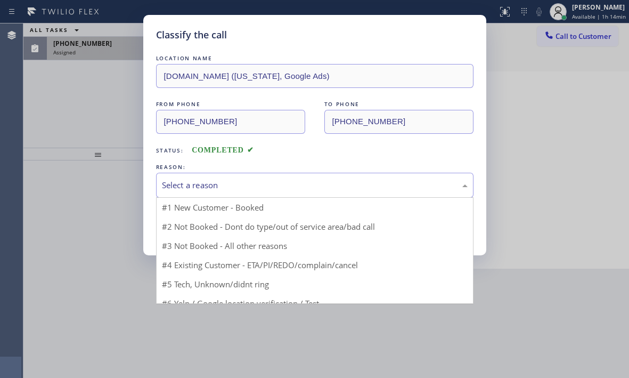
click at [280, 183] on div "Select a reason" at bounding box center [315, 185] width 306 height 12
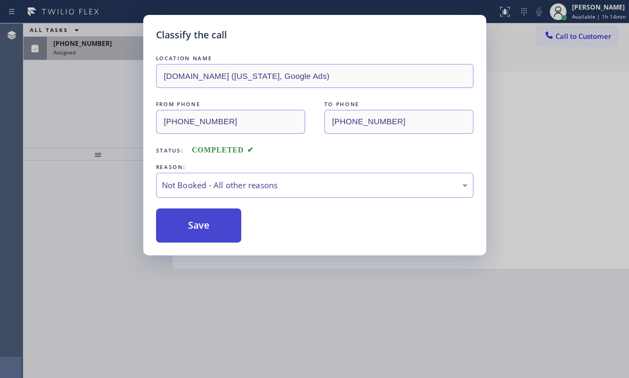
click at [192, 224] on button "Save" at bounding box center [199, 225] width 86 height 34
click at [118, 51] on div "Classify the call LOCATION NAME VikingTechs.online (New York, Google Ads) FROM …" at bounding box center [314, 189] width 629 height 378
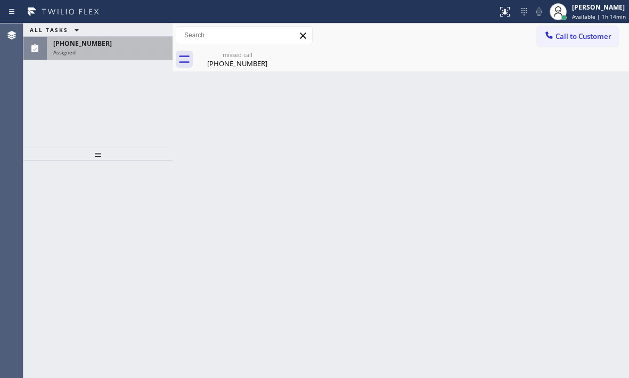
click at [118, 51] on div "Assigned" at bounding box center [109, 51] width 113 height 7
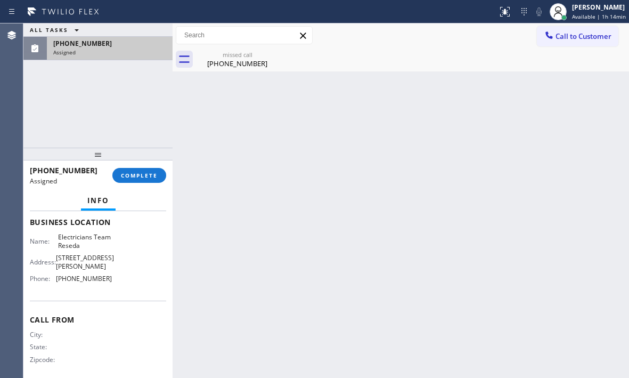
scroll to position [107, 0]
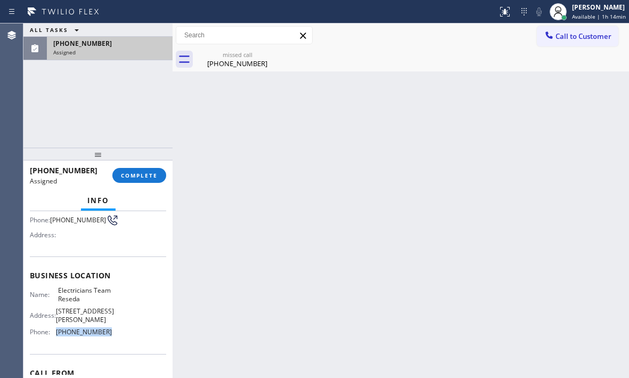
drag, startPoint x: 105, startPoint y: 325, endPoint x: 54, endPoint y: 327, distance: 50.6
click at [54, 328] on div "Phone: (818) 938-1997" at bounding box center [71, 332] width 82 height 8
copy div "(818) 938-1997"
click at [69, 268] on div "Business location Name: Electricians Team Reseda Address: 18422 Gault St Phone:…" at bounding box center [98, 304] width 136 height 97
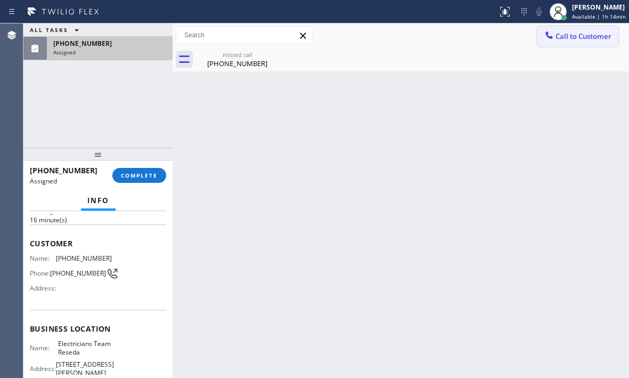
click at [571, 33] on span "Call to Customer" at bounding box center [584, 36] width 56 height 10
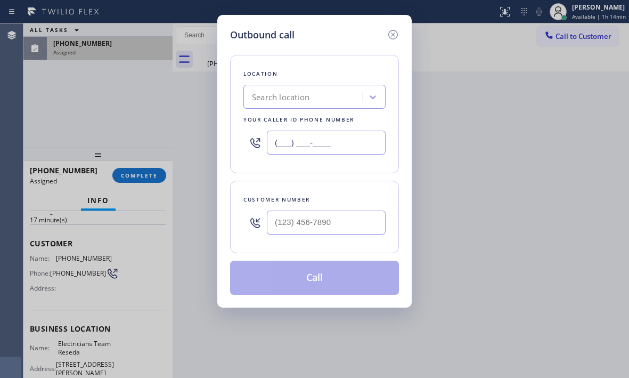
click at [362, 139] on input "(___) ___-____" at bounding box center [326, 143] width 119 height 24
paste input "818) 938-1997"
type input "(818) 938-1997"
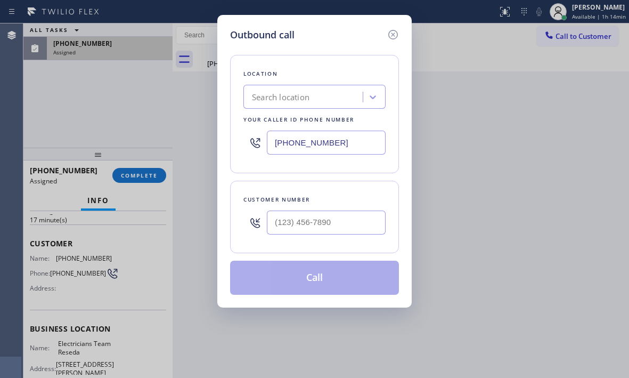
type input "(___) ___-____"
click at [325, 219] on input "(___) ___-____" at bounding box center [326, 222] width 119 height 24
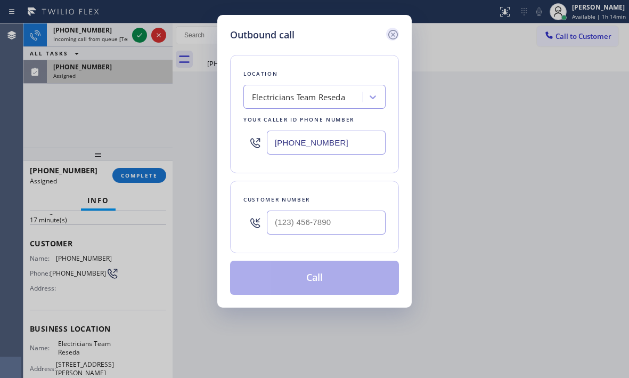
click at [394, 35] on icon at bounding box center [393, 34] width 13 height 13
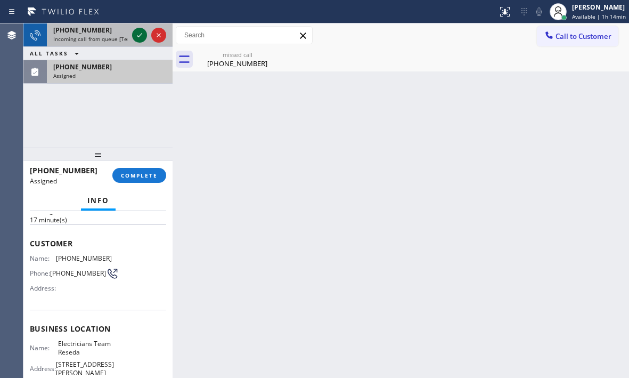
click at [139, 30] on icon at bounding box center [139, 35] width 13 height 13
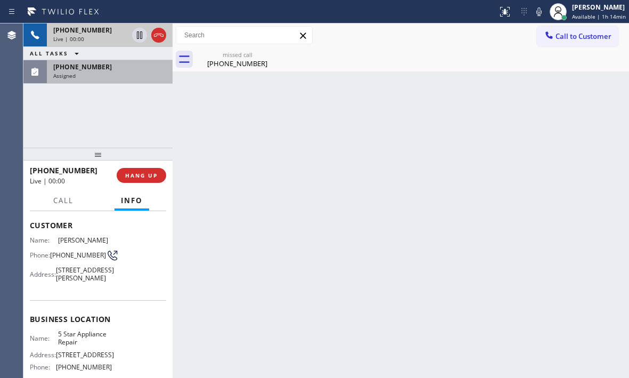
click at [93, 36] on div "Live | 00:00" at bounding box center [90, 38] width 75 height 7
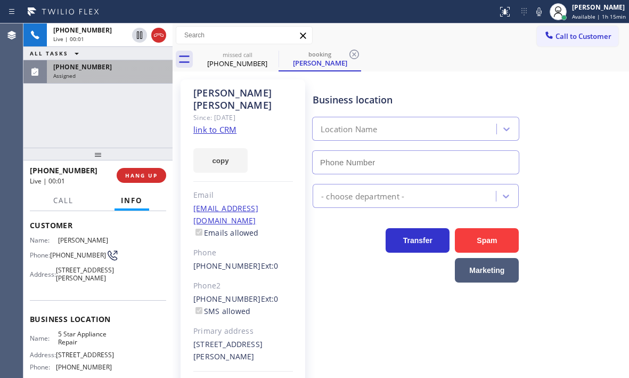
type input "(855) 731-4952"
click at [113, 71] on div "(818) 481-5523" at bounding box center [109, 66] width 113 height 9
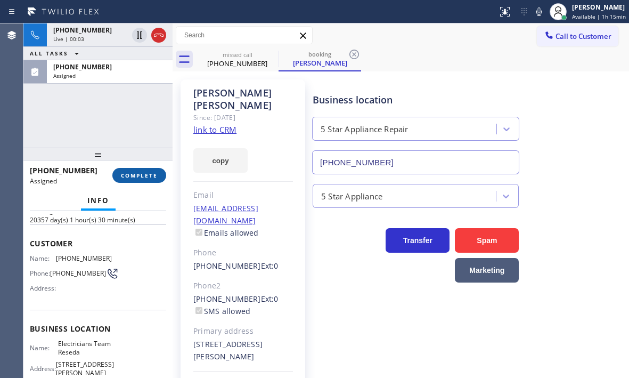
click at [137, 178] on span "COMPLETE" at bounding box center [139, 175] width 37 height 7
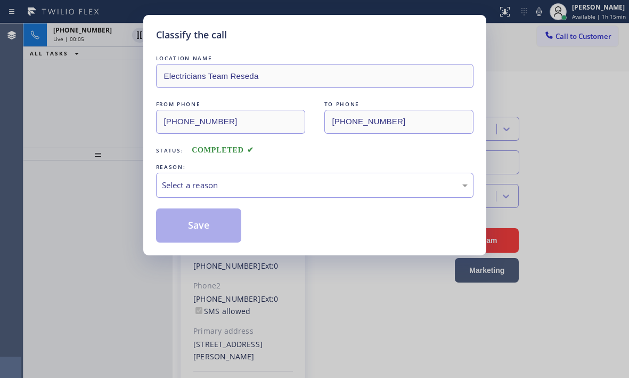
click at [304, 186] on div "Select a reason" at bounding box center [315, 185] width 306 height 12
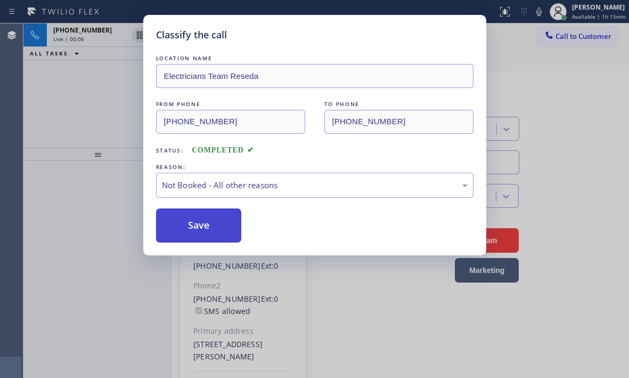
click at [181, 225] on button "Save" at bounding box center [199, 225] width 86 height 34
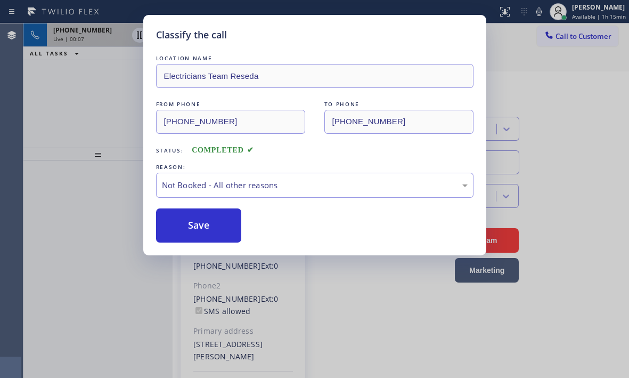
drag, startPoint x: 110, startPoint y: 36, endPoint x: 112, endPoint y: 42, distance: 6.4
click at [110, 36] on div "Classify the call LOCATION NAME Electricians Team Reseda FROM PHONE (818) 481-5…" at bounding box center [314, 189] width 629 height 378
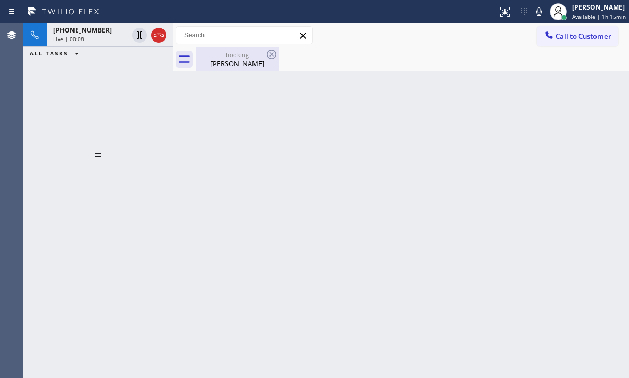
click at [231, 63] on div "Lee Dawson" at bounding box center [237, 64] width 80 height 10
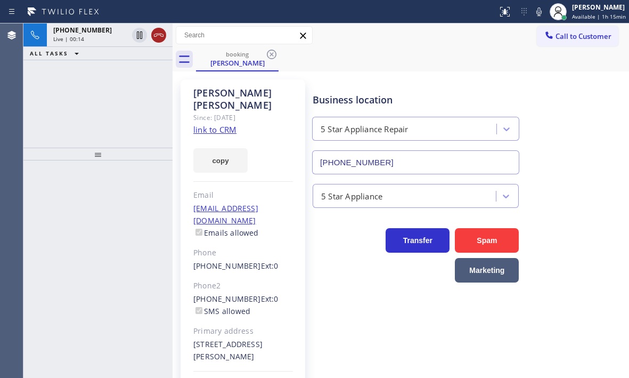
click at [162, 35] on icon at bounding box center [158, 35] width 13 height 13
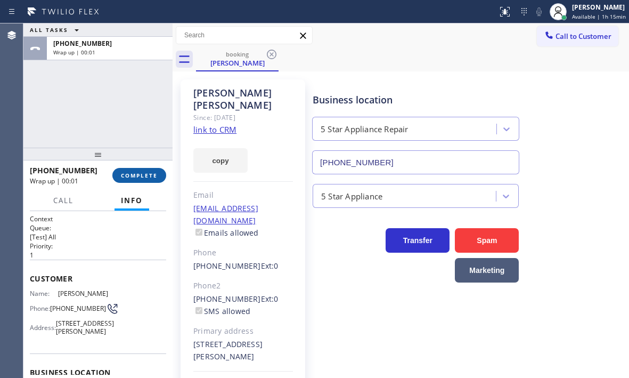
click at [148, 178] on span "COMPLETE" at bounding box center [139, 175] width 37 height 7
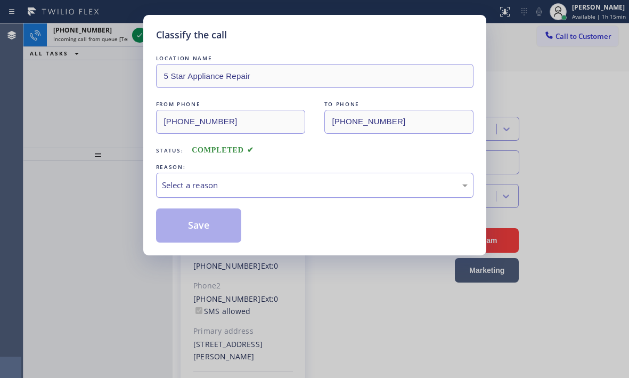
click at [239, 185] on div "Select a reason" at bounding box center [315, 185] width 306 height 12
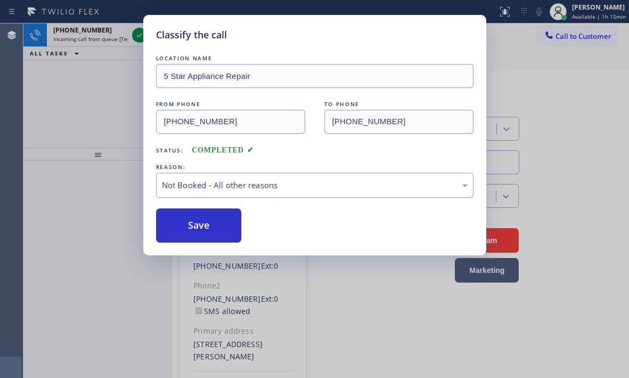
click at [181, 225] on button "Save" at bounding box center [199, 225] width 86 height 34
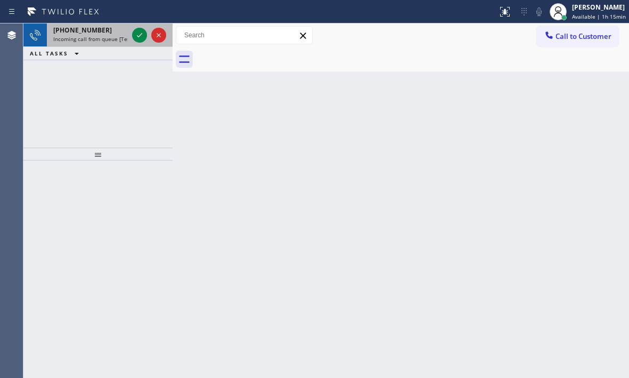
click at [132, 34] on div at bounding box center [149, 34] width 38 height 23
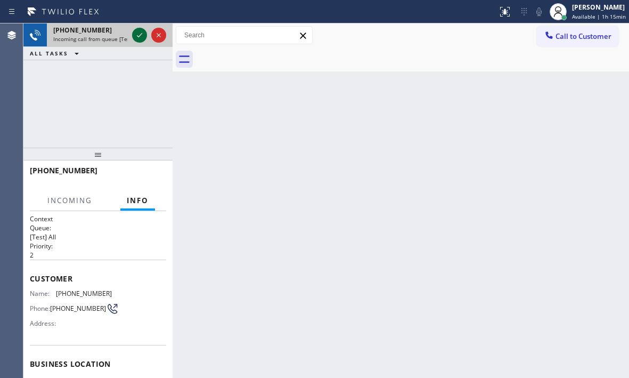
click at [138, 37] on icon at bounding box center [139, 35] width 5 height 4
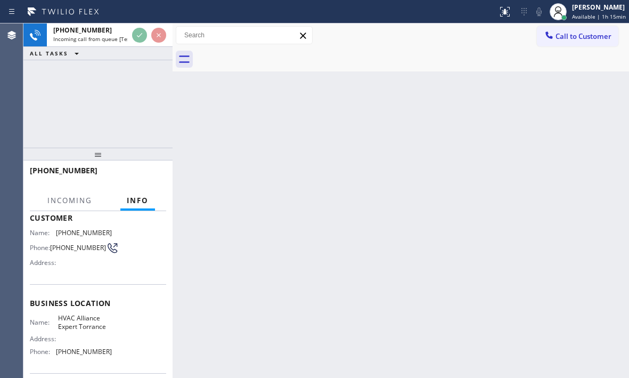
scroll to position [107, 0]
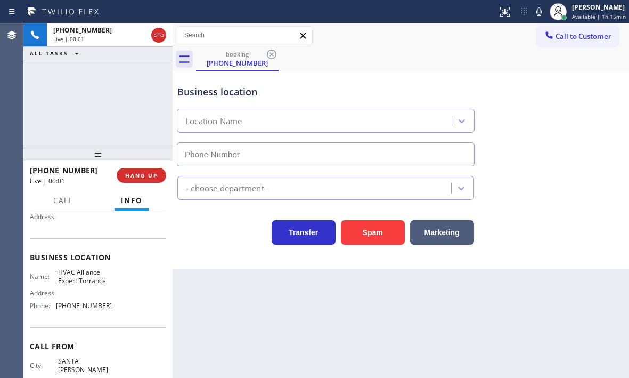
type input "(310) 861-4144"
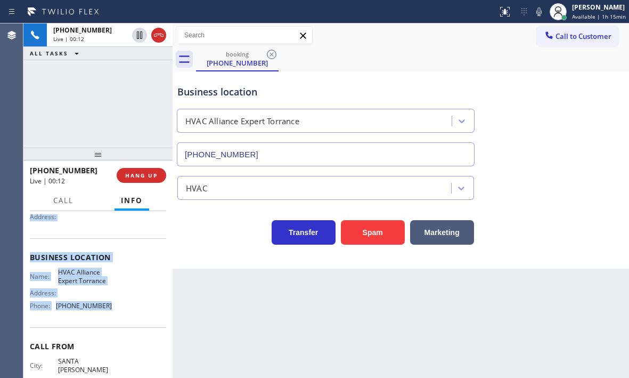
drag, startPoint x: 27, startPoint y: 273, endPoint x: 128, endPoint y: 315, distance: 110.1
click at [128, 315] on div "Context Queue: [Test] All Priority: 2 Customer Name: (310) 628-0745 Phone: (310…" at bounding box center [97, 294] width 149 height 167
copy div "Customer Name: (310) 628-0745 Phone: (310) 628-0745 Address: Business location …"
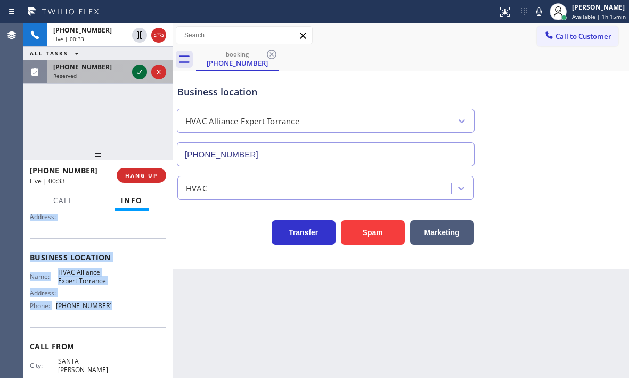
click at [136, 71] on icon at bounding box center [139, 72] width 13 height 13
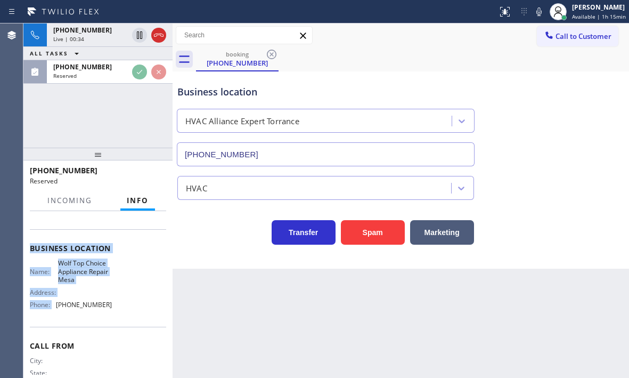
scroll to position [116, 0]
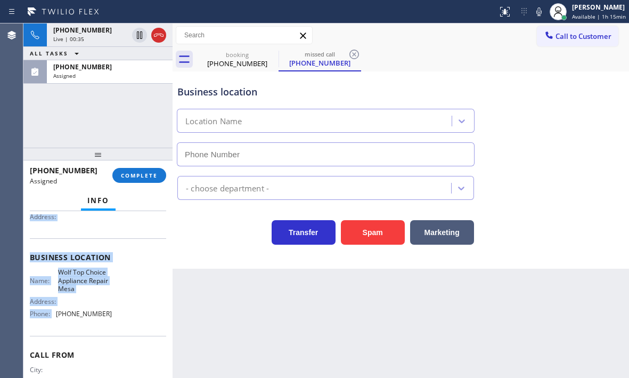
type input "(623) 292-5313"
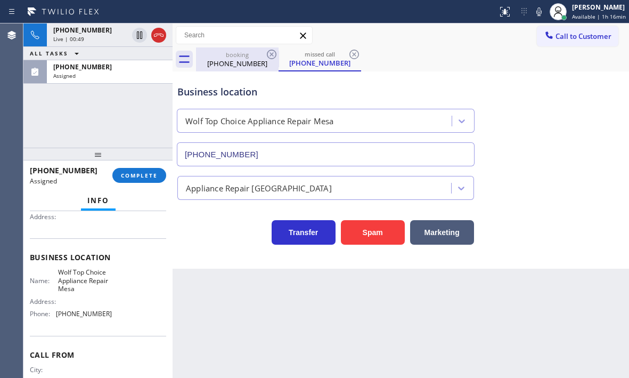
click at [222, 60] on div "(310) 628-0745" at bounding box center [237, 64] width 80 height 10
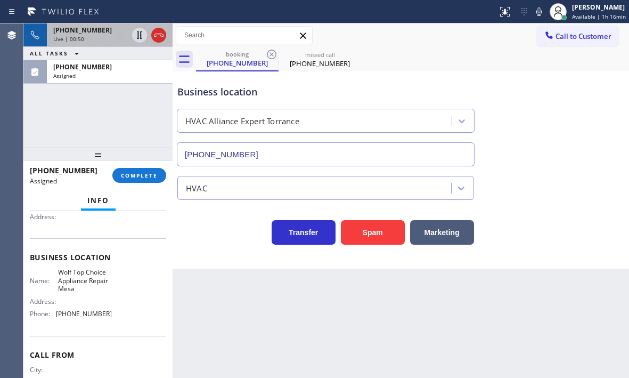
click at [97, 35] on div "Live | 00:50" at bounding box center [90, 38] width 75 height 7
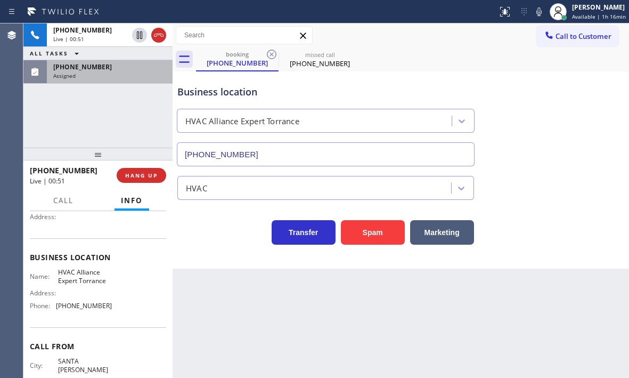
click at [117, 79] on div "(602) 510-4740 Assigned" at bounding box center [107, 71] width 121 height 23
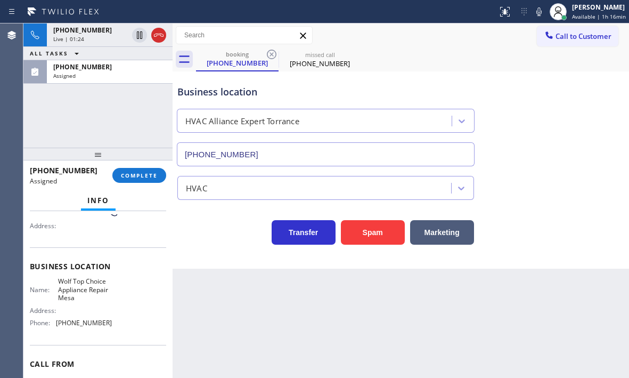
scroll to position [125, 0]
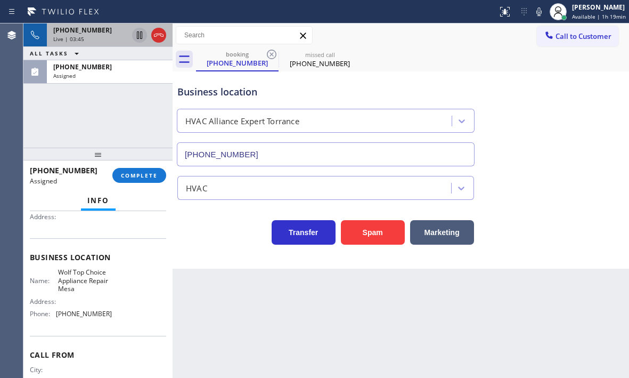
click at [137, 36] on icon at bounding box center [139, 34] width 5 height 7
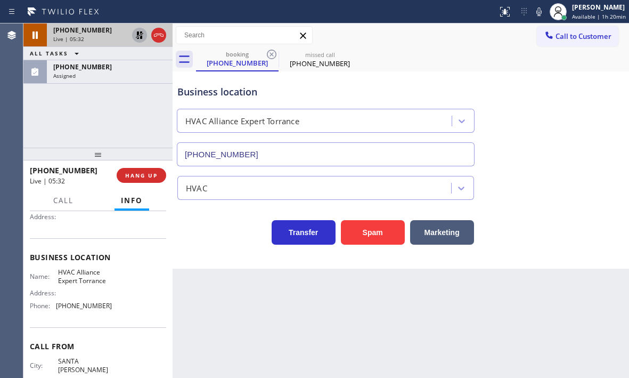
click at [138, 34] on icon at bounding box center [139, 34] width 7 height 7
click at [158, 35] on icon at bounding box center [158, 35] width 13 height 13
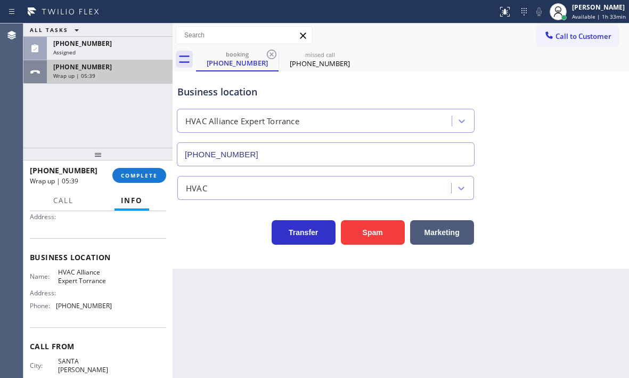
click at [126, 74] on div "Wrap up | 05:39" at bounding box center [109, 75] width 113 height 7
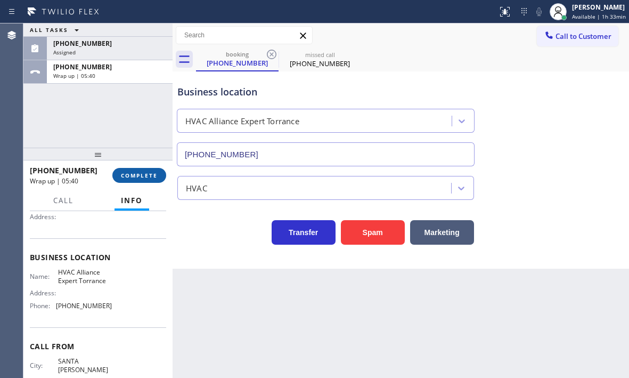
click at [156, 175] on span "COMPLETE" at bounding box center [139, 175] width 37 height 7
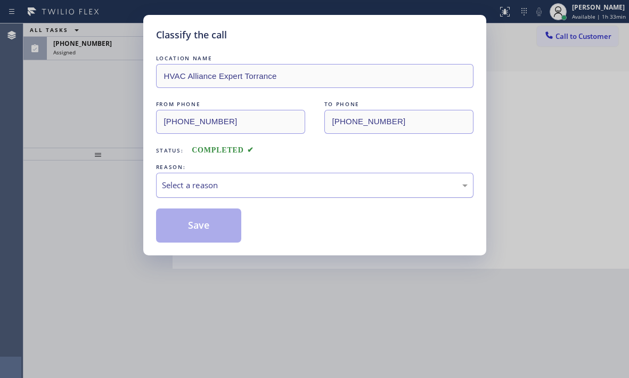
click at [227, 185] on div "Select a reason" at bounding box center [315, 185] width 306 height 12
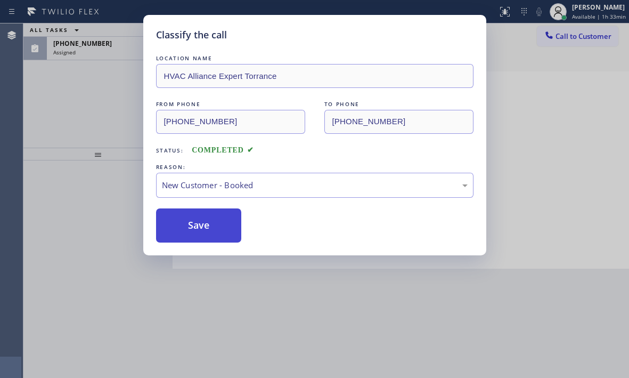
click at [186, 223] on button "Save" at bounding box center [199, 225] width 86 height 34
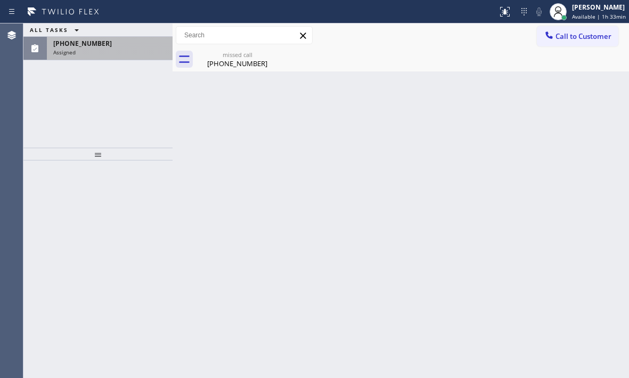
click at [113, 58] on div "(602) 510-4740 Assigned" at bounding box center [107, 48] width 121 height 23
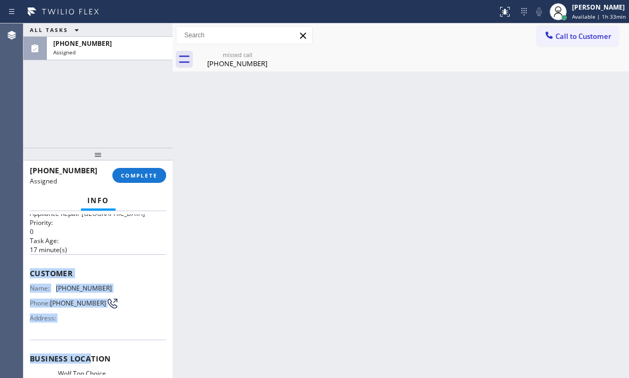
scroll to position [160, 0]
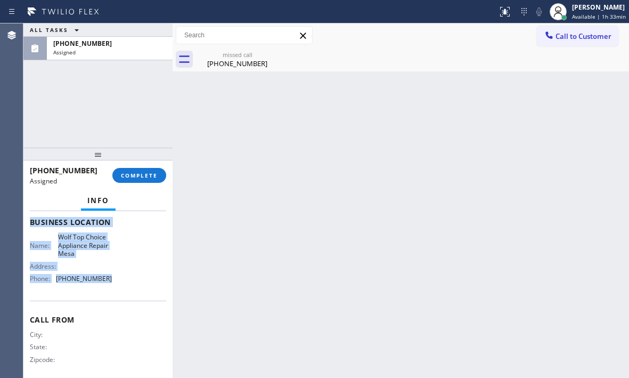
drag, startPoint x: 30, startPoint y: 292, endPoint x: 119, endPoint y: 301, distance: 88.9
click at [119, 301] on div "Context Queue: Appliance Repair High End Priority: 0 Task Age: 17 minute(s) Cus…" at bounding box center [98, 217] width 136 height 327
copy div "Customer Name: (602) 510-4740 Phone: (602) 510-4740 Address: Business location …"
click at [153, 178] on span "COMPLETE" at bounding box center [139, 175] width 37 height 7
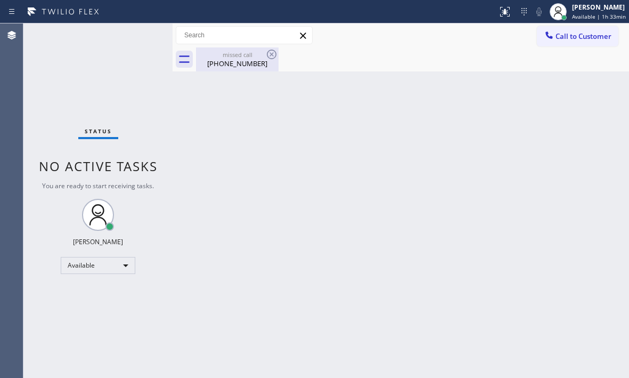
click at [235, 67] on div "(602) 510-4740" at bounding box center [237, 64] width 80 height 10
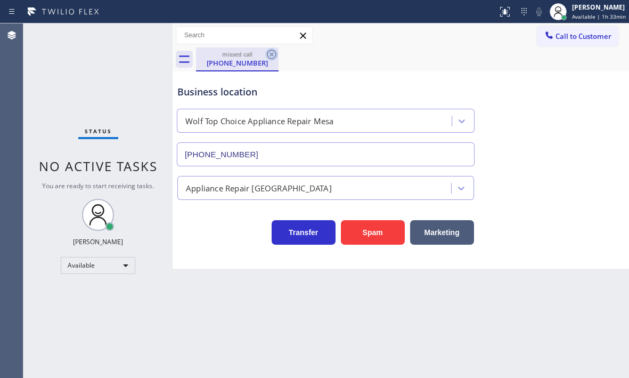
click at [274, 55] on icon at bounding box center [271, 54] width 13 height 13
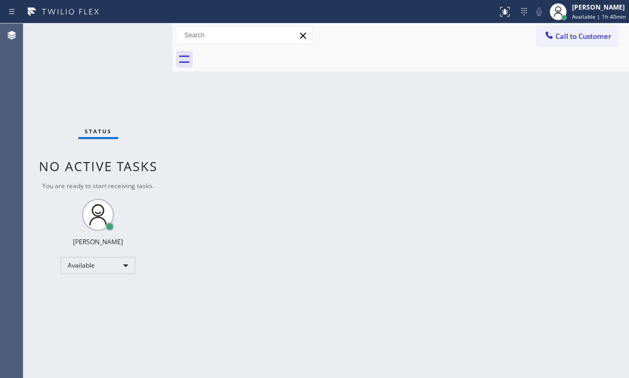
drag, startPoint x: 629, startPoint y: 297, endPoint x: 429, endPoint y: 170, distance: 236.3
click at [429, 170] on div "Back to Dashboard Change Sender ID Customers Technicians Select a contact Outbo…" at bounding box center [401, 200] width 456 height 354
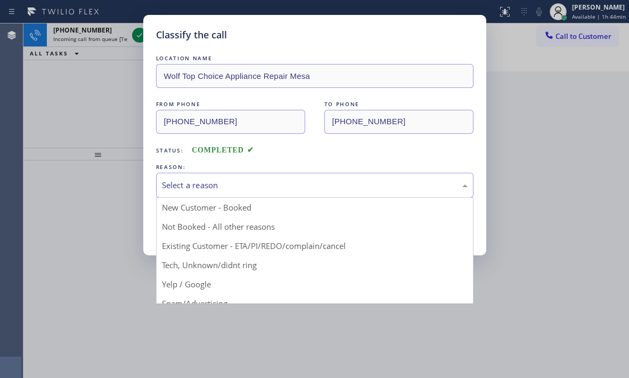
click at [296, 188] on div "Select a reason" at bounding box center [315, 185] width 306 height 12
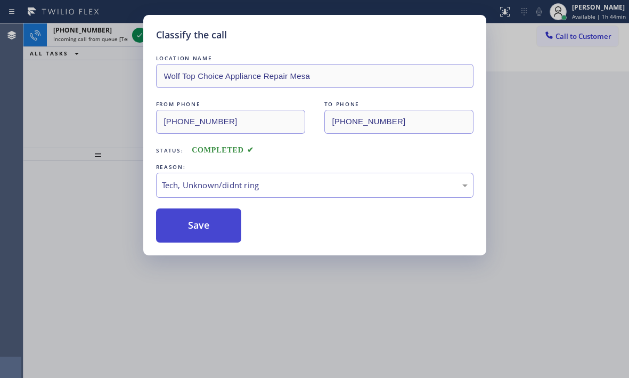
drag, startPoint x: 221, startPoint y: 226, endPoint x: 230, endPoint y: 222, distance: 10.0
click at [221, 225] on button "Save" at bounding box center [199, 225] width 86 height 34
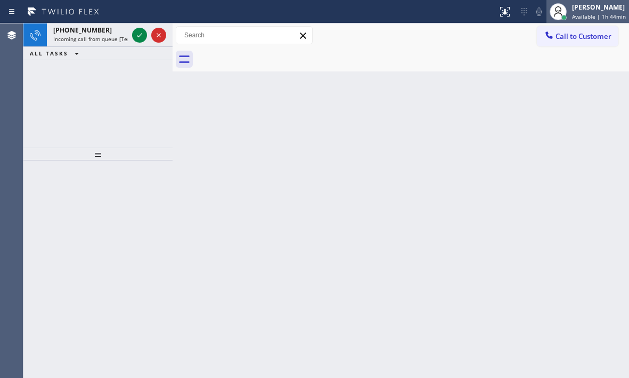
click at [581, 11] on div "[PERSON_NAME]" at bounding box center [599, 7] width 54 height 9
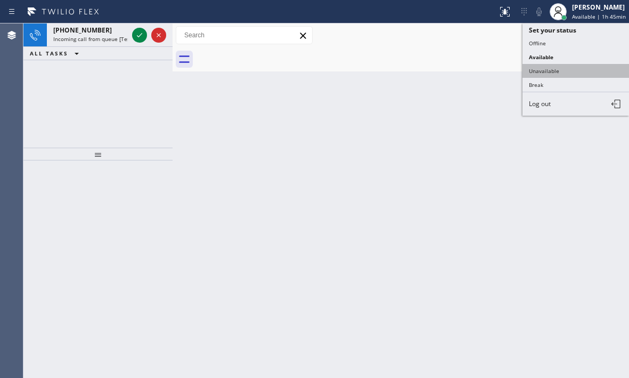
click at [551, 69] on button "Unavailable" at bounding box center [576, 71] width 107 height 14
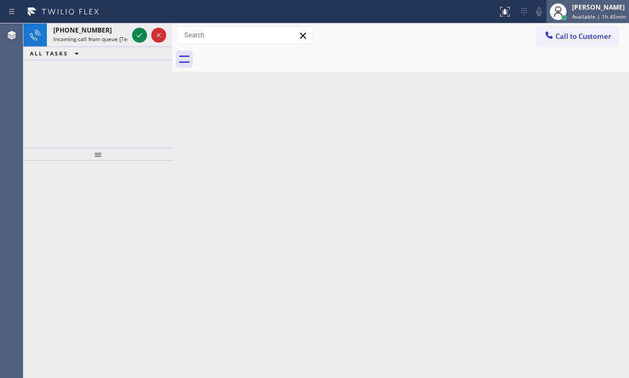
click at [592, 4] on div "[PERSON_NAME]" at bounding box center [599, 7] width 54 height 9
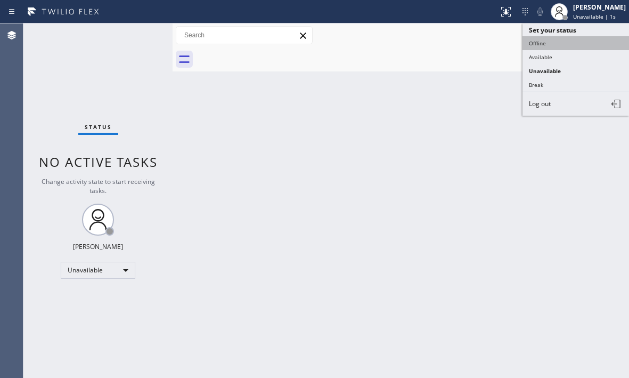
click at [552, 45] on button "Offline" at bounding box center [576, 43] width 107 height 14
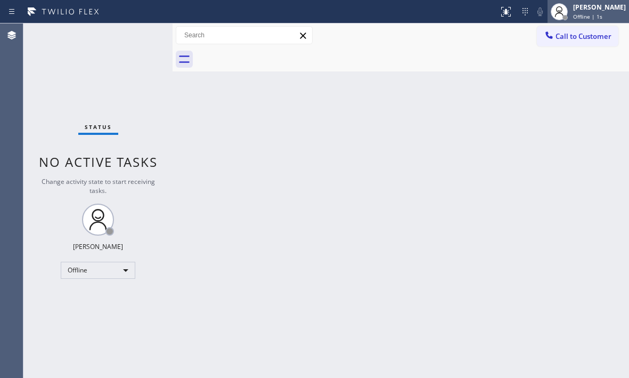
click at [583, 12] on div "Judy Mae Saturinas Offline | 1s" at bounding box center [600, 11] width 58 height 19
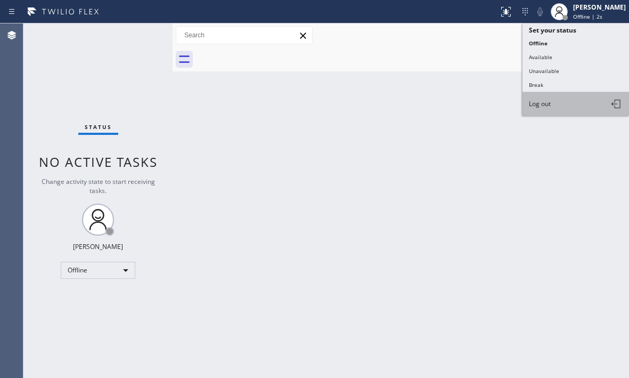
click at [547, 101] on span "Log out" at bounding box center [540, 103] width 22 height 9
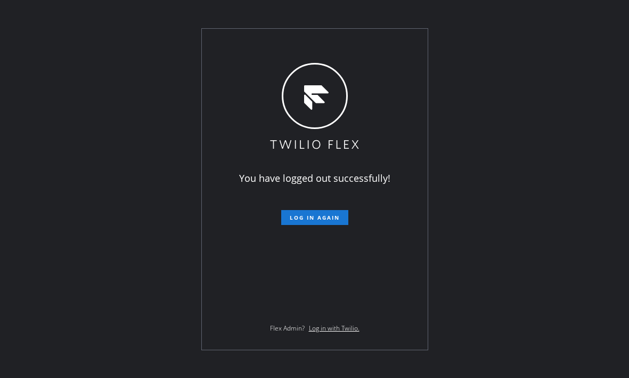
click at [580, 170] on div "You have logged out successfully! Log in again Flex Admin? Log in with Twilio." at bounding box center [314, 189] width 629 height 378
